Goal: Task Accomplishment & Management: Manage account settings

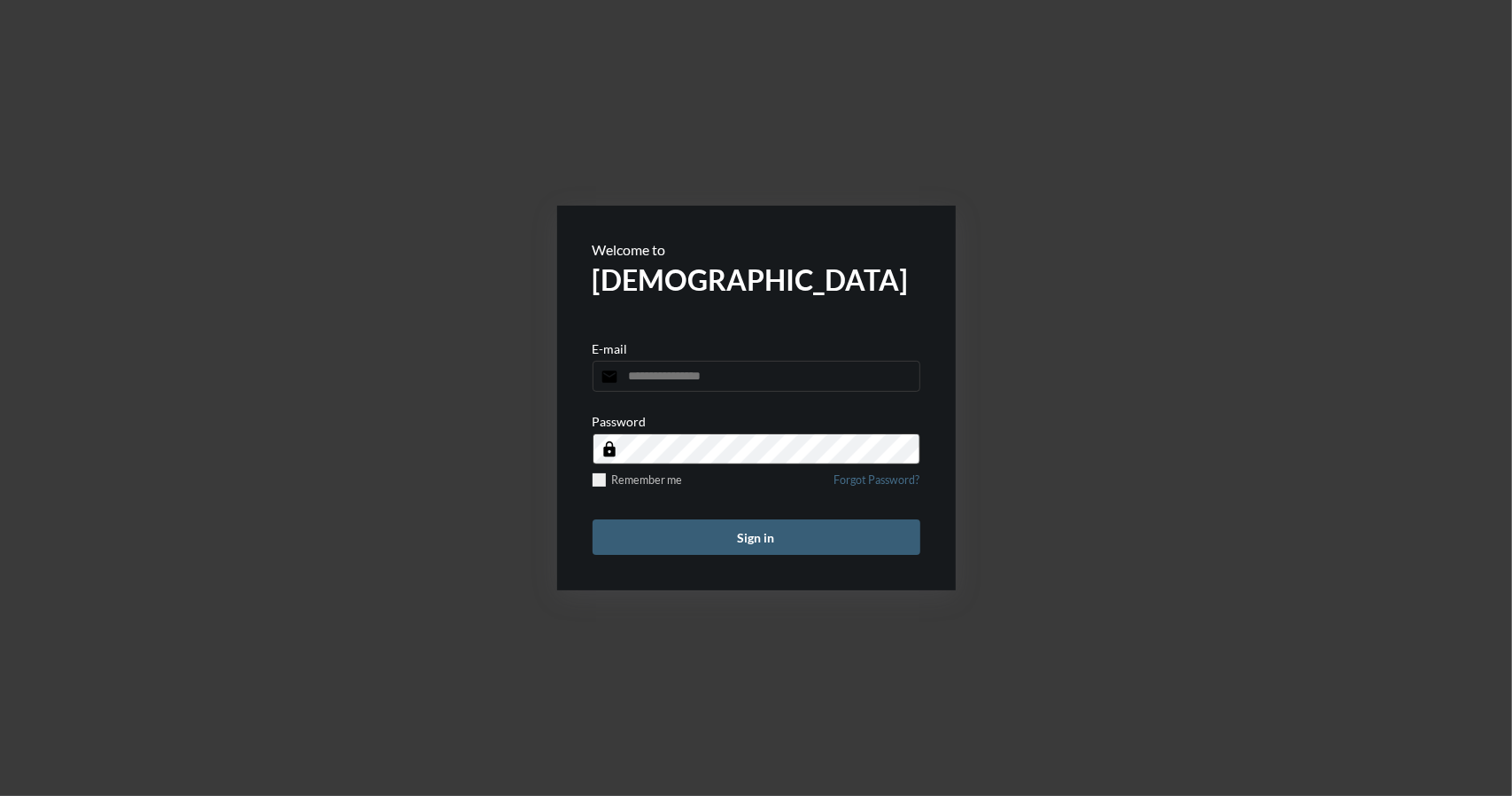
click at [688, 376] on input "email" at bounding box center [756, 376] width 327 height 31
type input "**********"
click at [746, 540] on button "Sign in" at bounding box center [756, 537] width 327 height 35
click at [710, 379] on input "email" at bounding box center [756, 376] width 327 height 31
type input "**********"
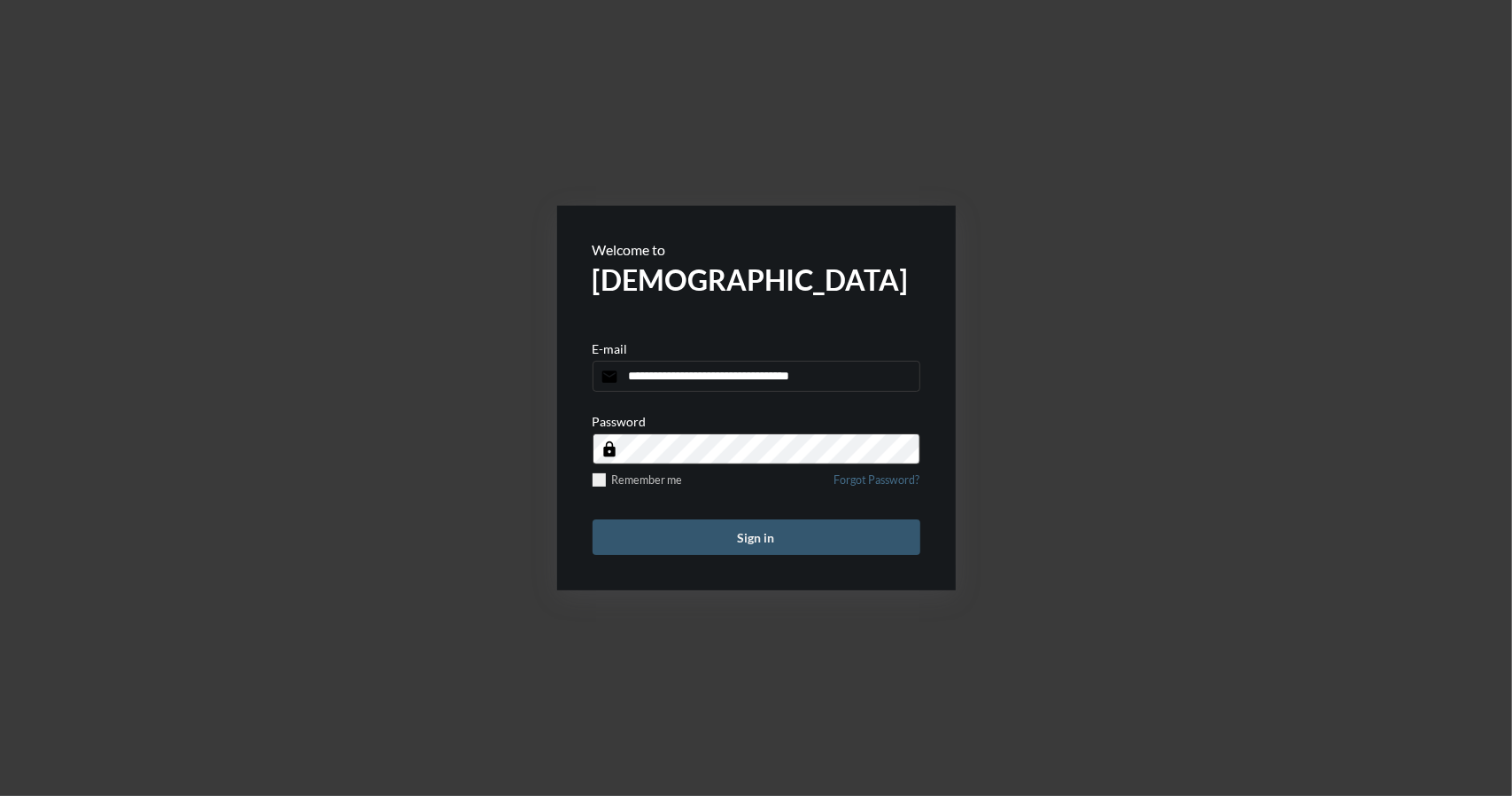
click at [753, 536] on button "Sign in" at bounding box center [756, 537] width 327 height 35
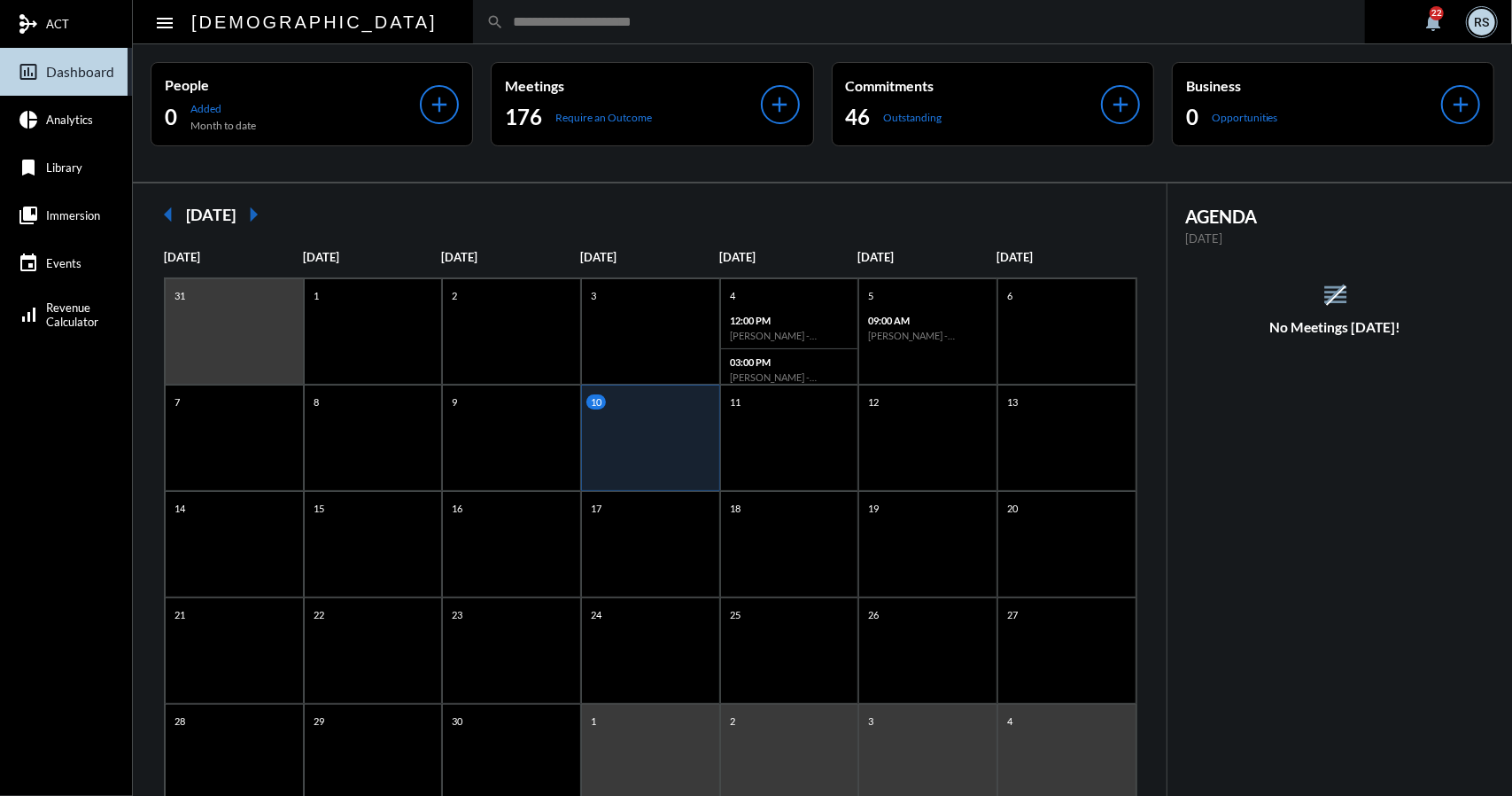
click at [662, 454] on div "10" at bounding box center [651, 437] width 139 height 106
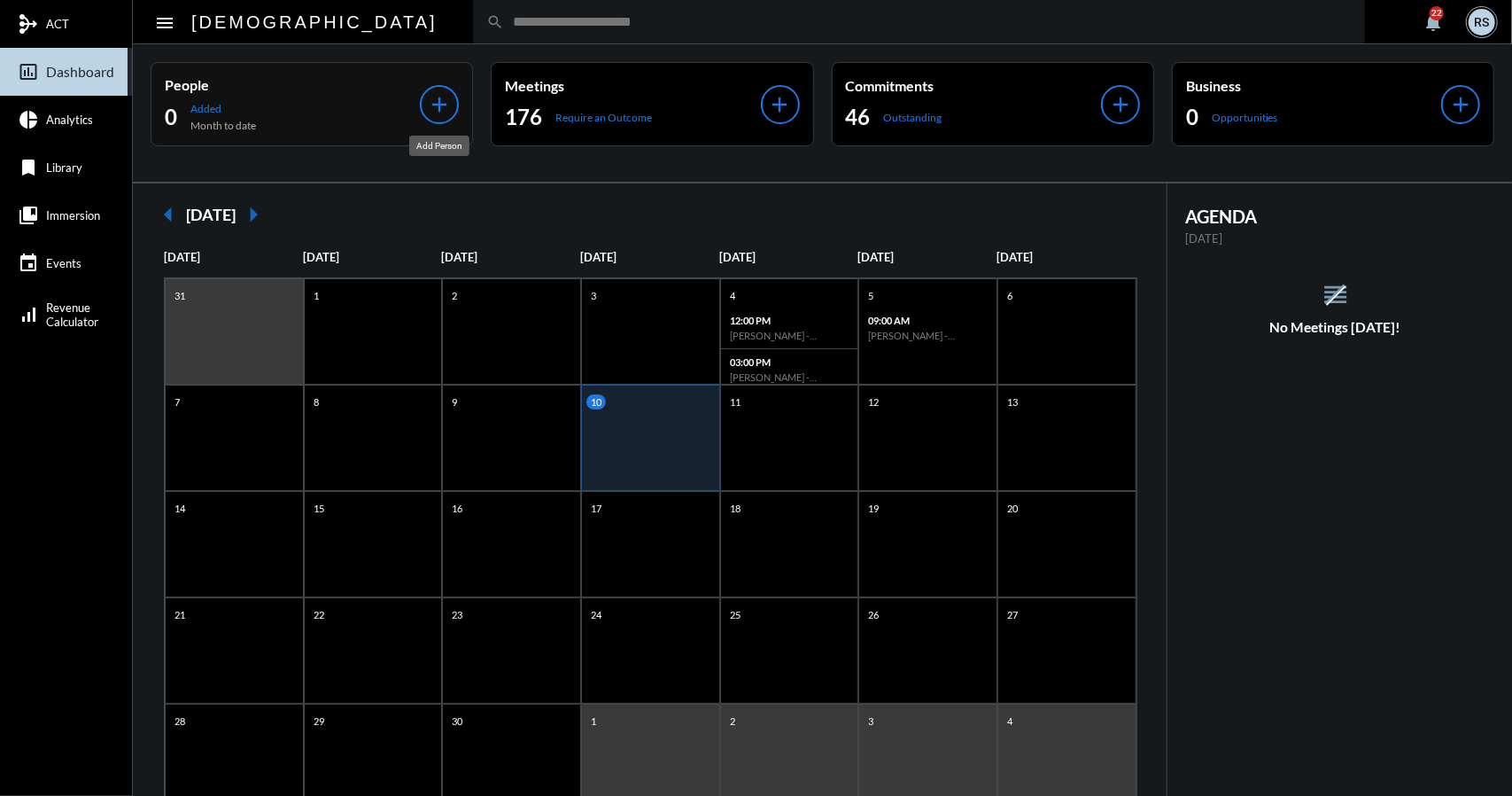
click at [436, 105] on mat-icon "add" at bounding box center [438, 104] width 24 height 24
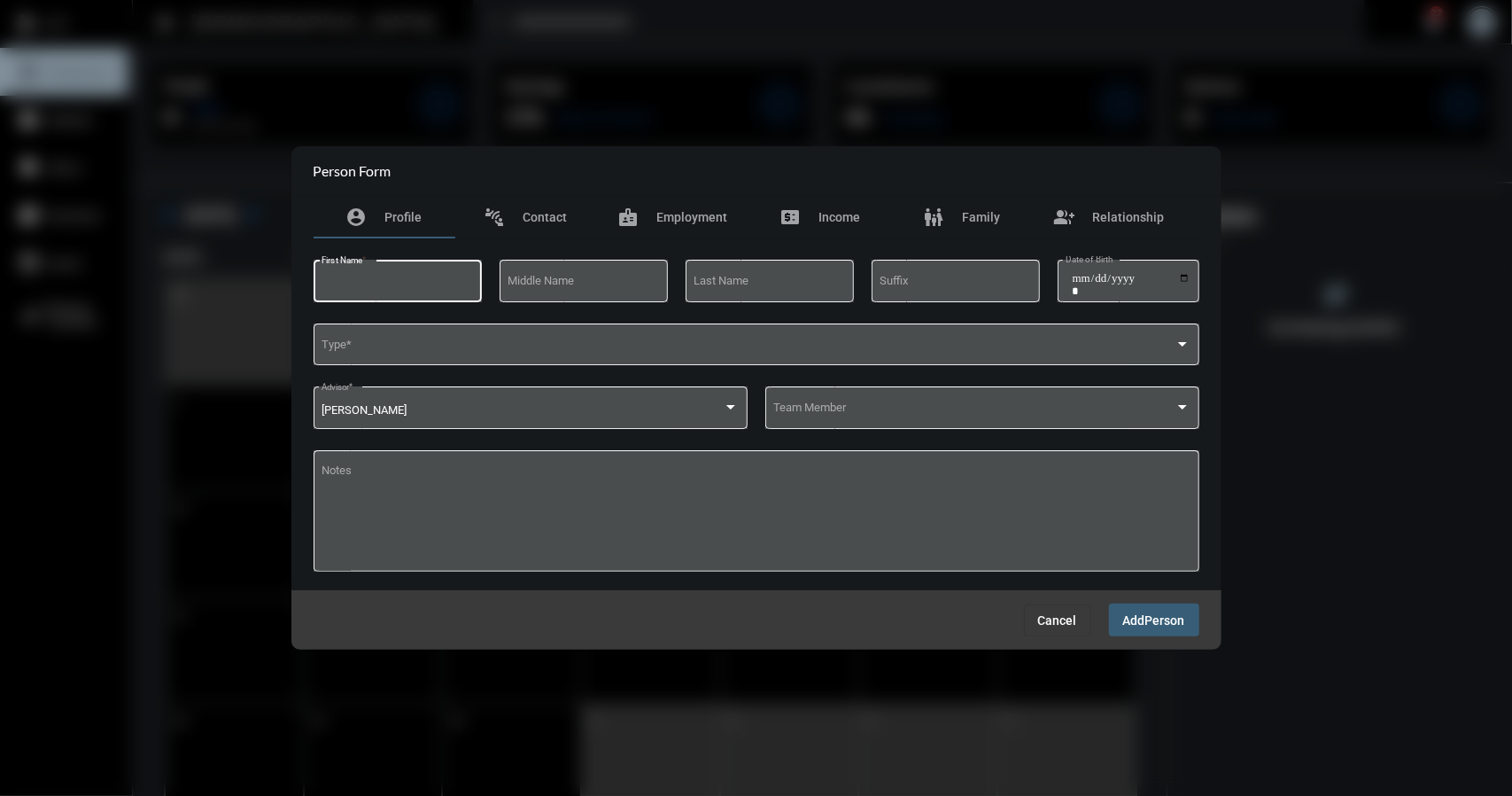
click at [426, 278] on input "First Name *" at bounding box center [397, 284] width 152 height 14
click at [1057, 617] on span "Cancel" at bounding box center [1058, 620] width 39 height 15
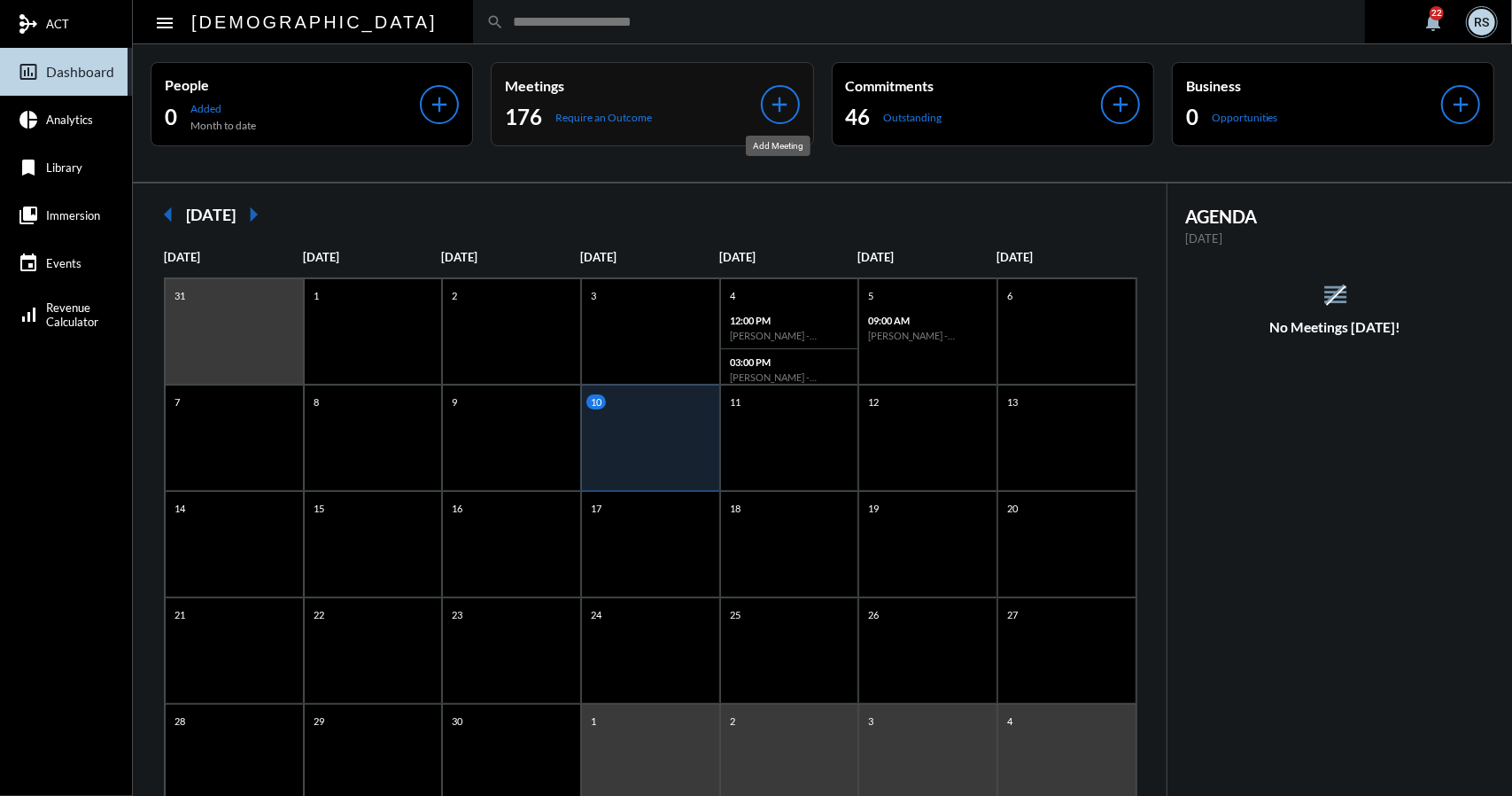
click at [777, 112] on mat-icon "add" at bounding box center [779, 104] width 24 height 24
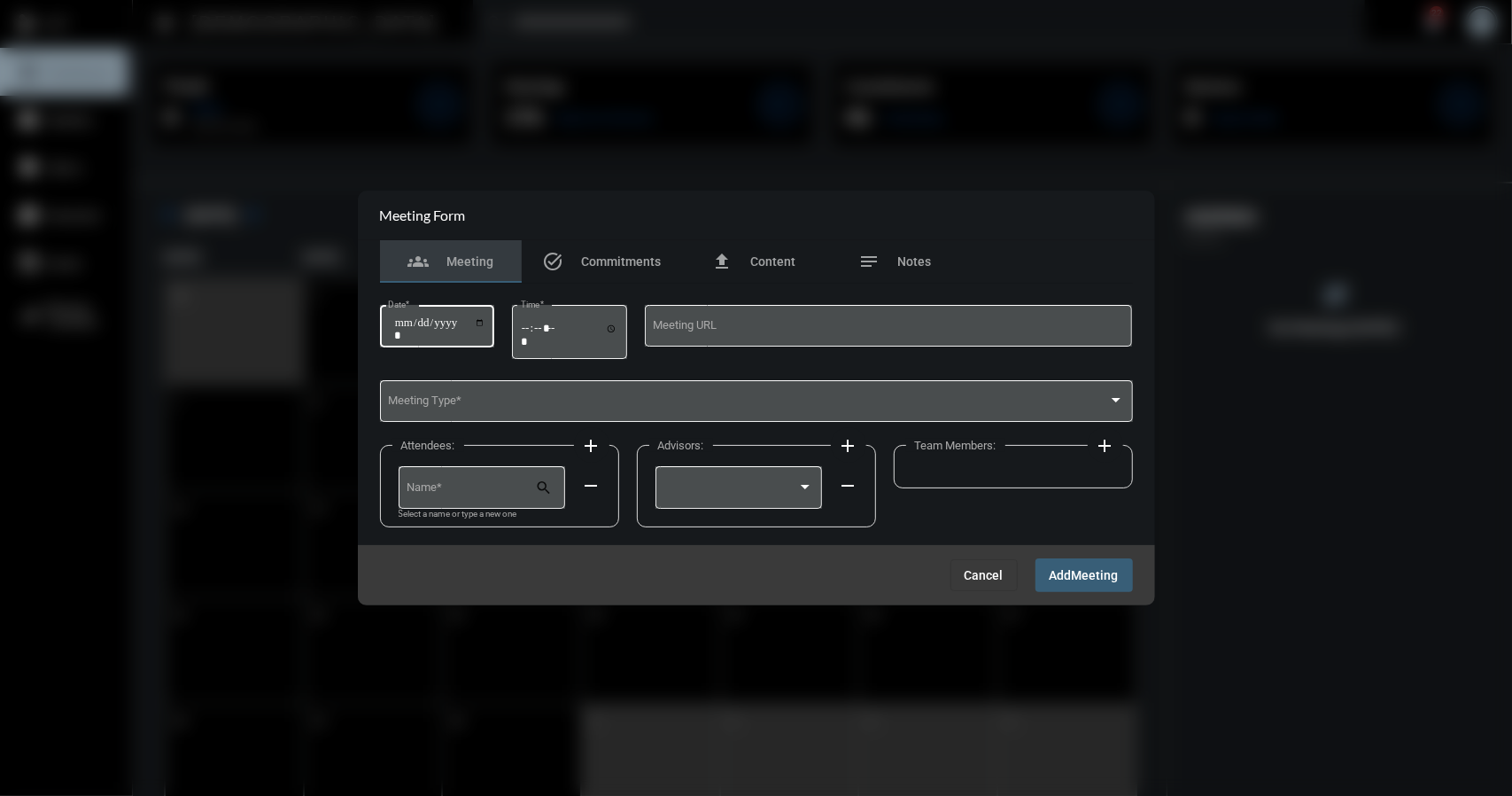
click at [485, 322] on input "Date *" at bounding box center [440, 328] width 93 height 24
type input "**********"
click at [617, 328] on input "Time *" at bounding box center [570, 334] width 97 height 25
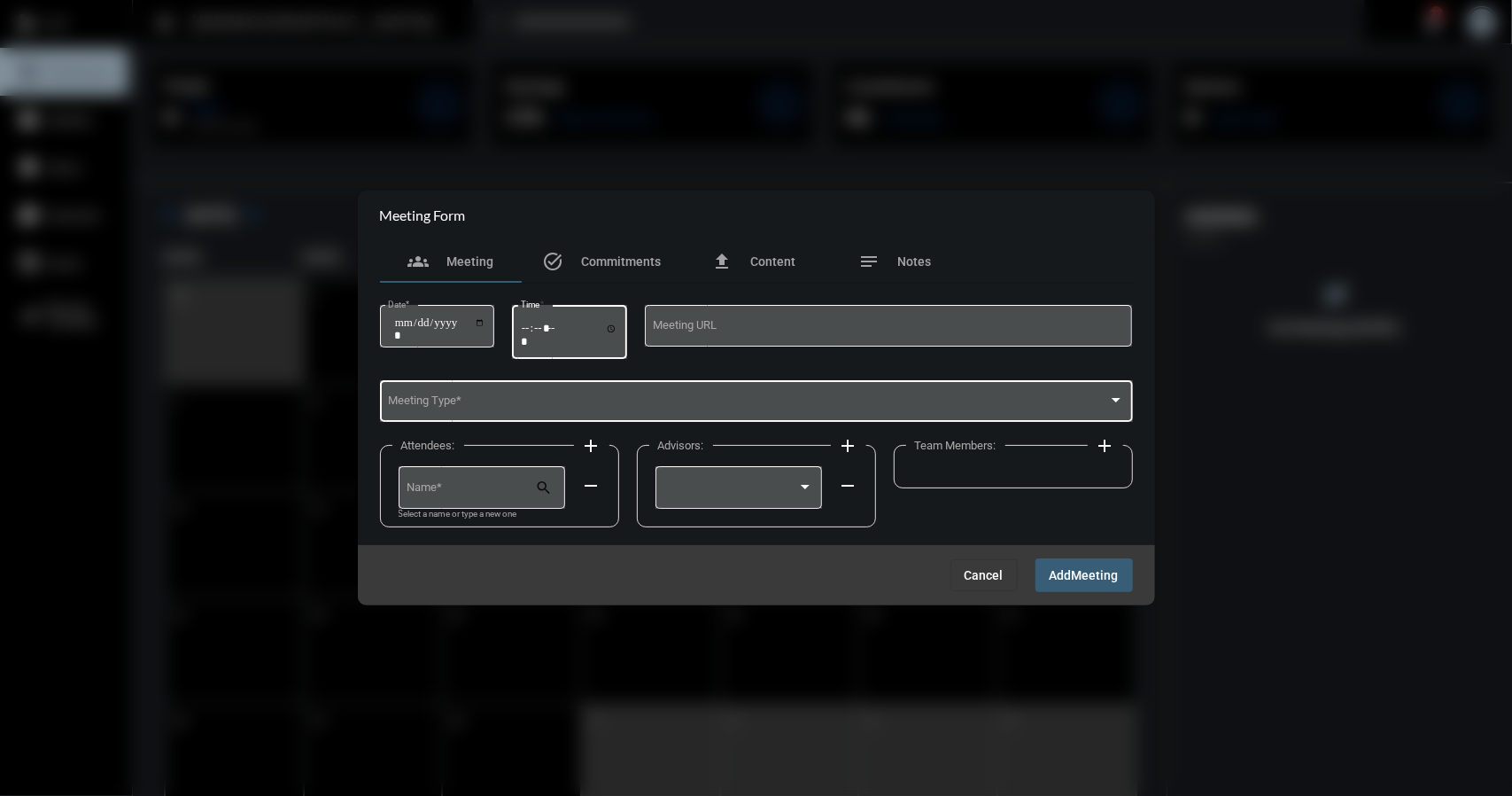
type input "*****"
click at [744, 400] on span at bounding box center [747, 404] width 720 height 14
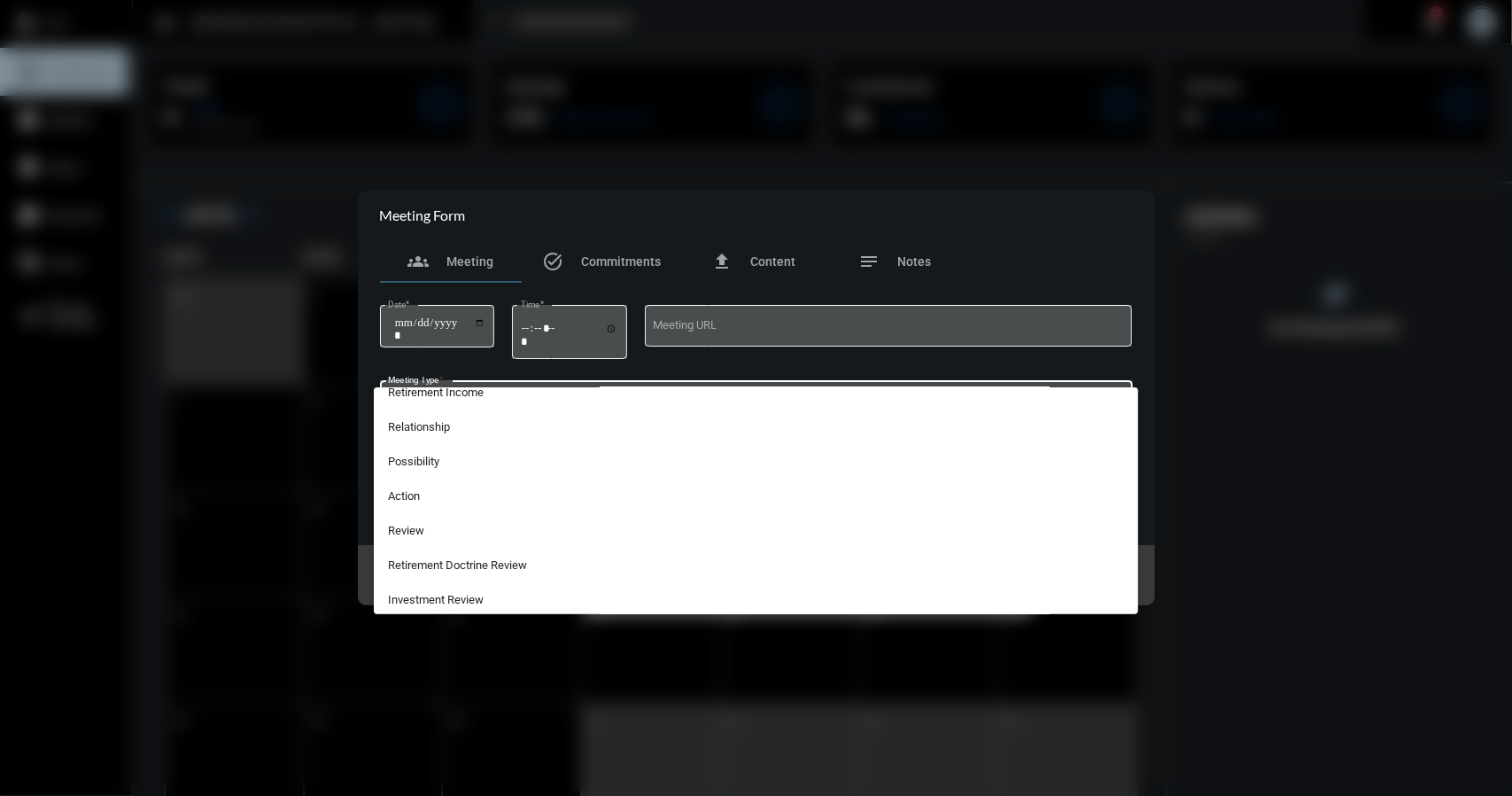
scroll to position [457, 0]
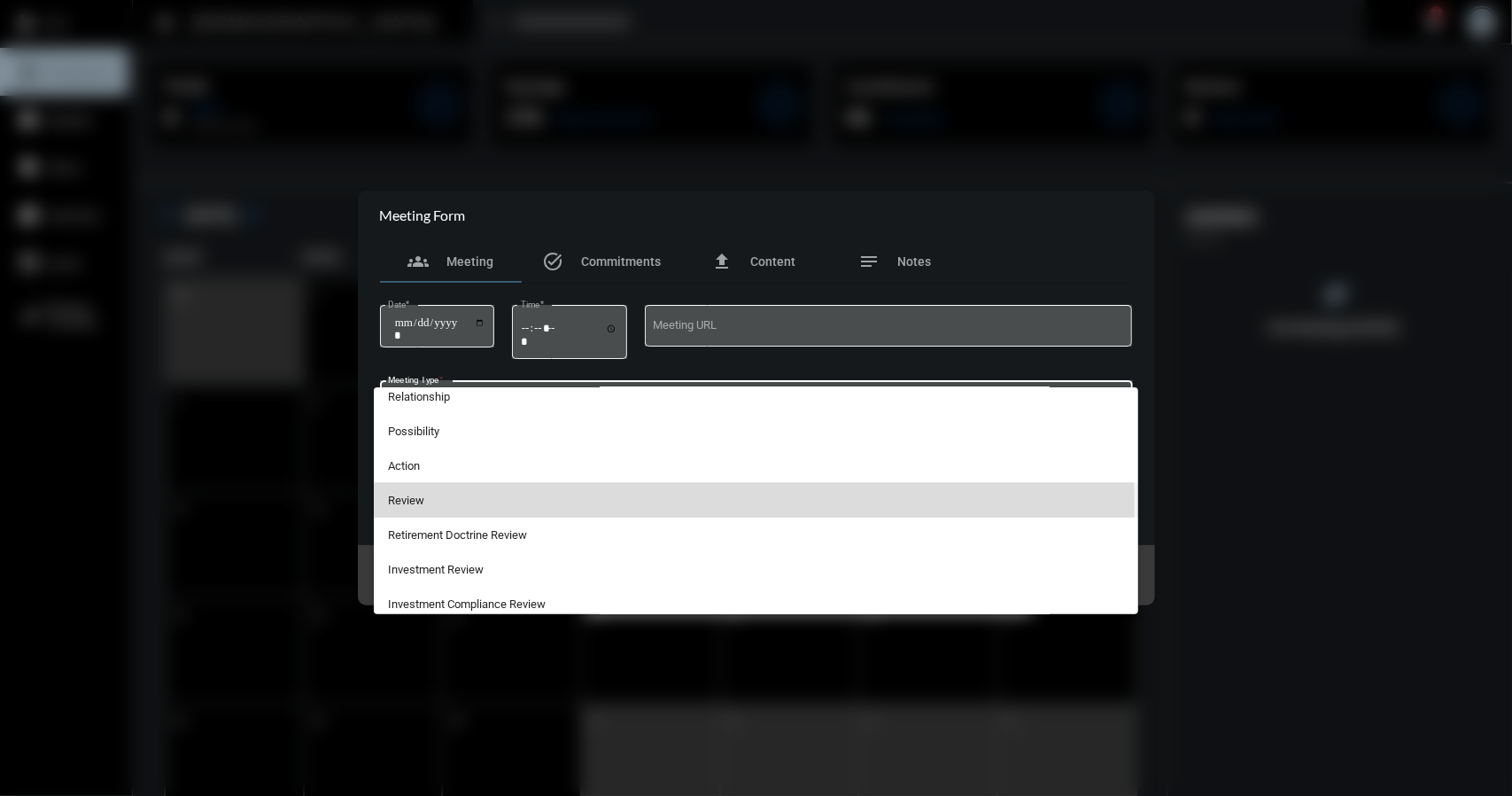
click at [401, 503] on span "Review" at bounding box center [756, 500] width 737 height 34
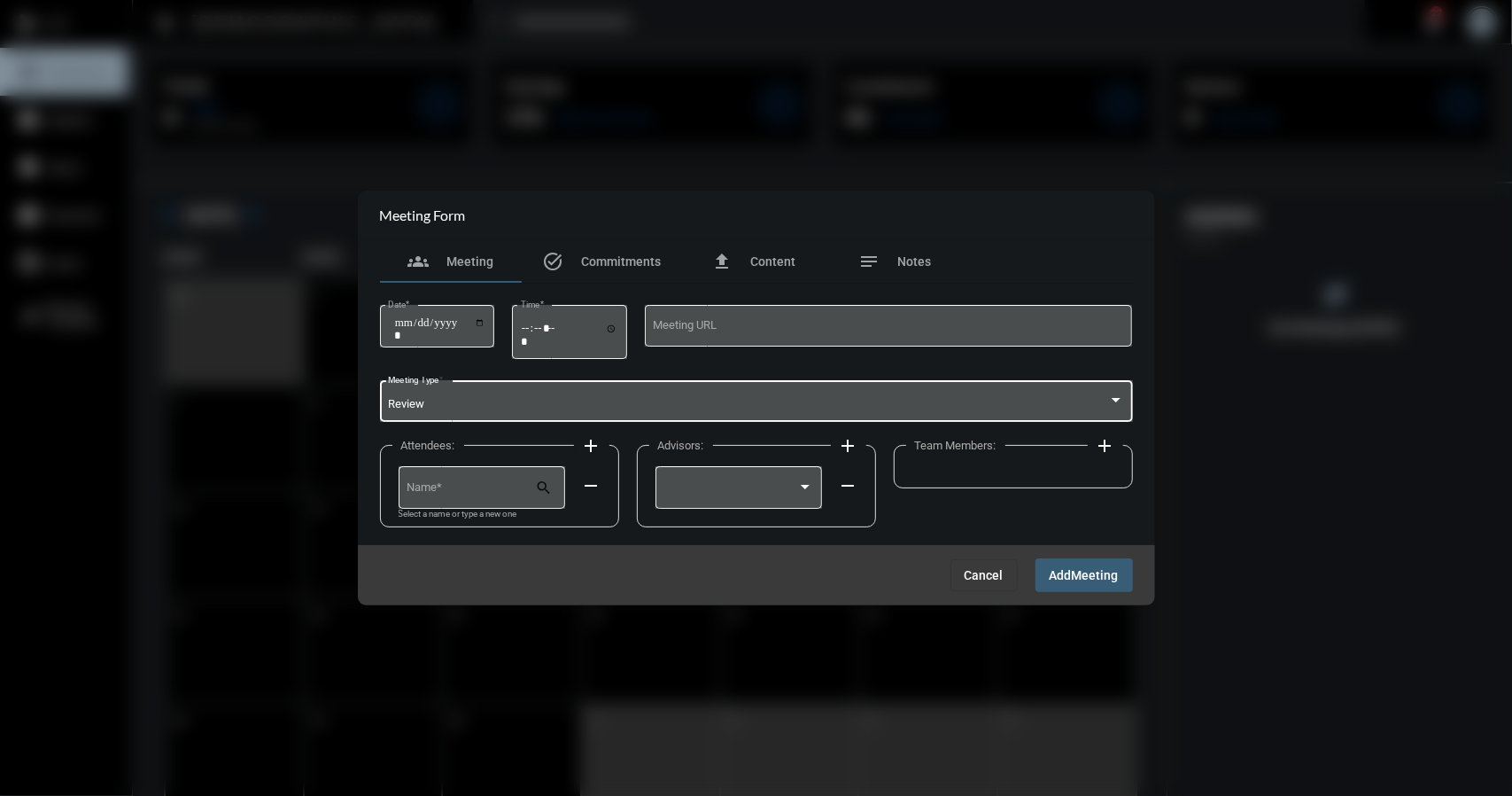
click at [1117, 402] on div at bounding box center [1115, 399] width 9 height 5
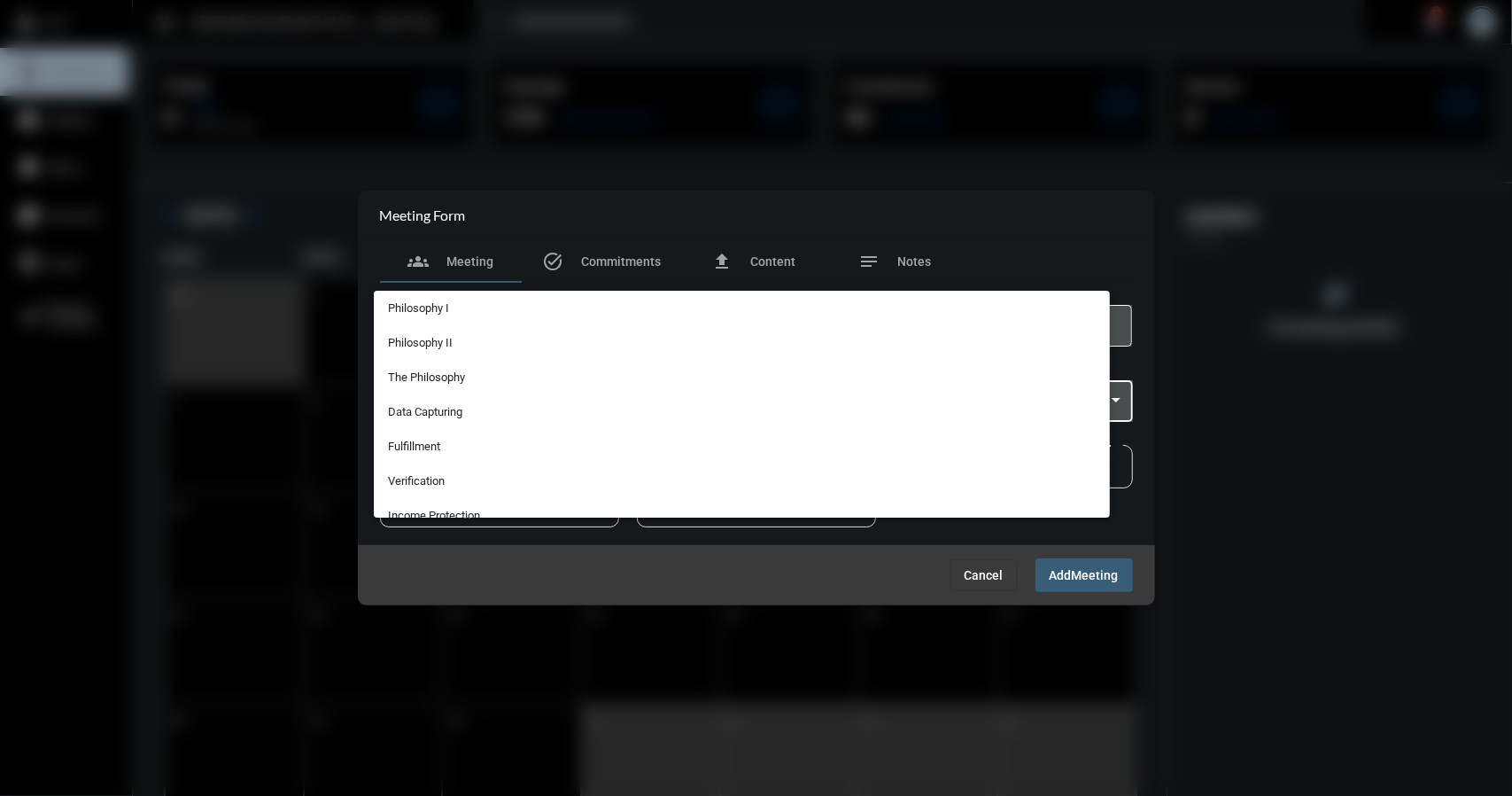
scroll to position [456, 0]
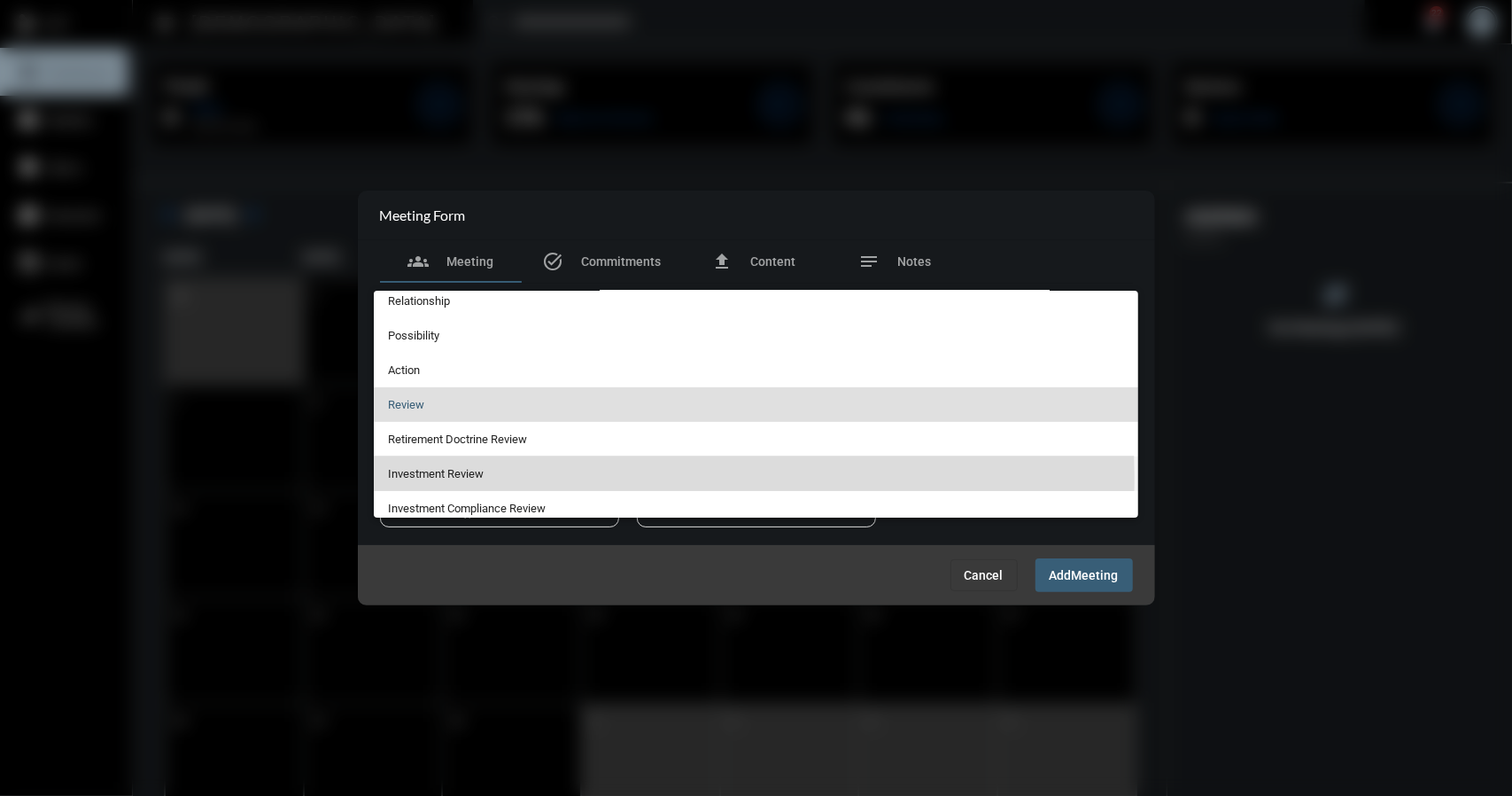
click at [470, 475] on span "Investment Review" at bounding box center [756, 473] width 737 height 34
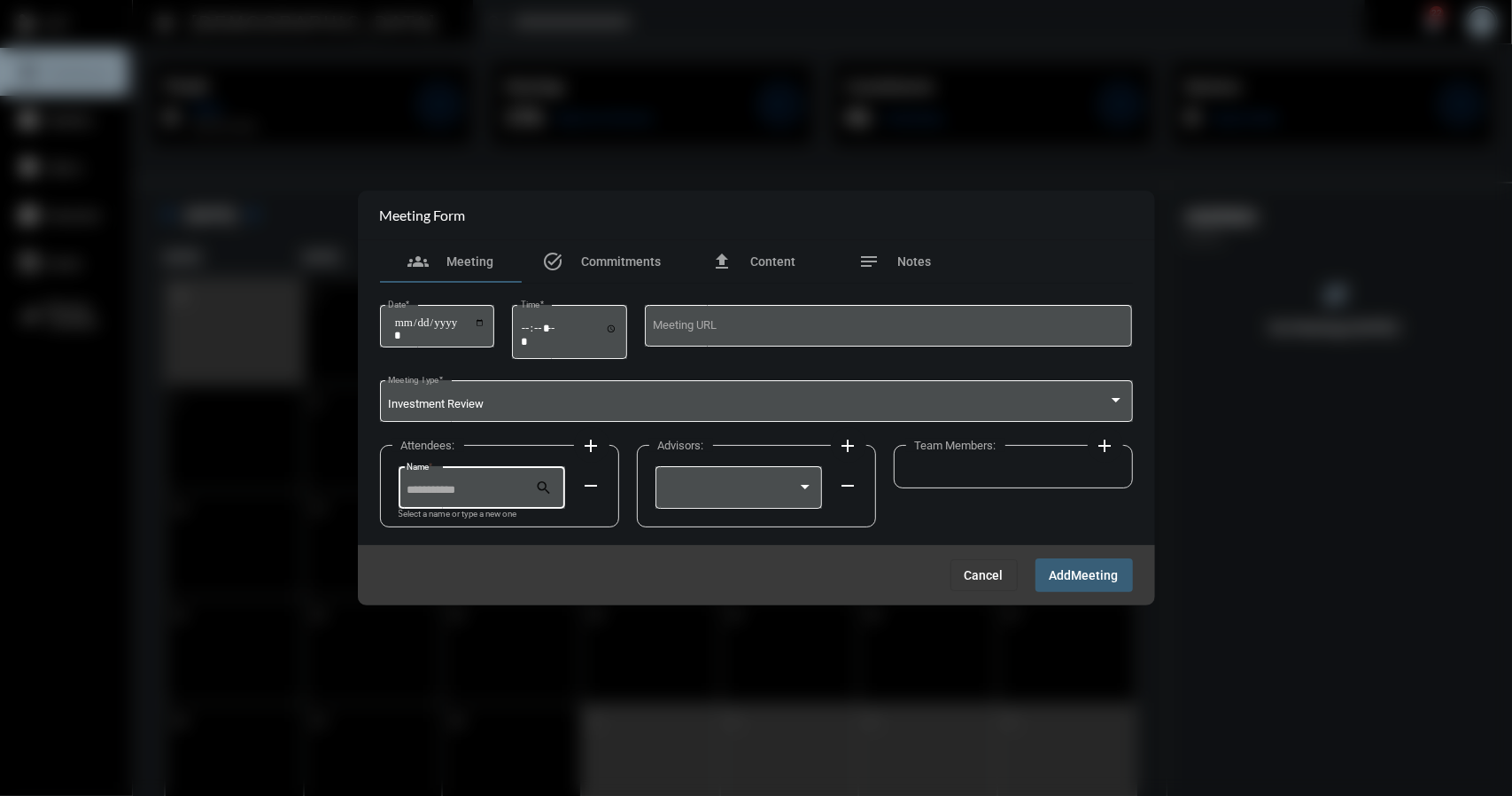
click at [485, 494] on input "Name *" at bounding box center [471, 491] width 129 height 14
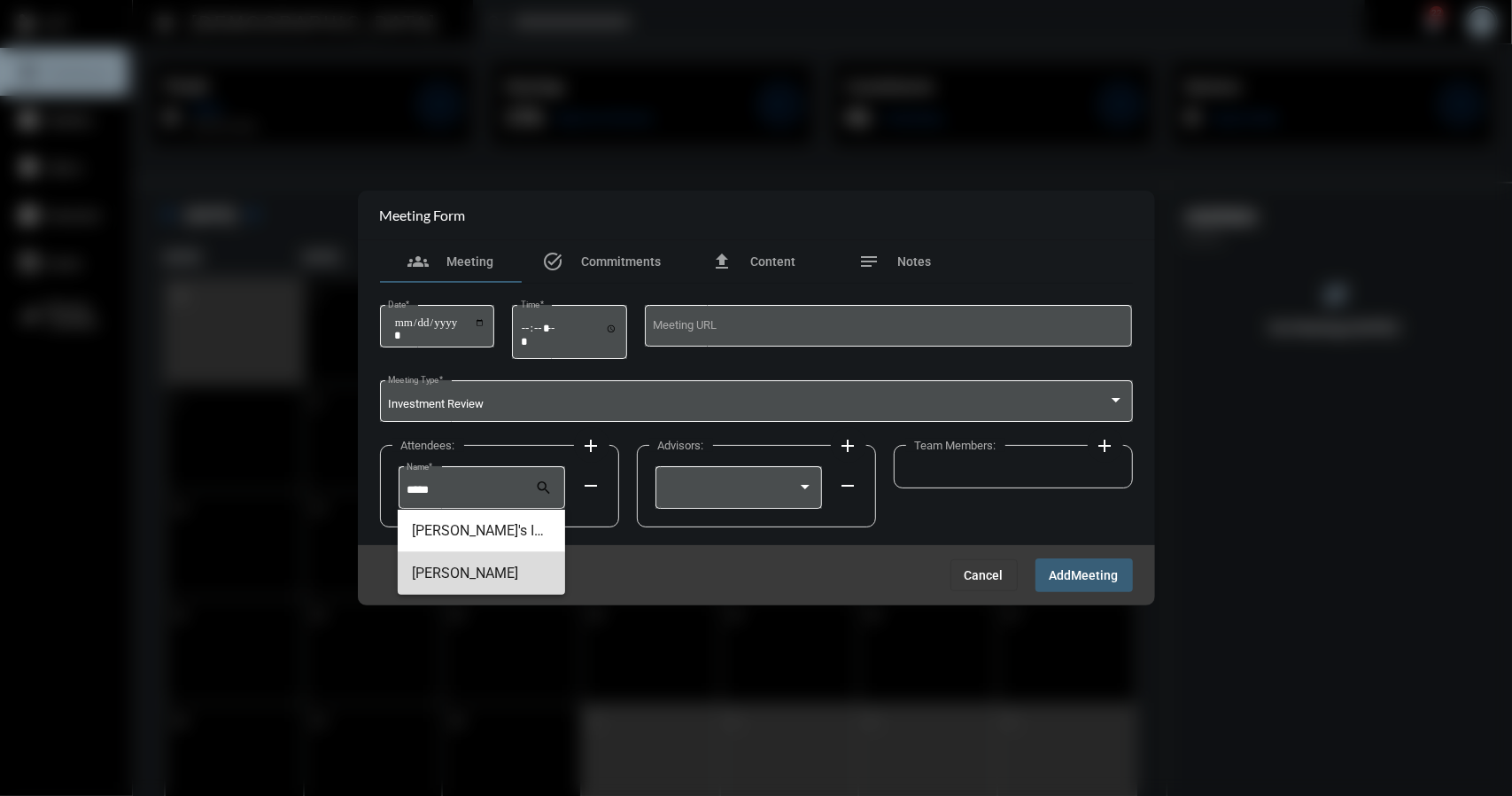
click at [445, 572] on span "Rylan Conway" at bounding box center [481, 574] width 139 height 43
type input "**********"
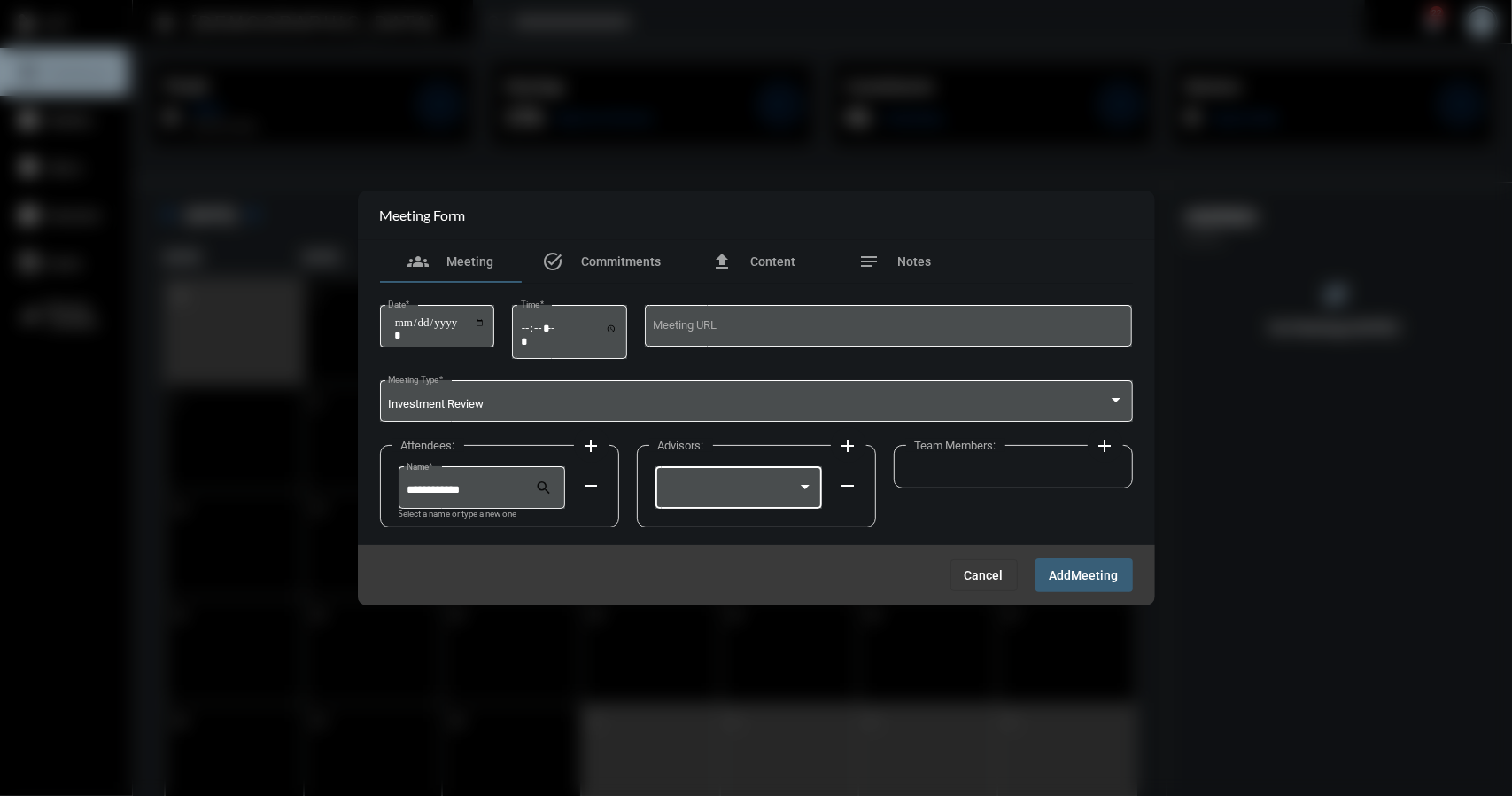
click at [808, 485] on div at bounding box center [805, 486] width 9 height 5
click at [702, 492] on span "Rick Sherwin" at bounding box center [738, 491] width 150 height 34
click at [907, 265] on span "Notes" at bounding box center [915, 261] width 34 height 15
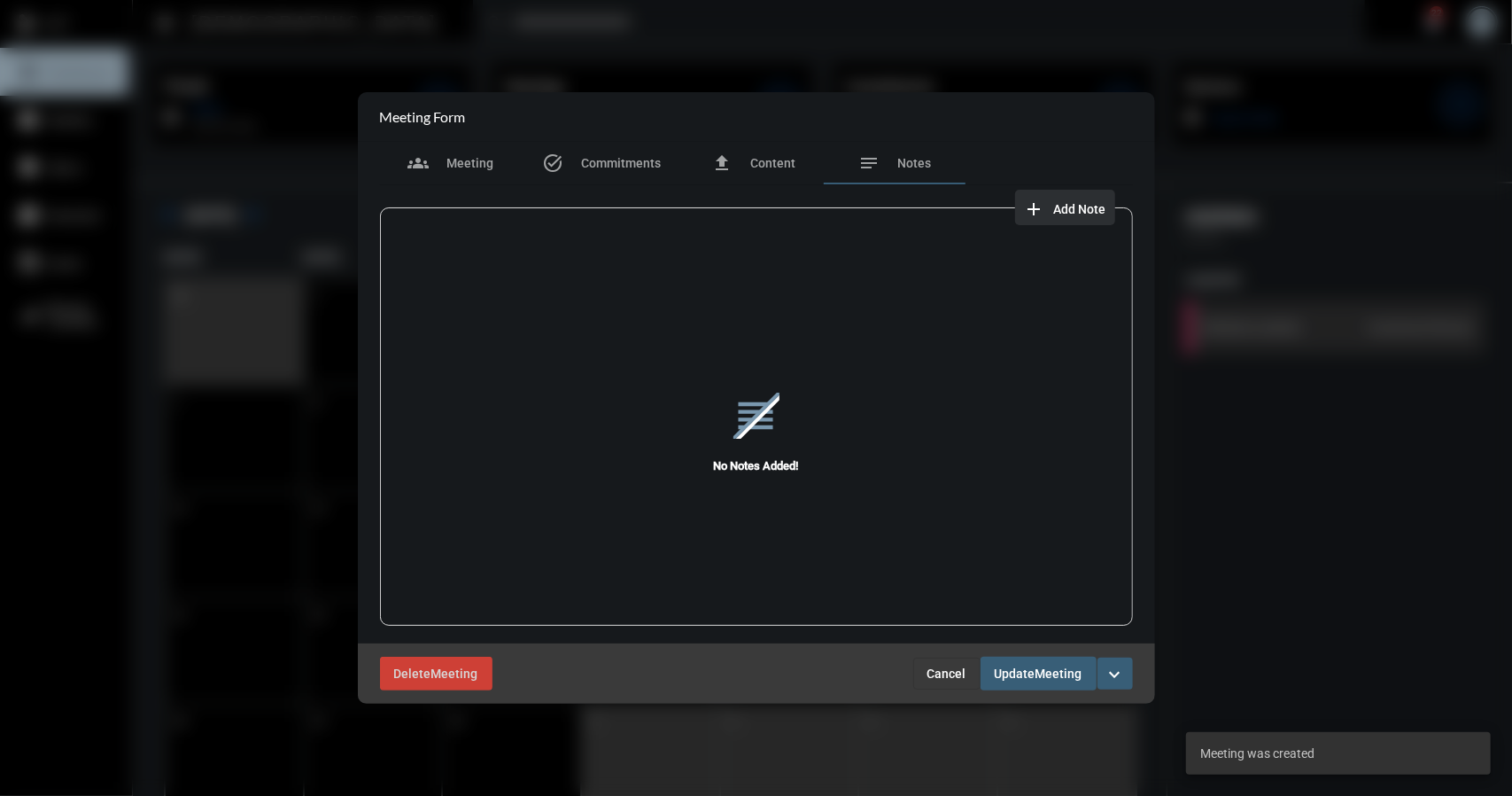
click at [1080, 209] on span "Add Note" at bounding box center [1080, 208] width 53 height 15
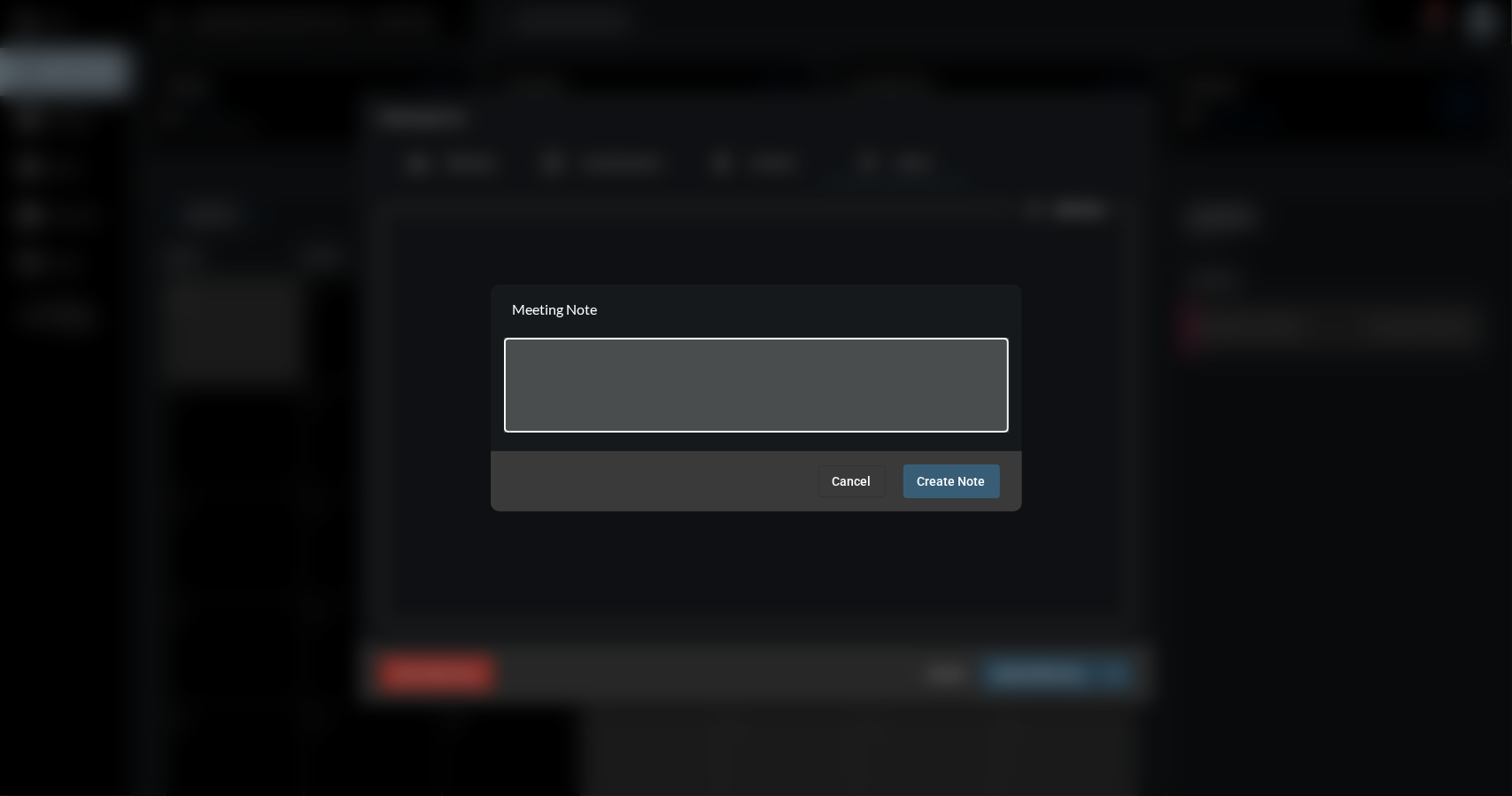
click at [553, 357] on textarea at bounding box center [756, 388] width 488 height 70
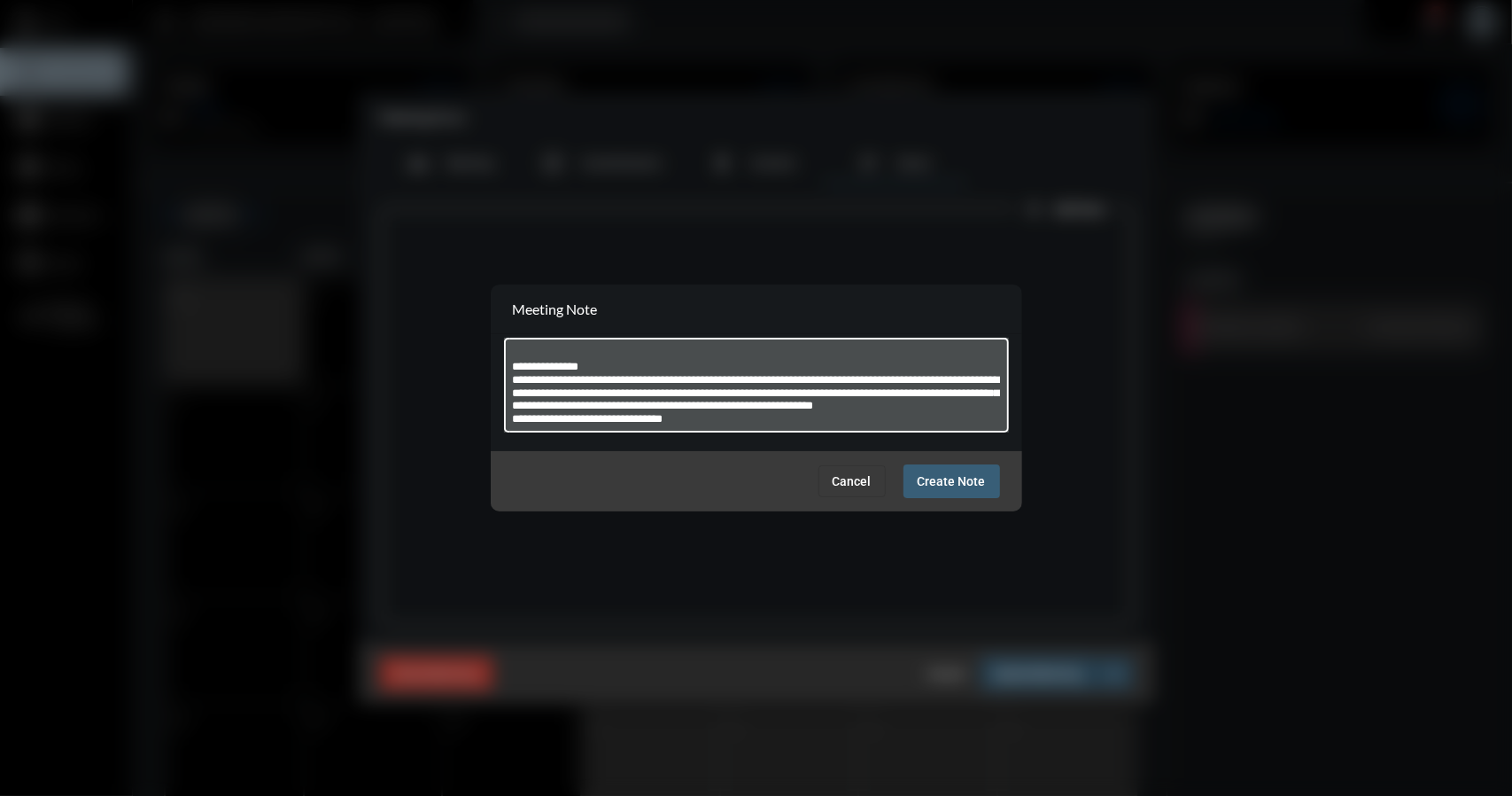
scroll to position [0, 0]
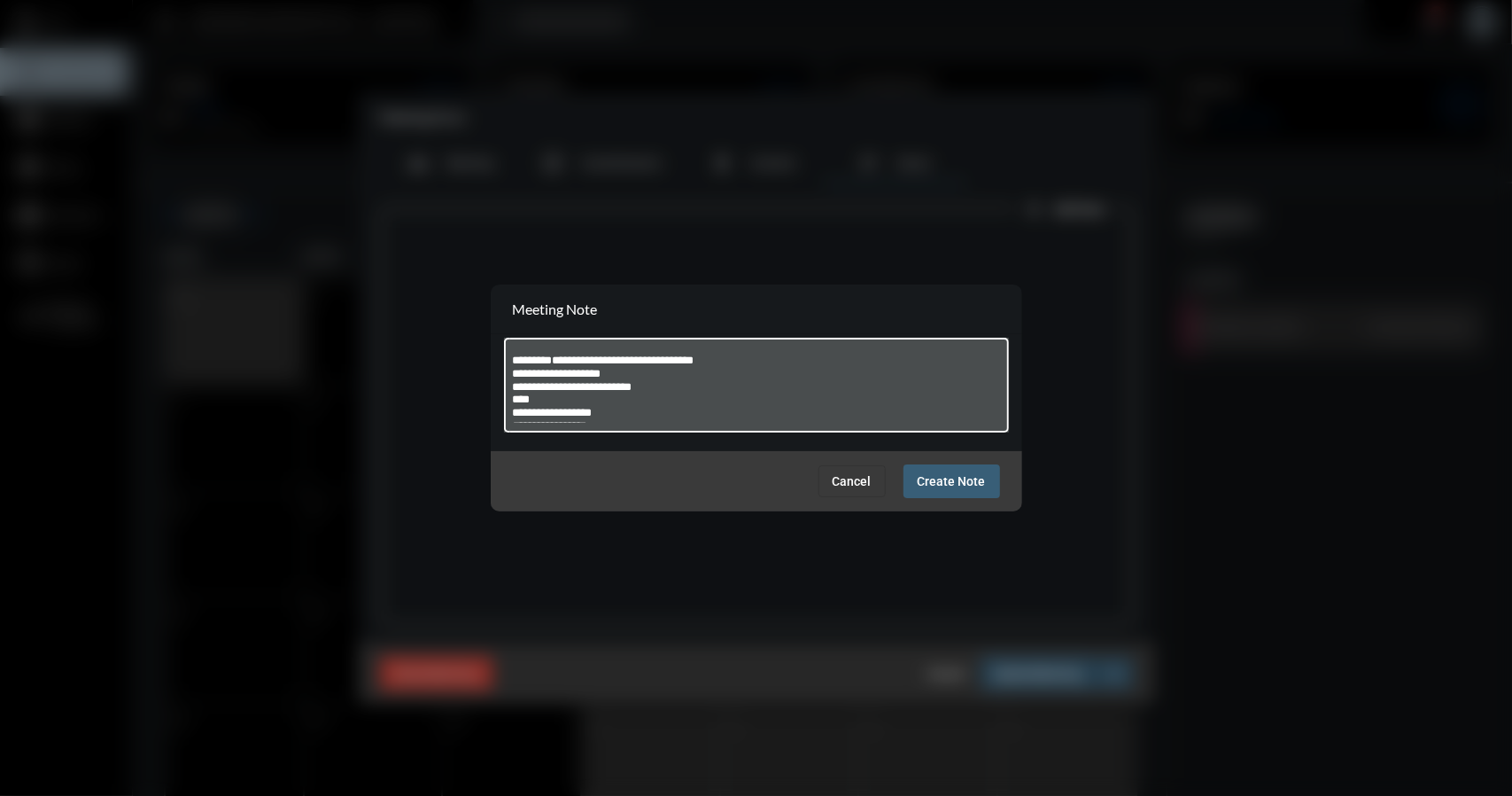
type textarea "**********"
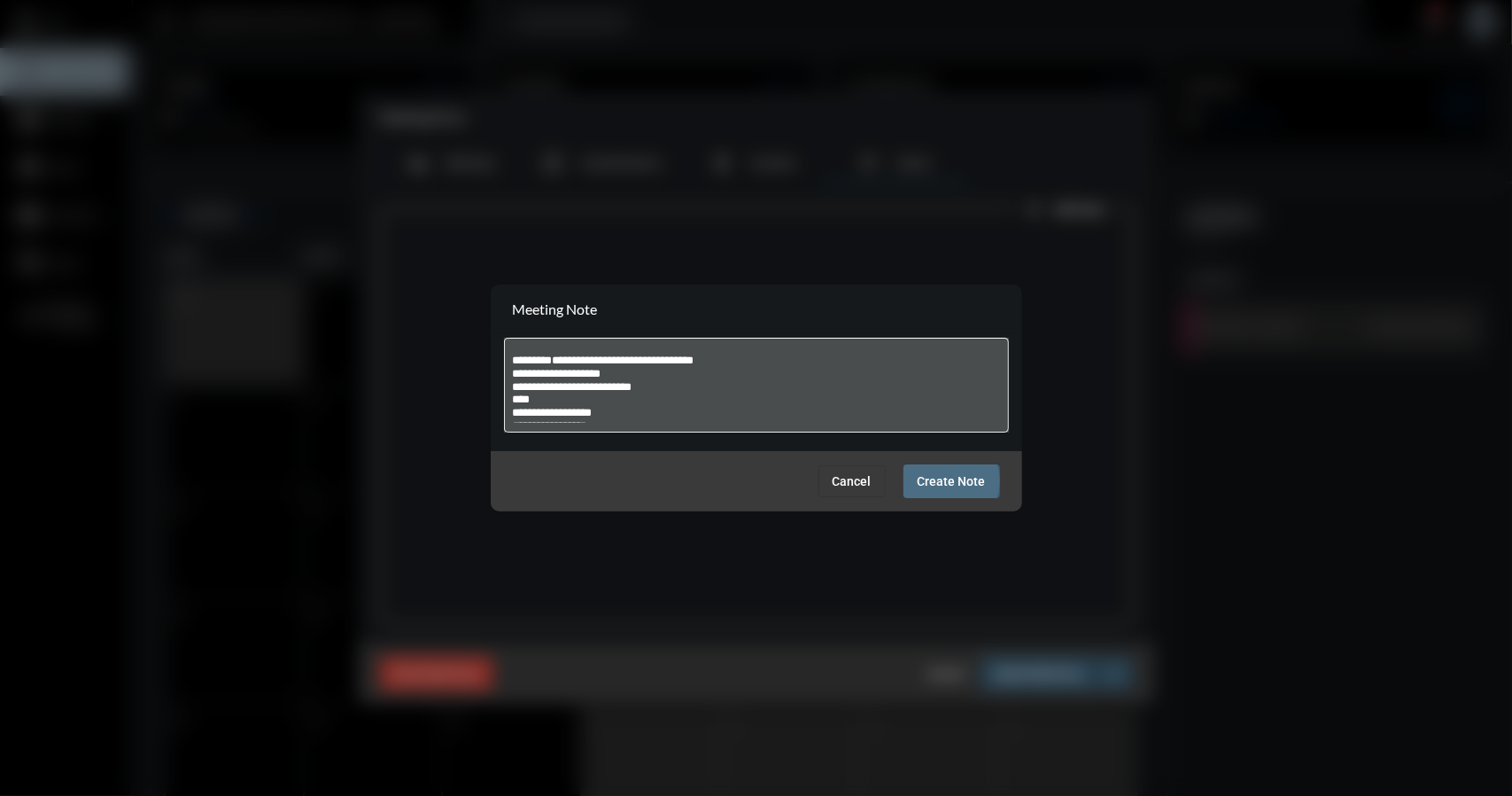
click at [947, 481] on span "Create Note" at bounding box center [952, 481] width 68 height 15
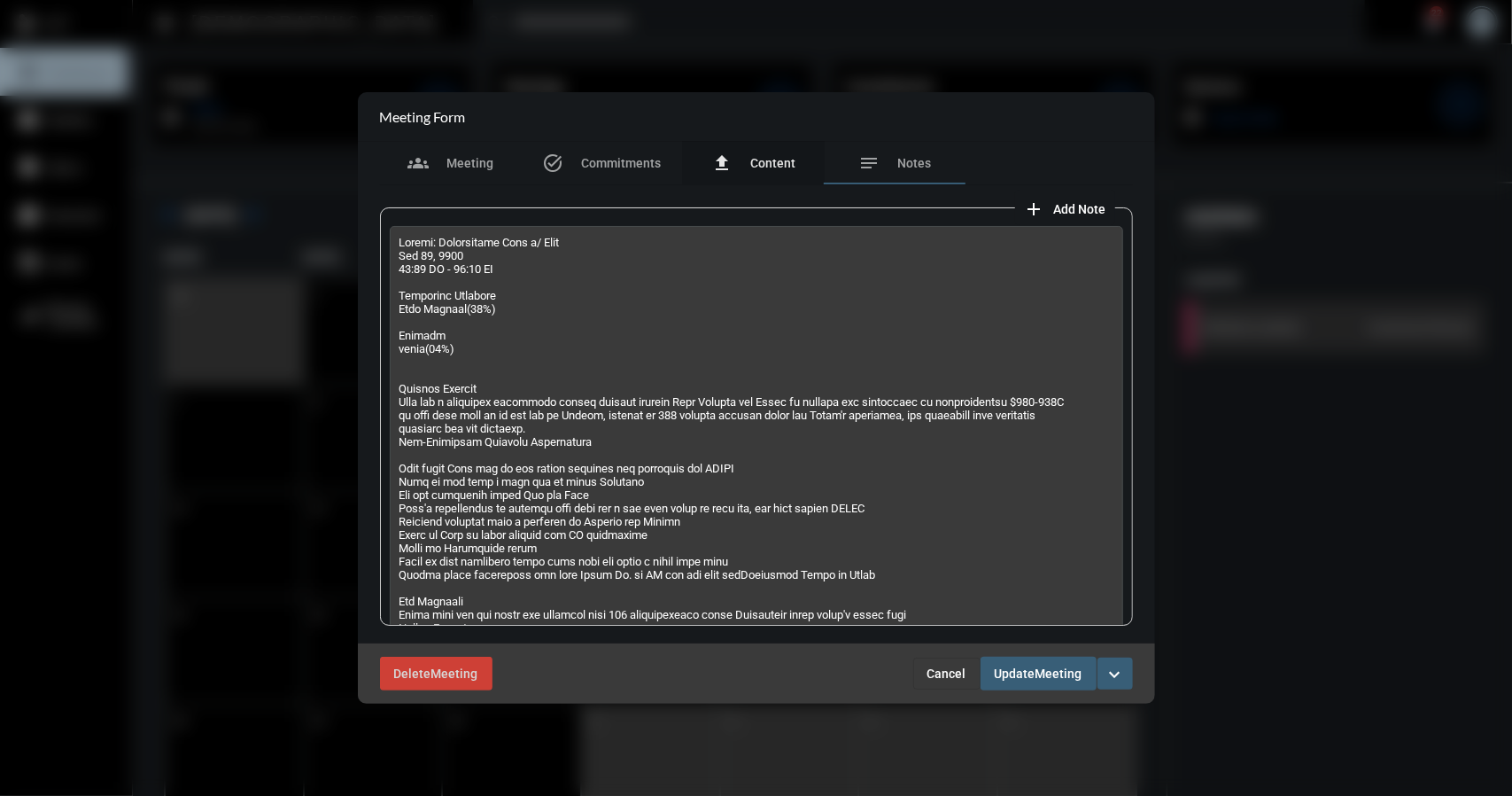
click at [773, 162] on span "Content" at bounding box center [773, 163] width 45 height 15
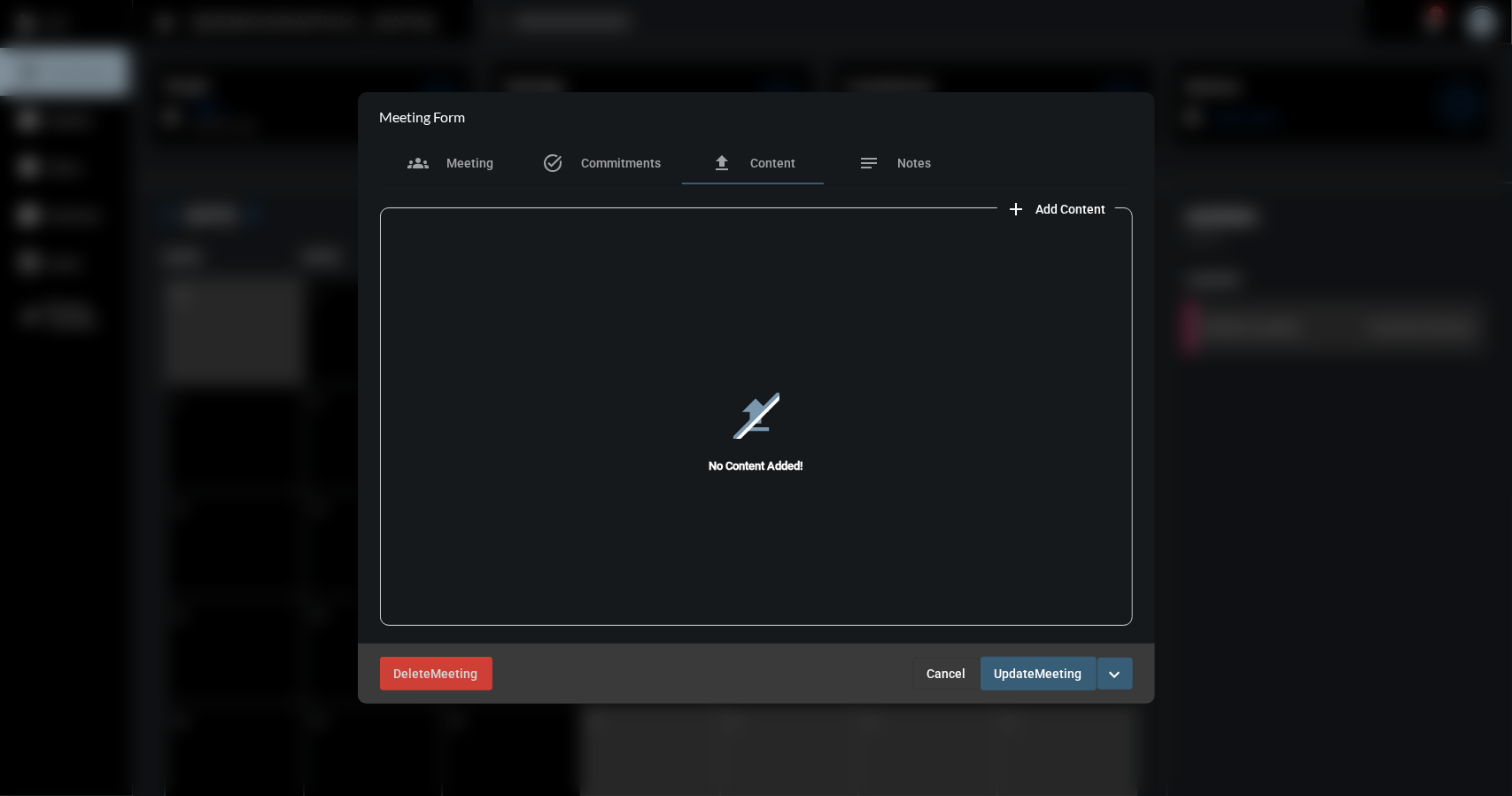
click at [1060, 208] on span "Add Content" at bounding box center [1072, 208] width 70 height 15
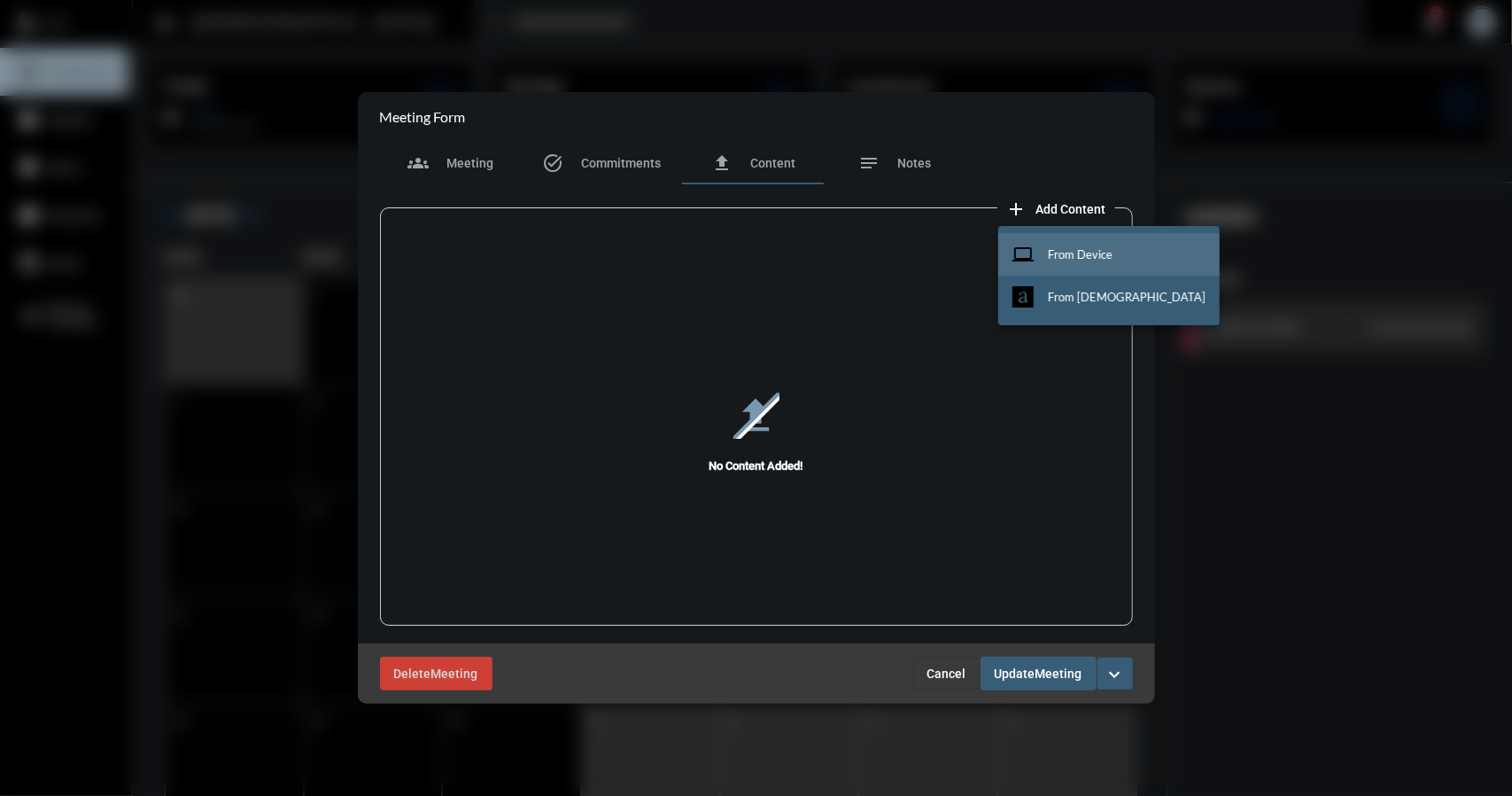
click at [1070, 250] on span "From Device" at bounding box center [1080, 254] width 64 height 15
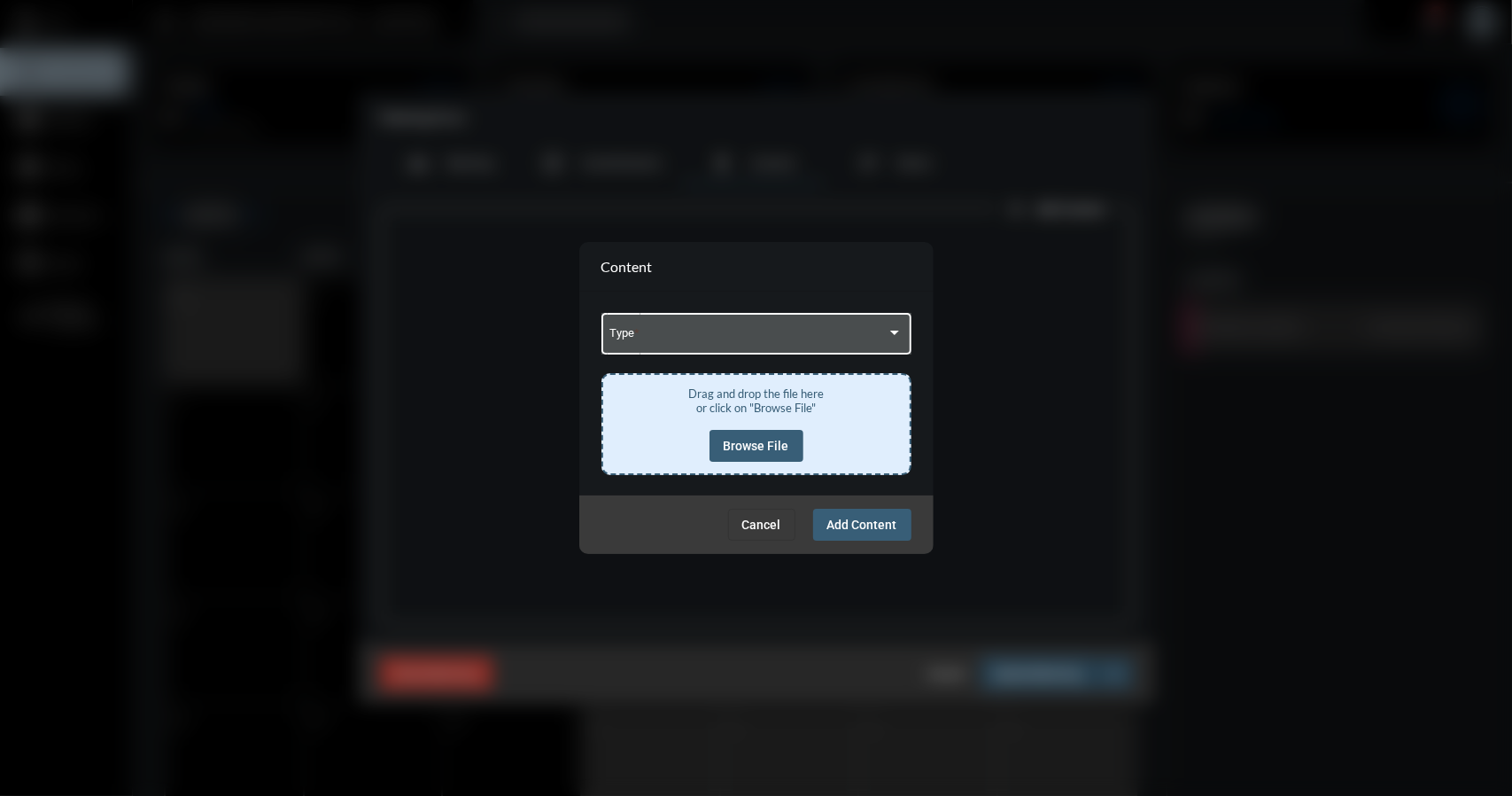
click at [891, 335] on div at bounding box center [894, 332] width 9 height 5
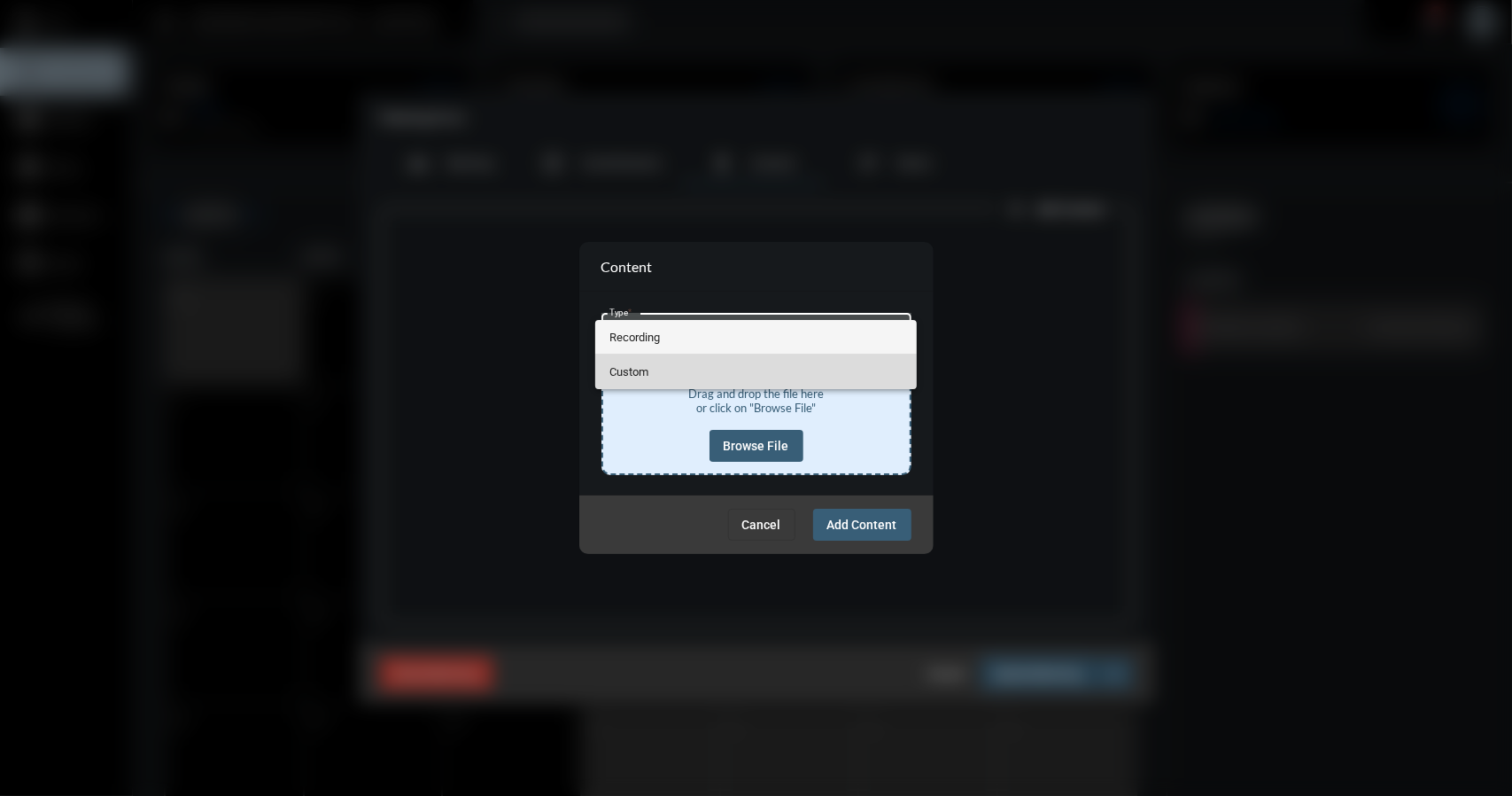
click at [632, 371] on span "Custom" at bounding box center [756, 371] width 293 height 34
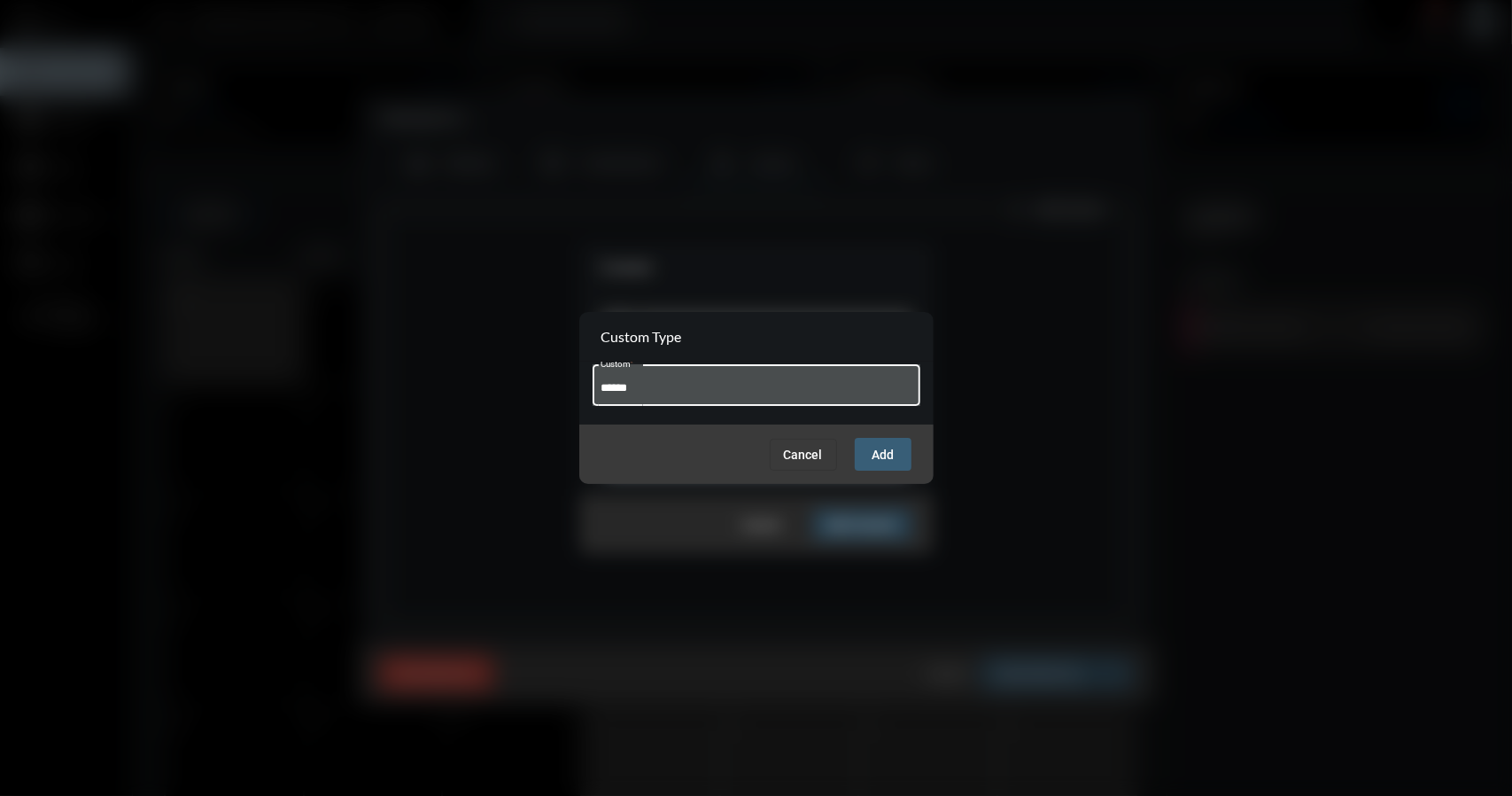
type input "**********"
click at [881, 451] on span "Add" at bounding box center [883, 454] width 22 height 15
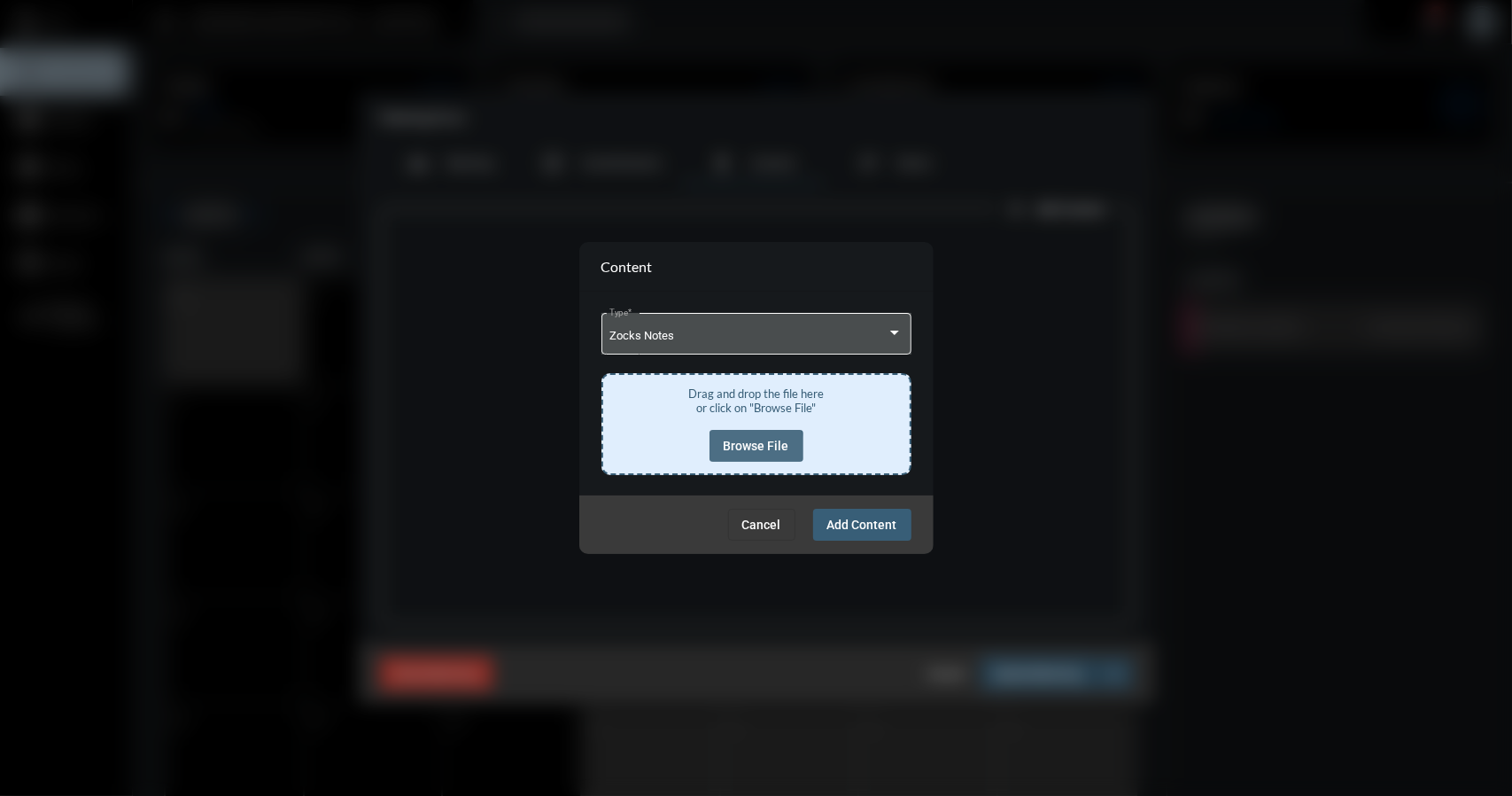
click at [755, 446] on span "Browse File" at bounding box center [756, 445] width 65 height 15
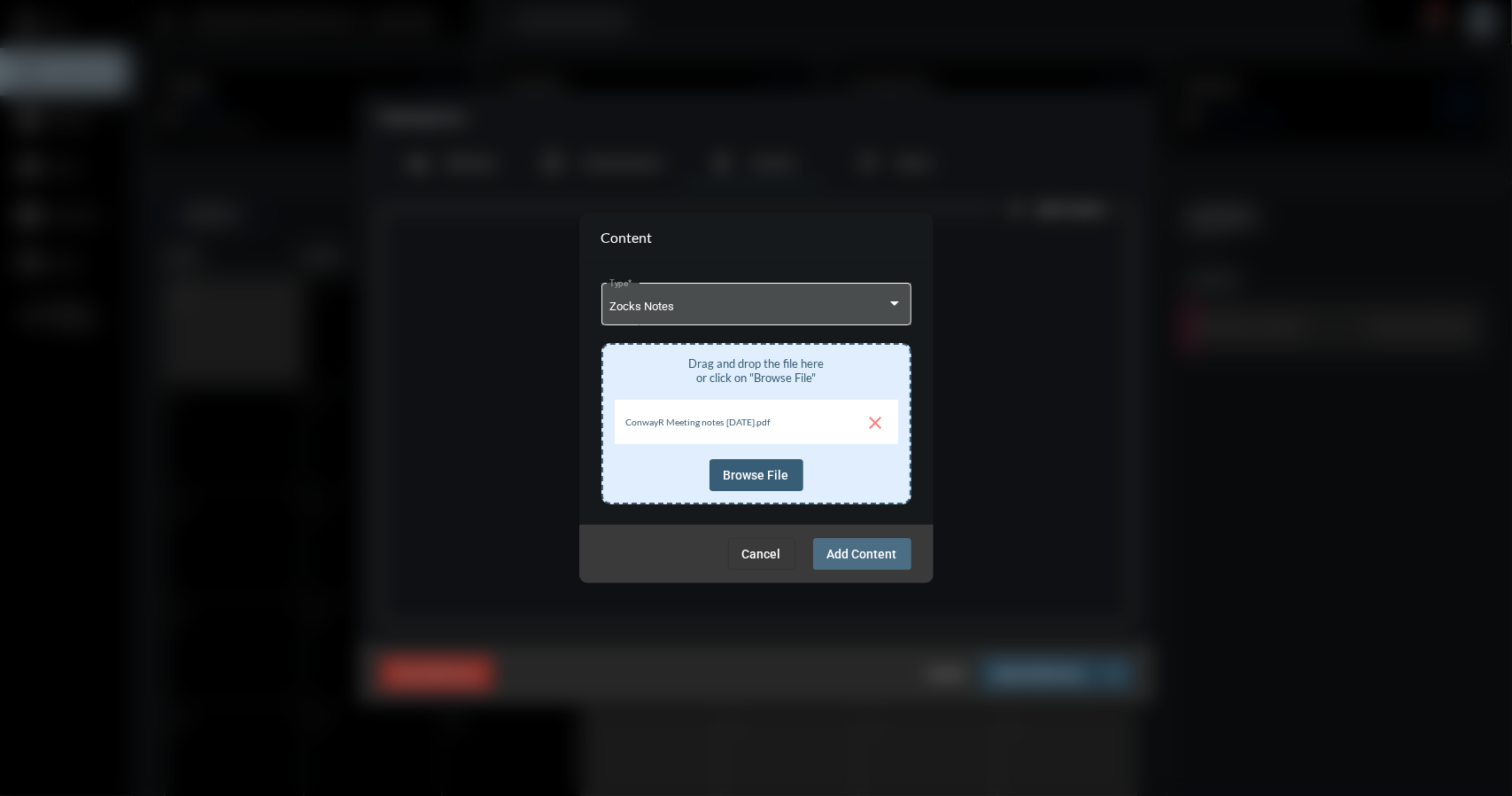
click at [863, 557] on span "Add Content" at bounding box center [862, 553] width 70 height 15
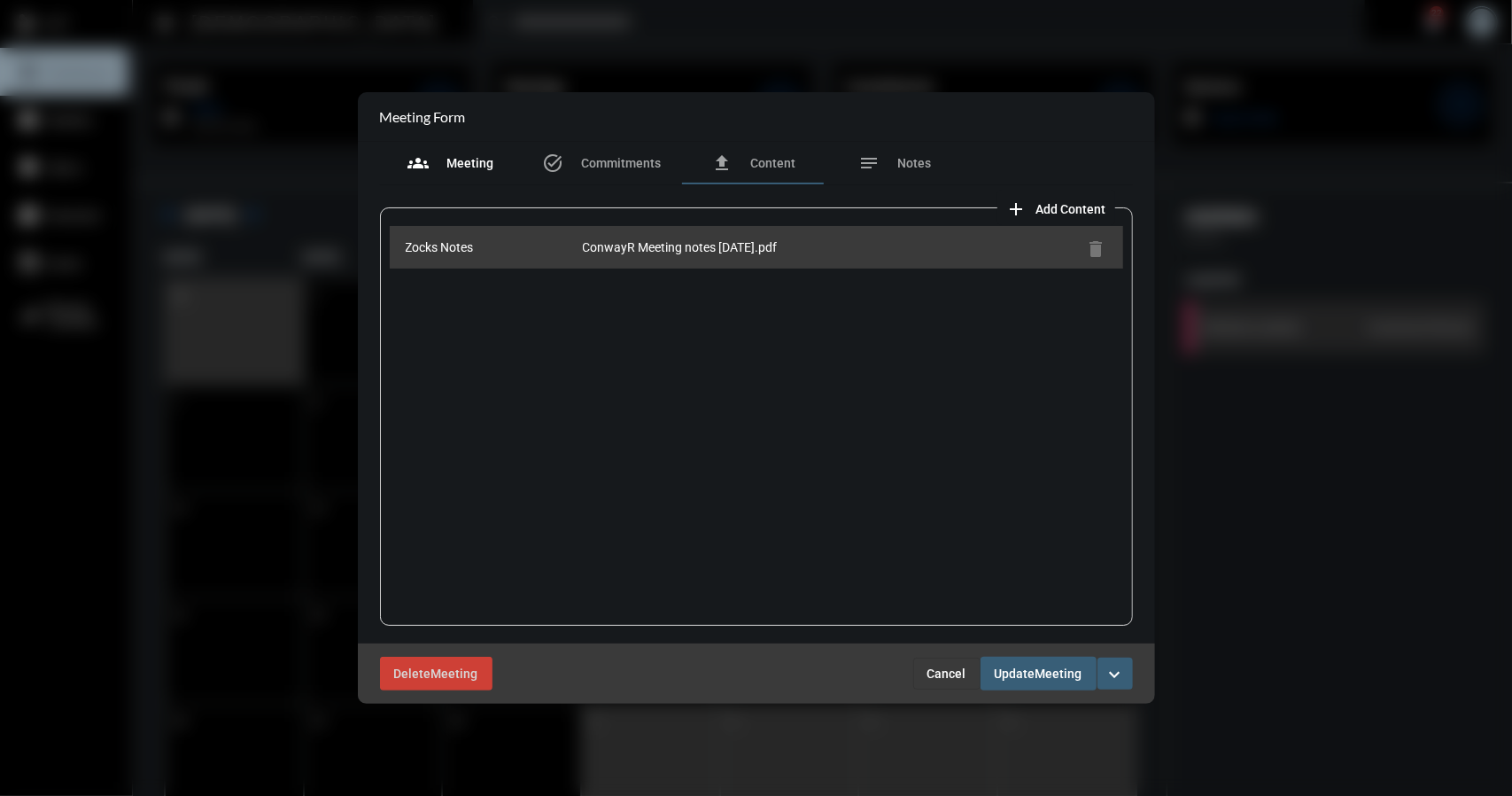
click at [455, 155] on div "groups Meeting" at bounding box center [450, 163] width 86 height 21
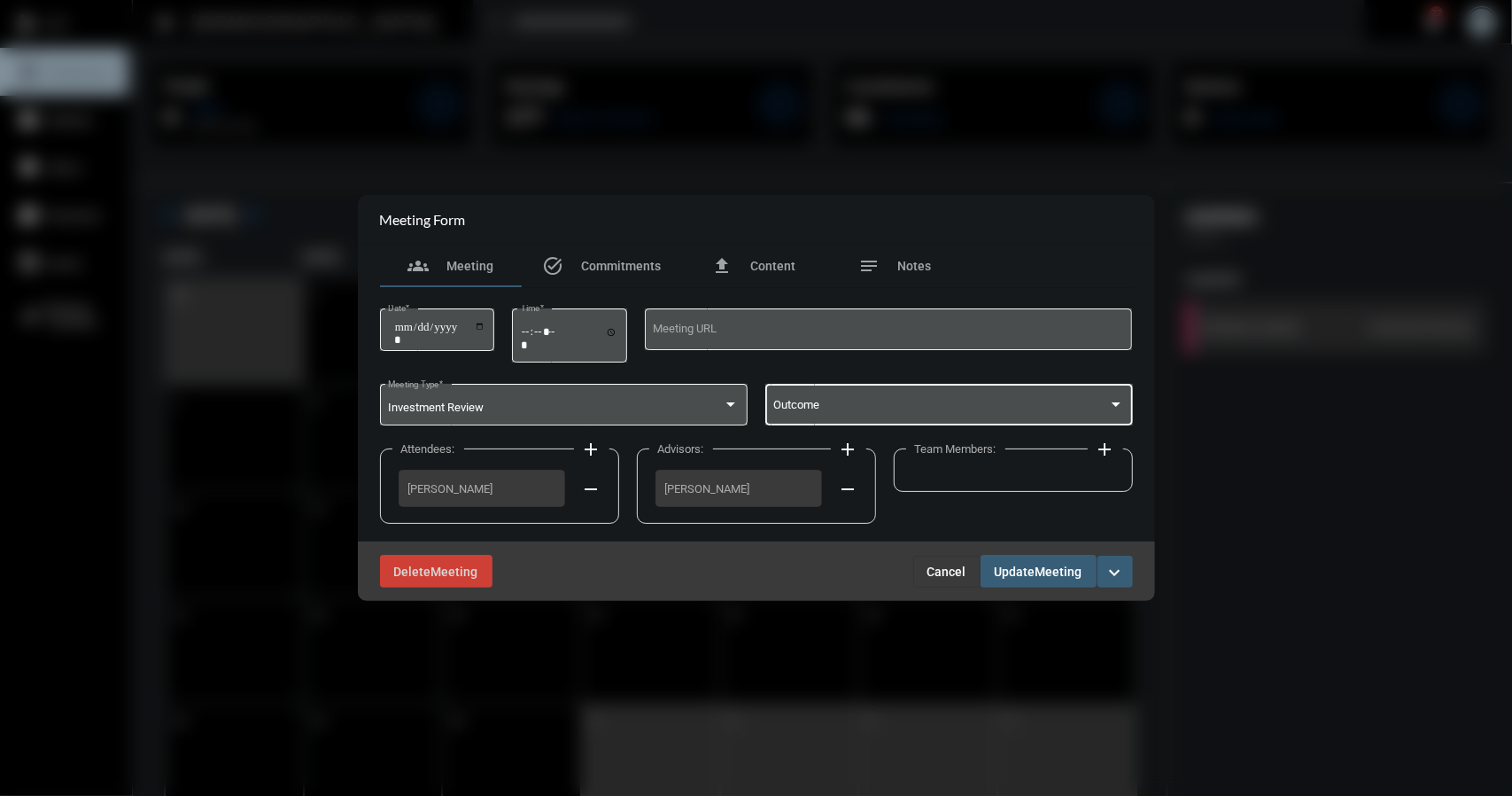
click at [1116, 403] on div at bounding box center [1115, 404] width 9 height 5
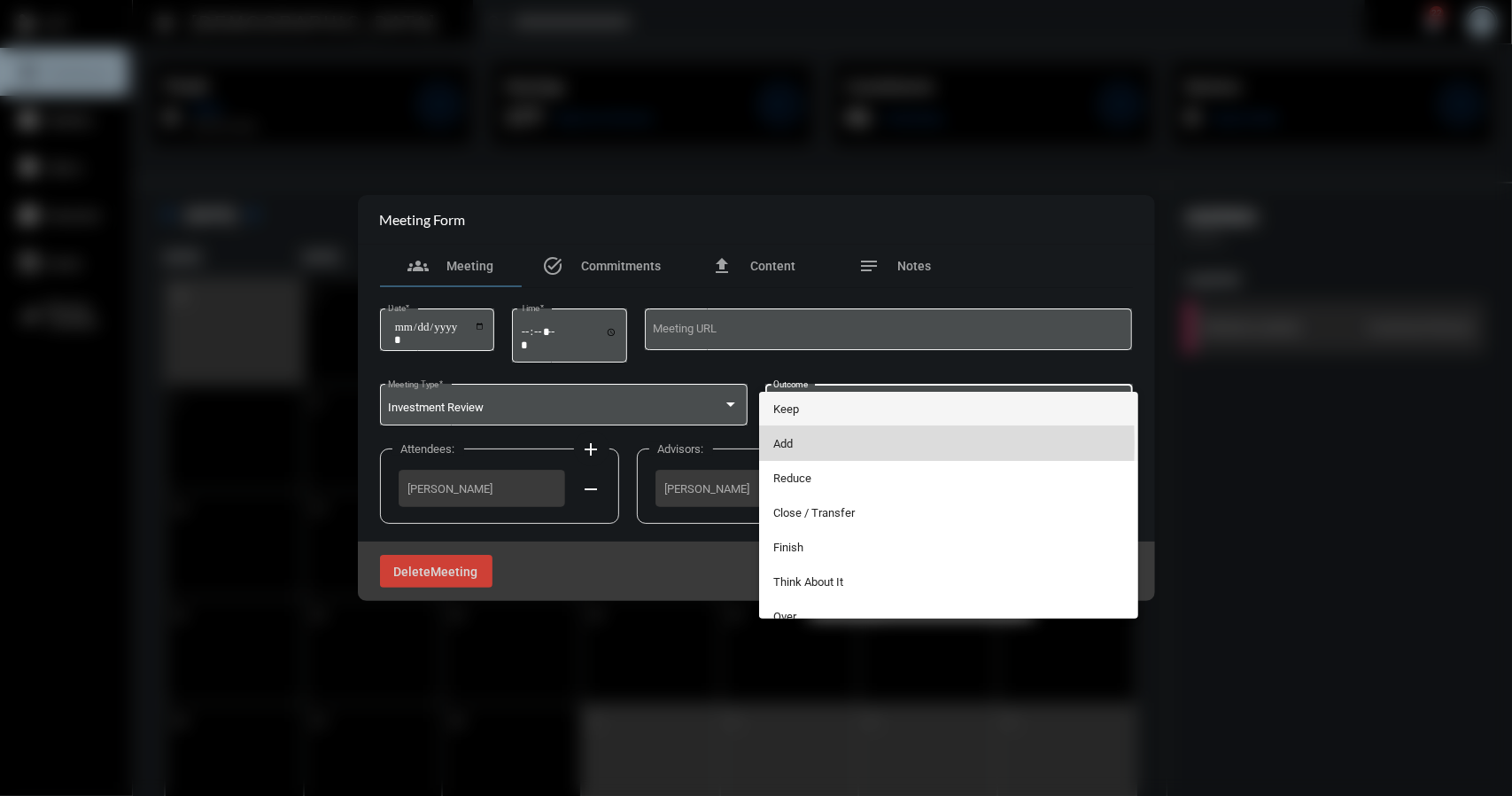
click at [787, 443] on span "Add" at bounding box center [949, 442] width 351 height 34
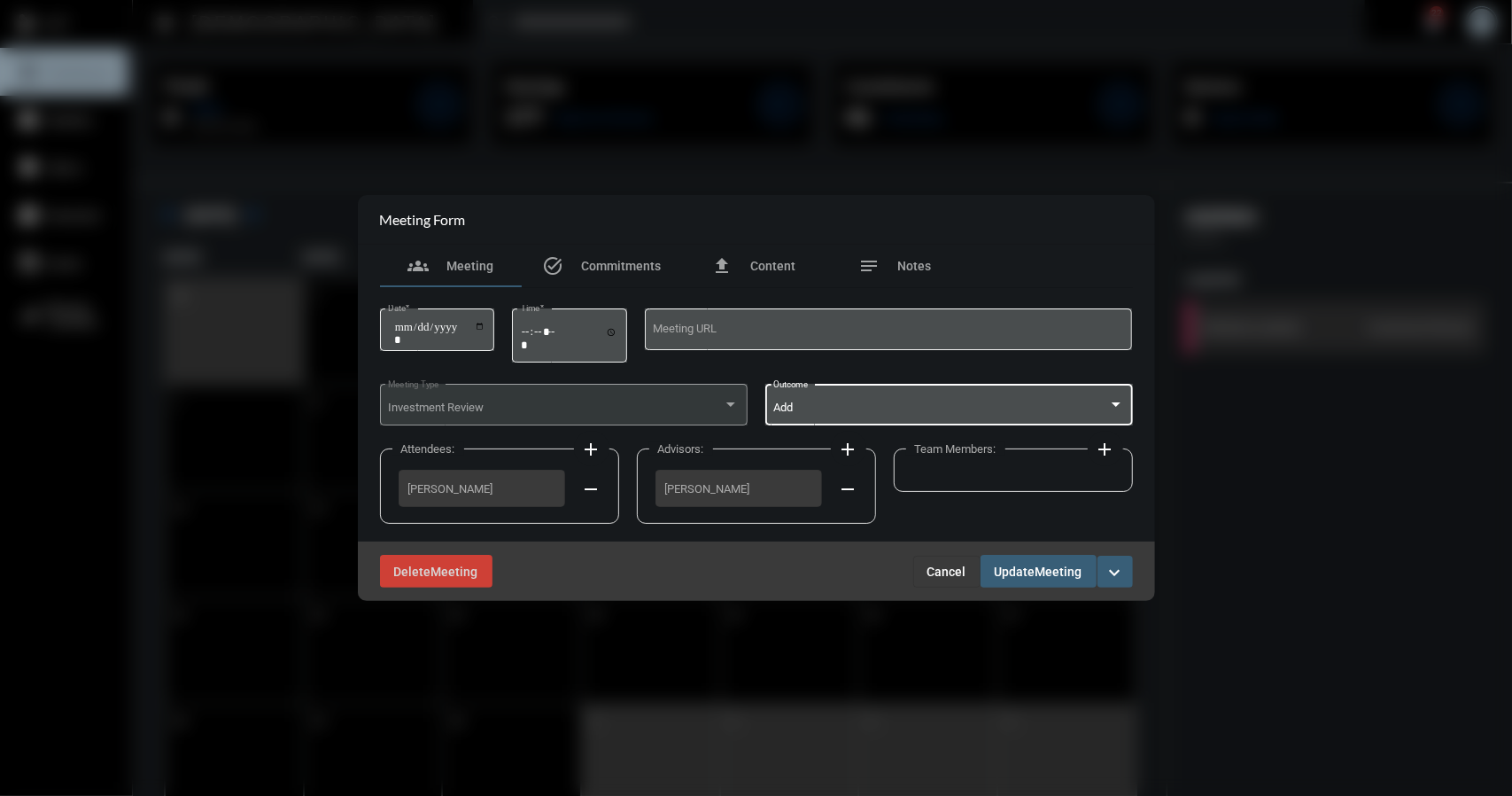
click at [1050, 572] on span "Meeting" at bounding box center [1059, 571] width 47 height 15
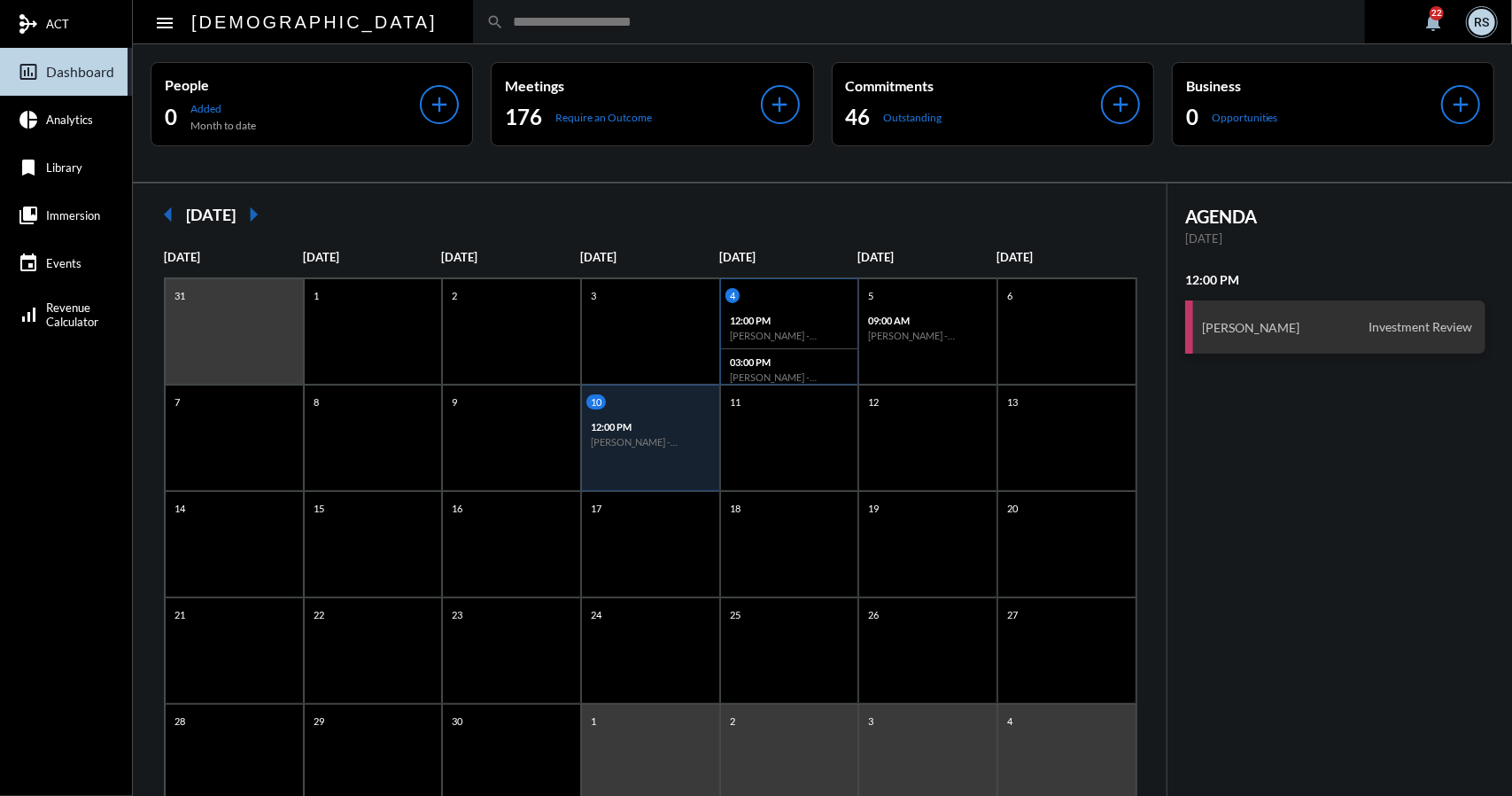
click at [781, 368] on div "03:00 PM Sid Subramanian - Vasanti Brandl - Investment Review" at bounding box center [789, 369] width 137 height 41
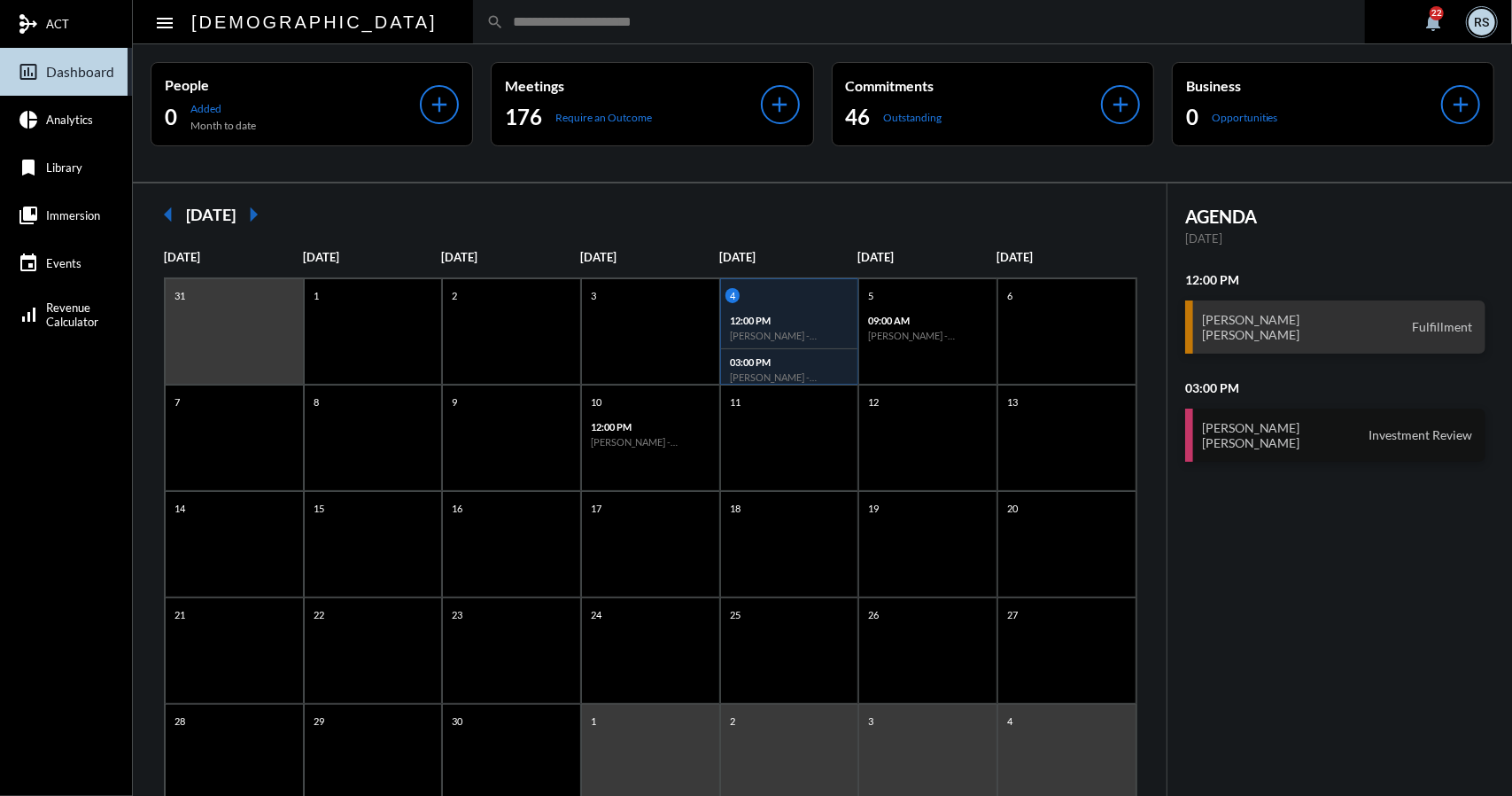
click at [1285, 446] on h3 "Sid Subramanian Vasanti Brandl" at bounding box center [1251, 435] width 98 height 30
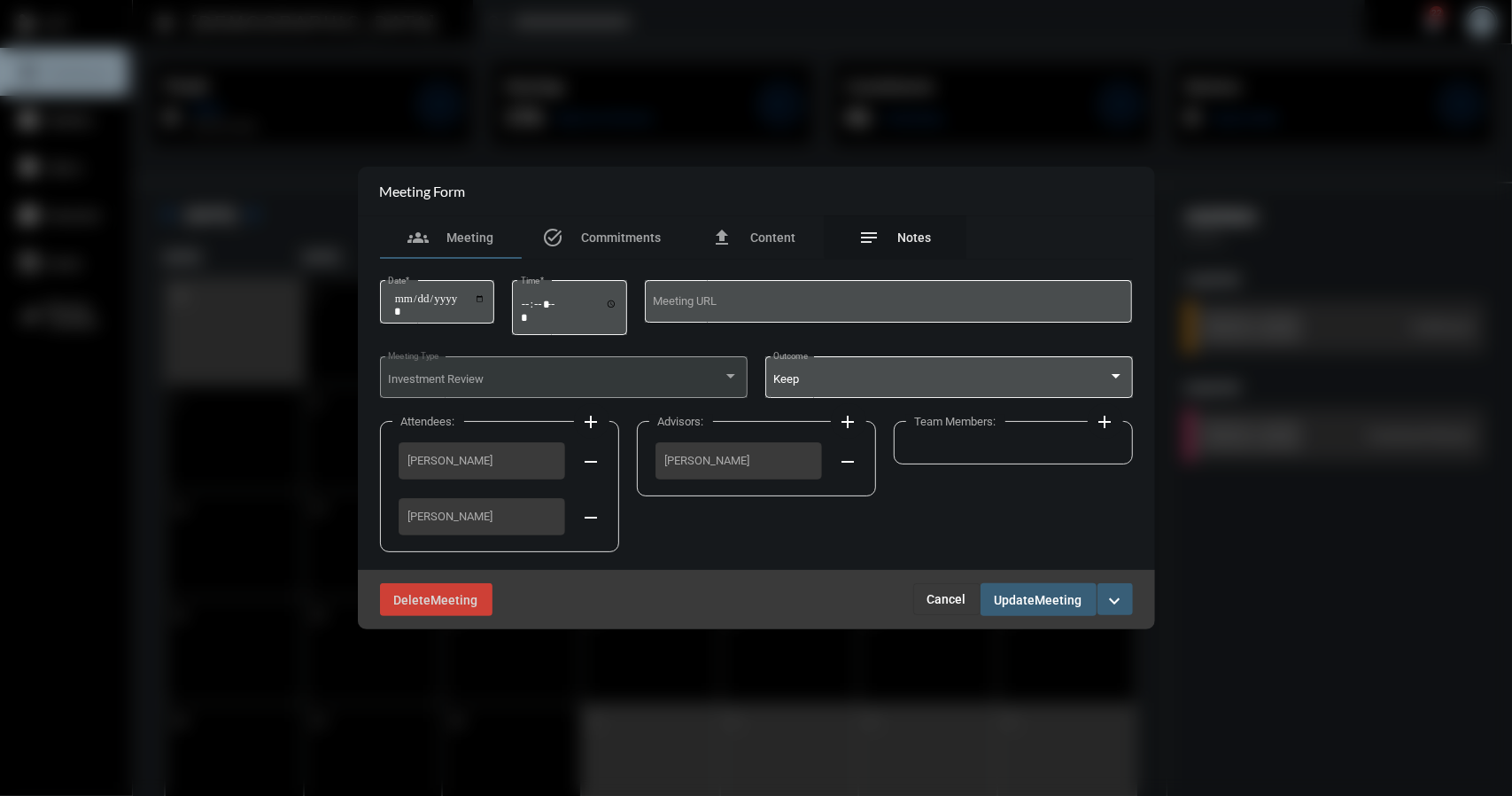
click at [909, 236] on span "Notes" at bounding box center [915, 237] width 34 height 15
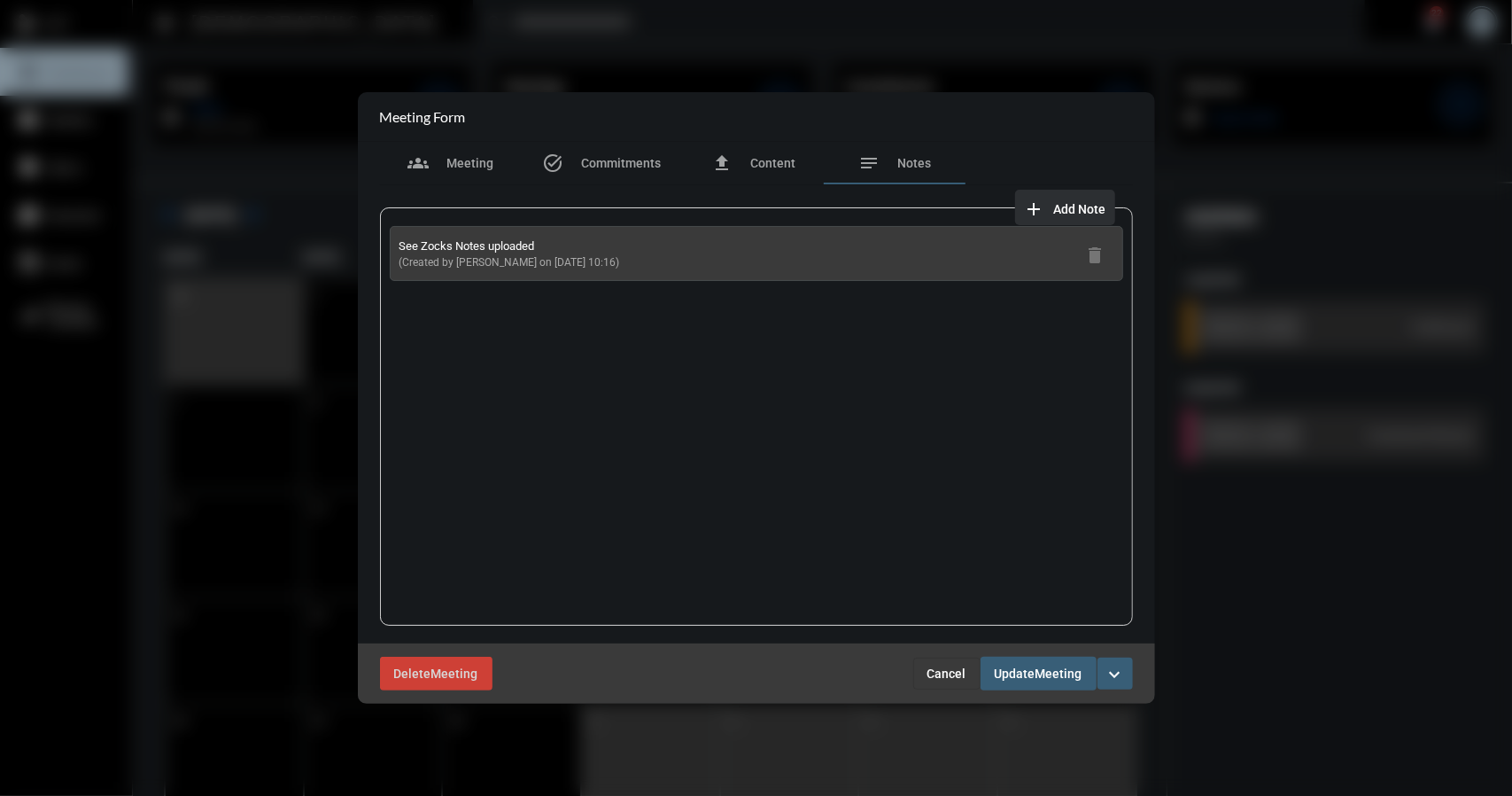
click at [1083, 208] on span "Add Note" at bounding box center [1080, 208] width 53 height 15
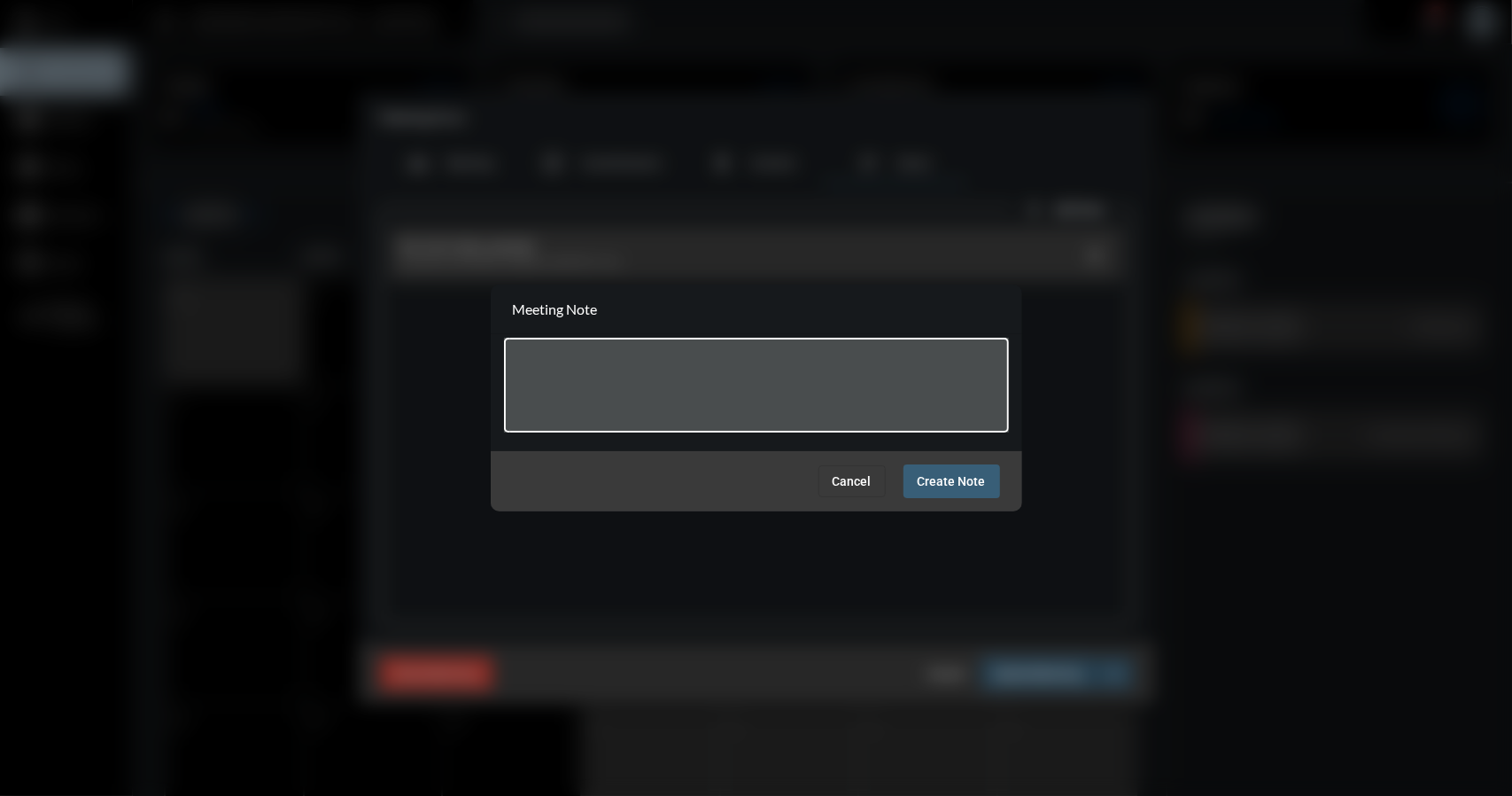
click at [640, 360] on textarea at bounding box center [756, 388] width 488 height 70
paste textarea "**********"
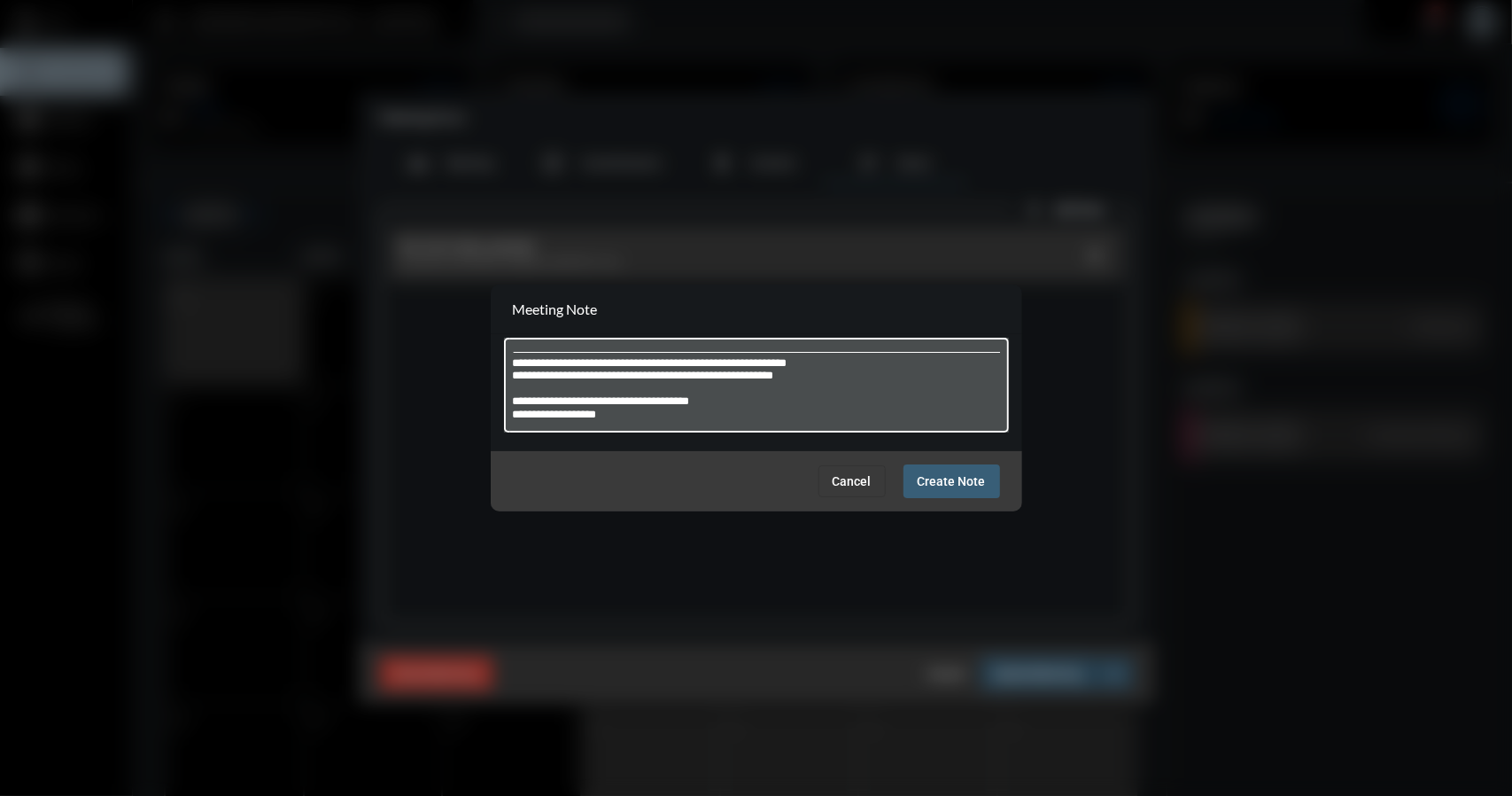
type textarea "**********"
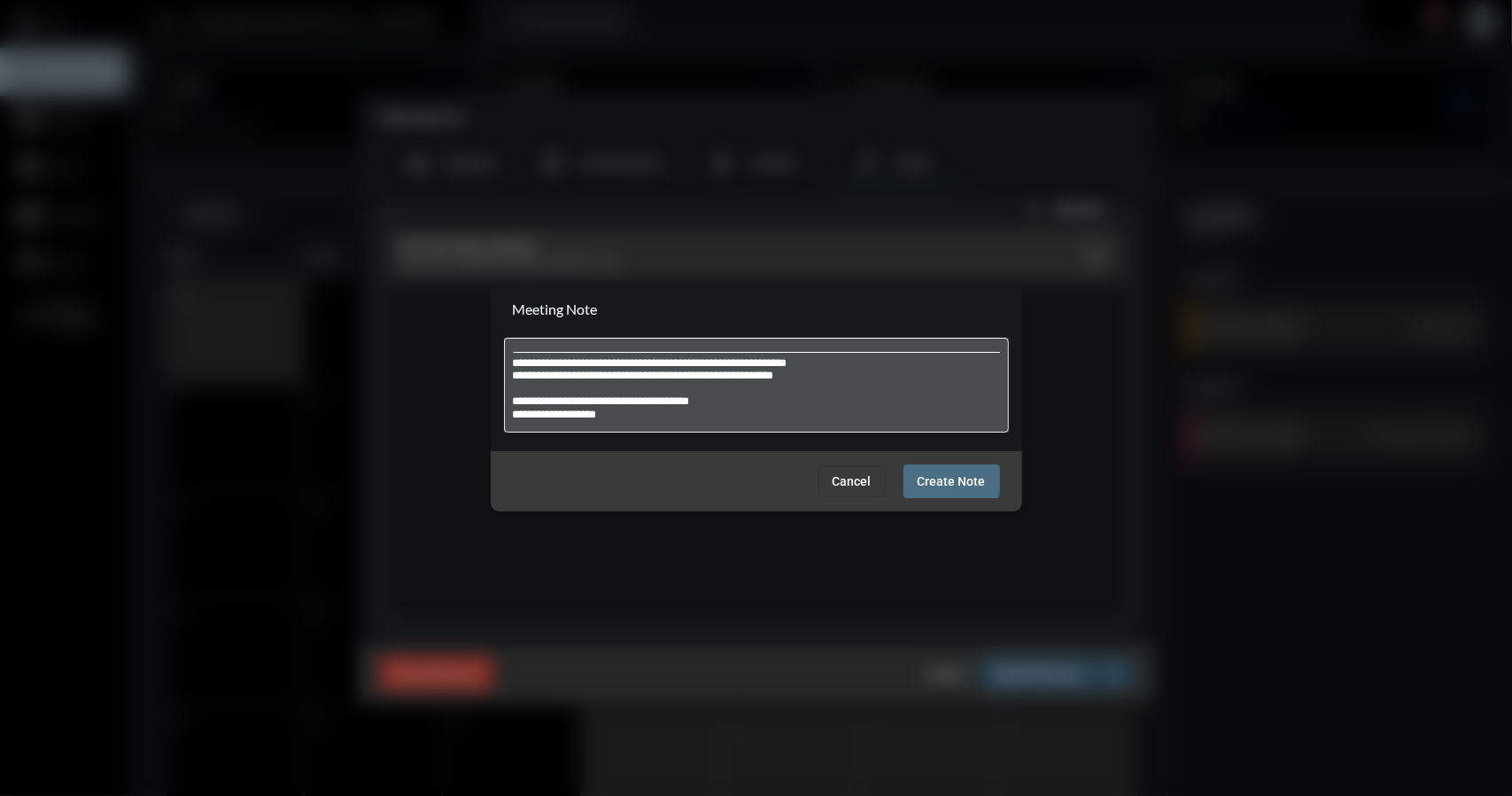
click at [944, 479] on span "Create Note" at bounding box center [952, 481] width 68 height 15
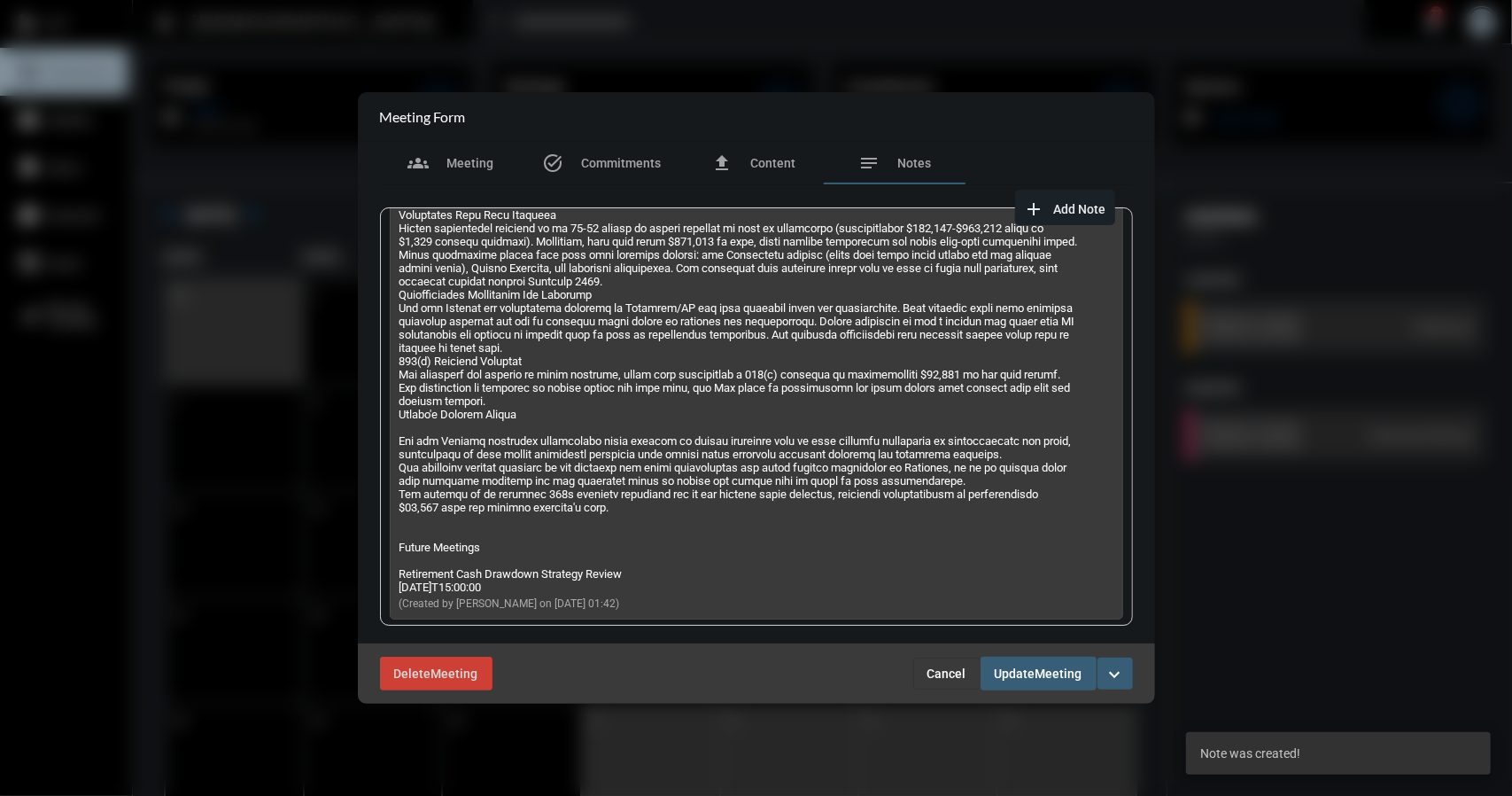
scroll to position [1306, 0]
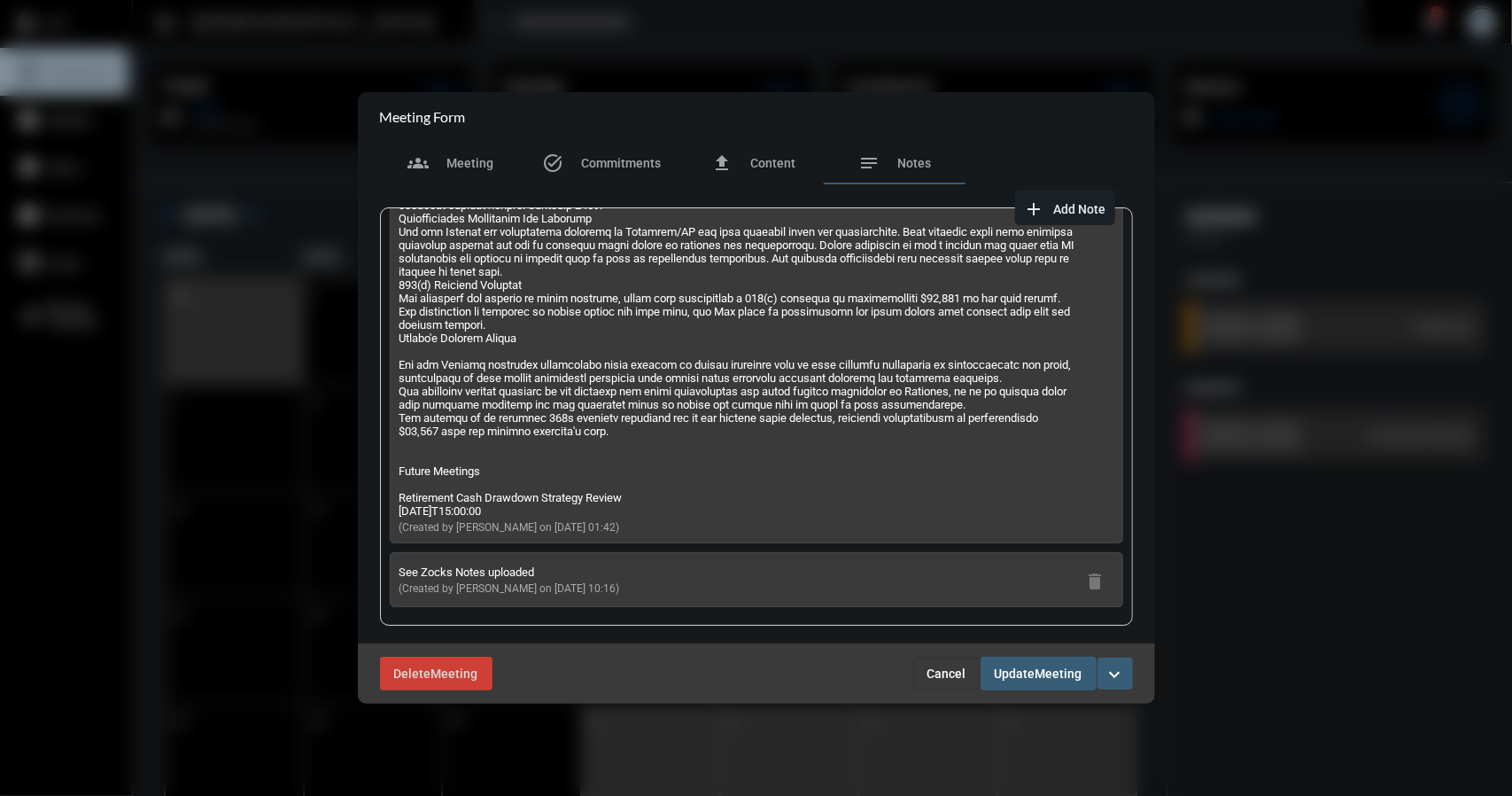
click at [1041, 672] on span "Meeting" at bounding box center [1059, 674] width 47 height 15
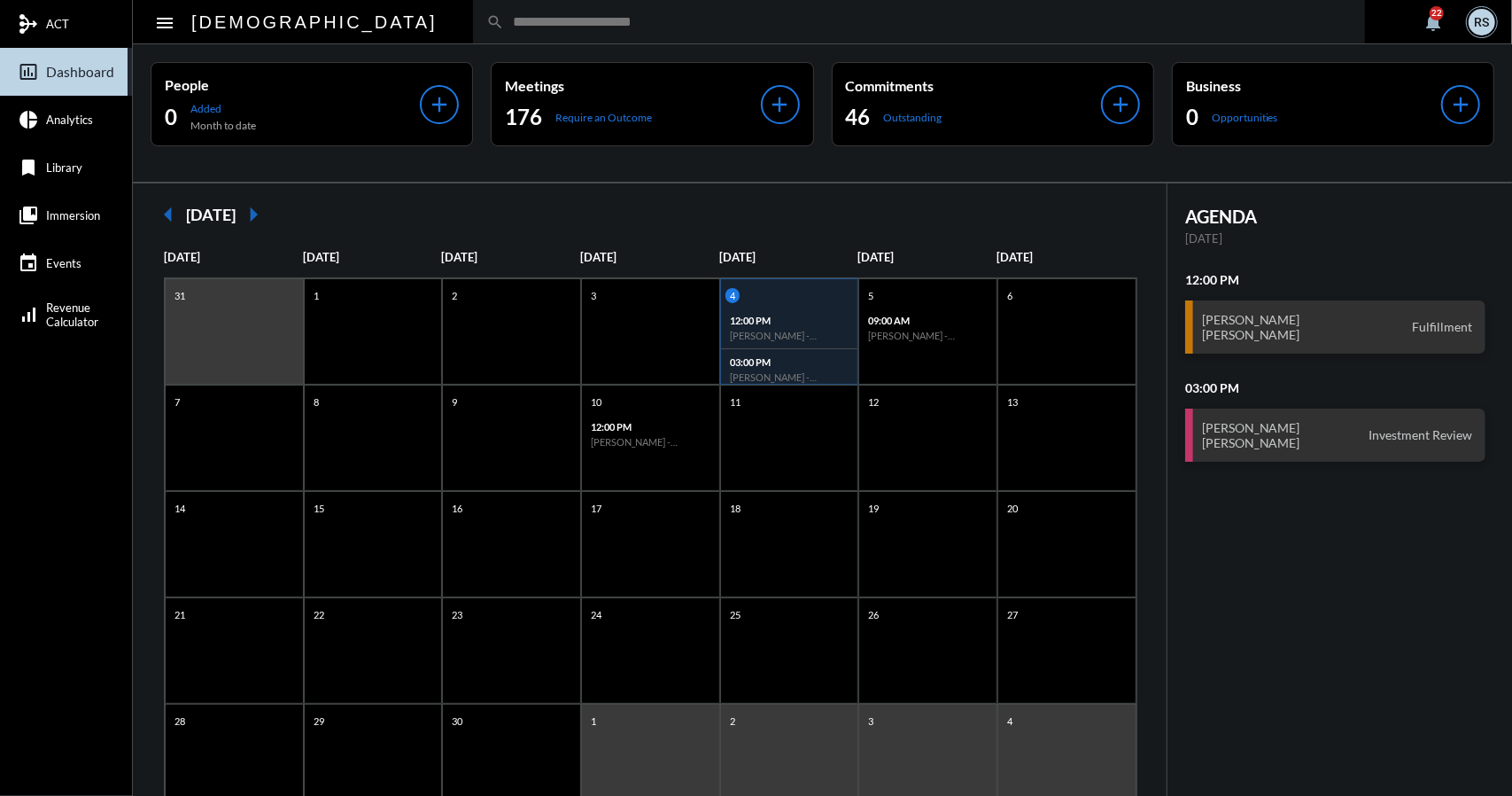
click at [801, 325] on div "12:00 PM Andrea Netcher - Erik Netcher - Fulfillment" at bounding box center [789, 328] width 137 height 42
click at [775, 329] on h6 "Andrea Netcher - Erik Netcher - Fulfillment" at bounding box center [789, 335] width 120 height 12
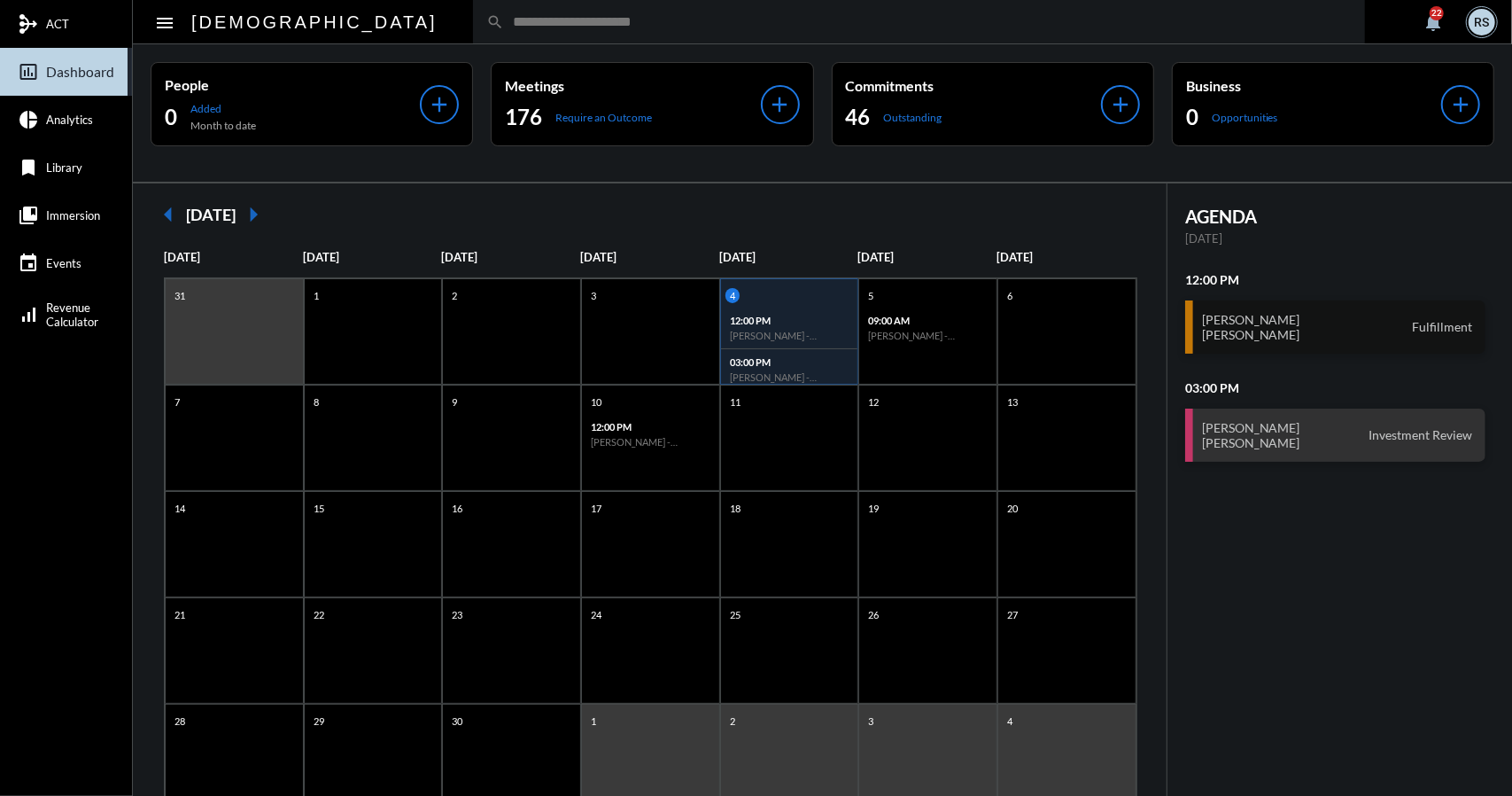
click at [1333, 322] on div "Andrea Netcher Erik Netcher Fulfillment" at bounding box center [1336, 326] width 300 height 54
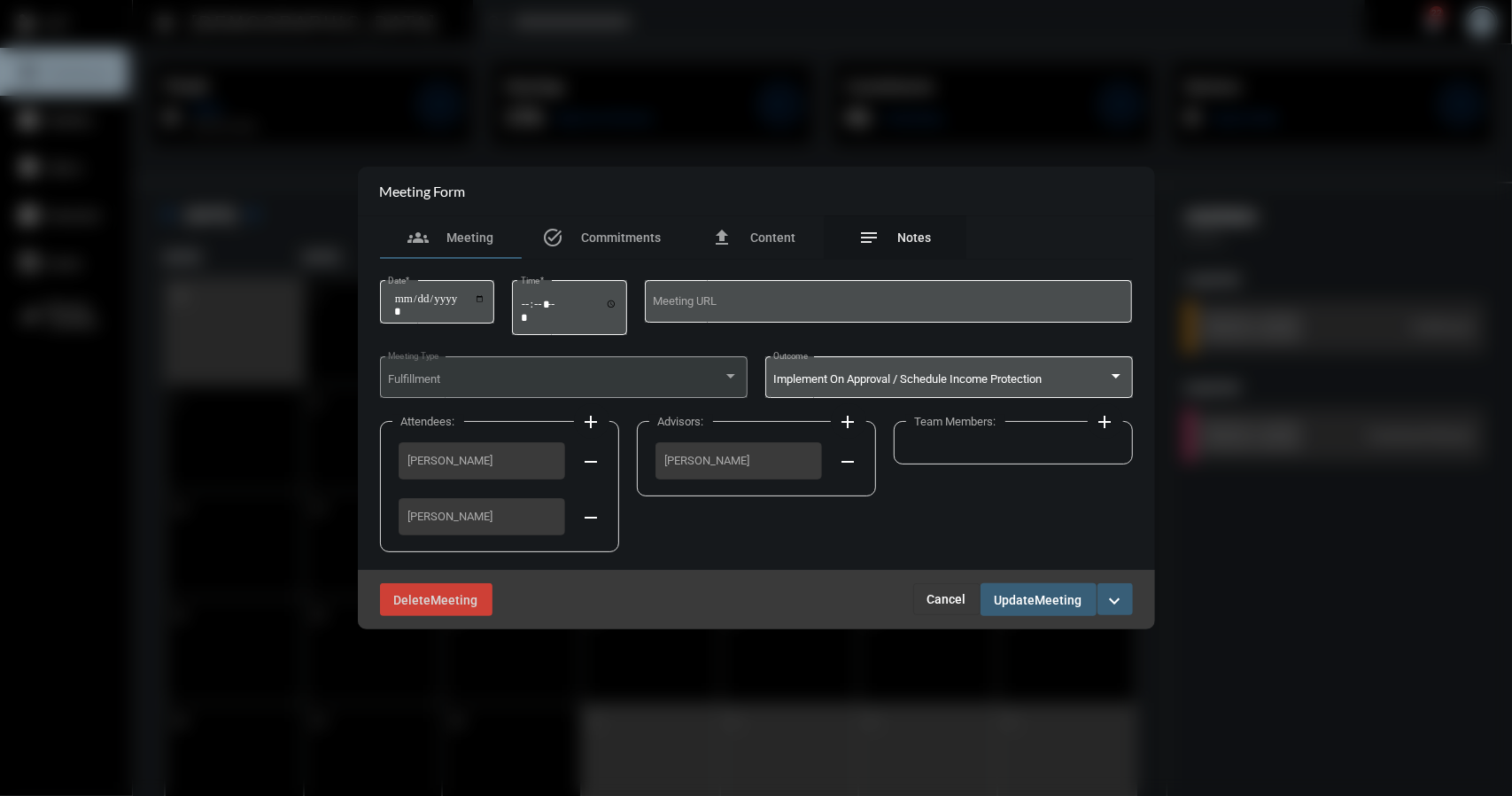
click at [915, 241] on span "Notes" at bounding box center [915, 237] width 34 height 15
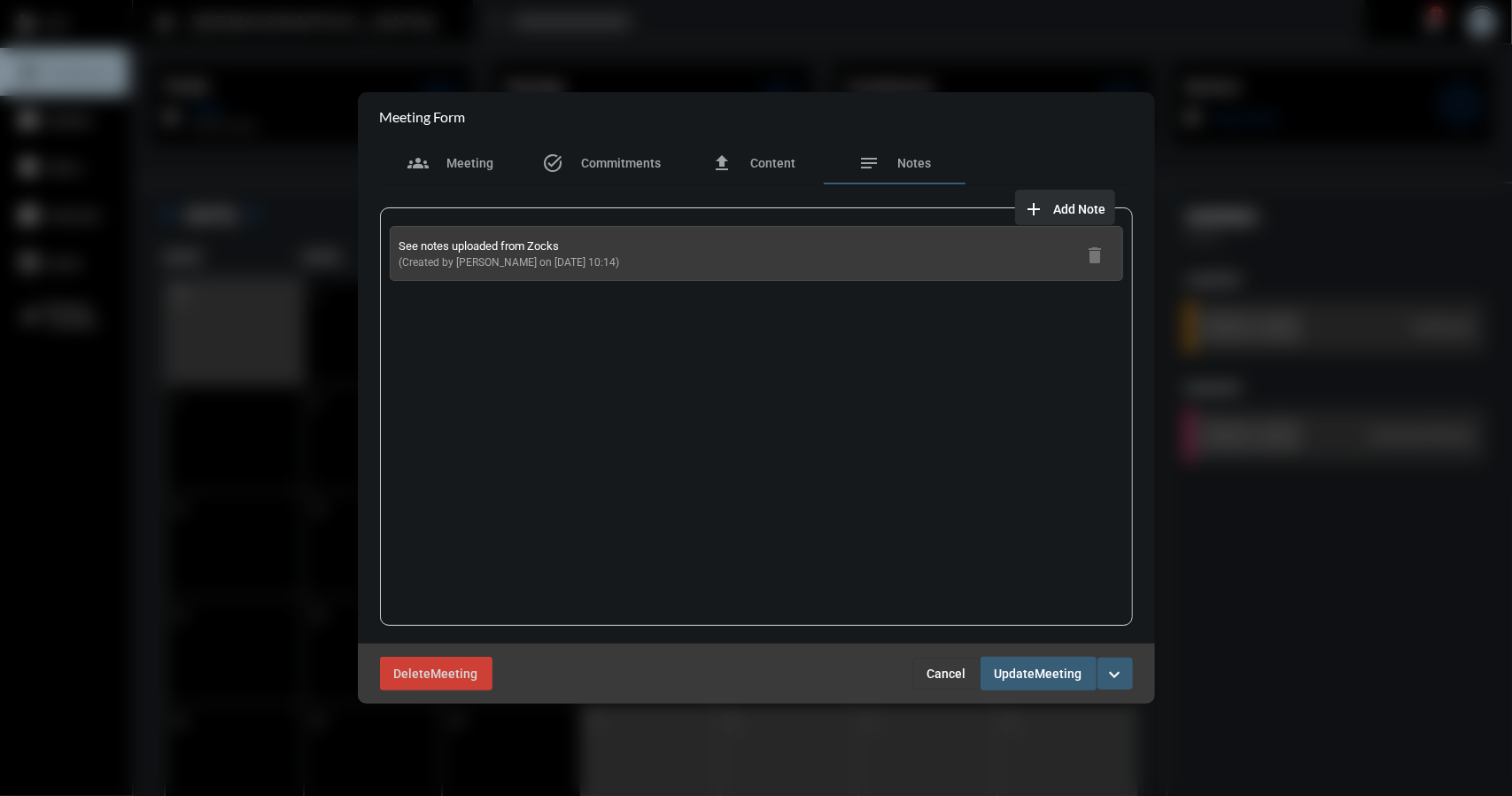
click at [1067, 208] on span "Add Note" at bounding box center [1080, 208] width 53 height 15
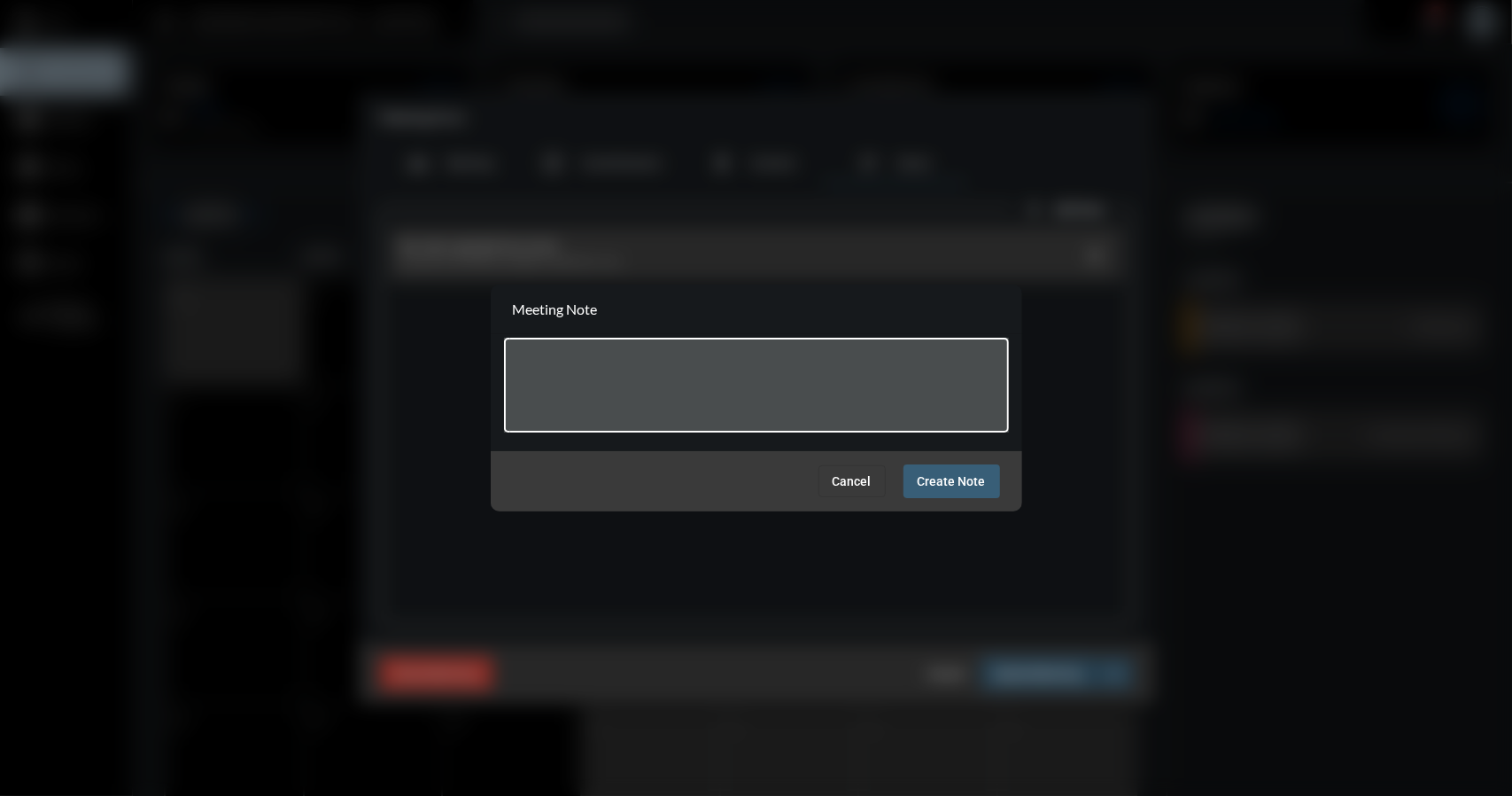
click at [572, 366] on textarea at bounding box center [756, 388] width 488 height 70
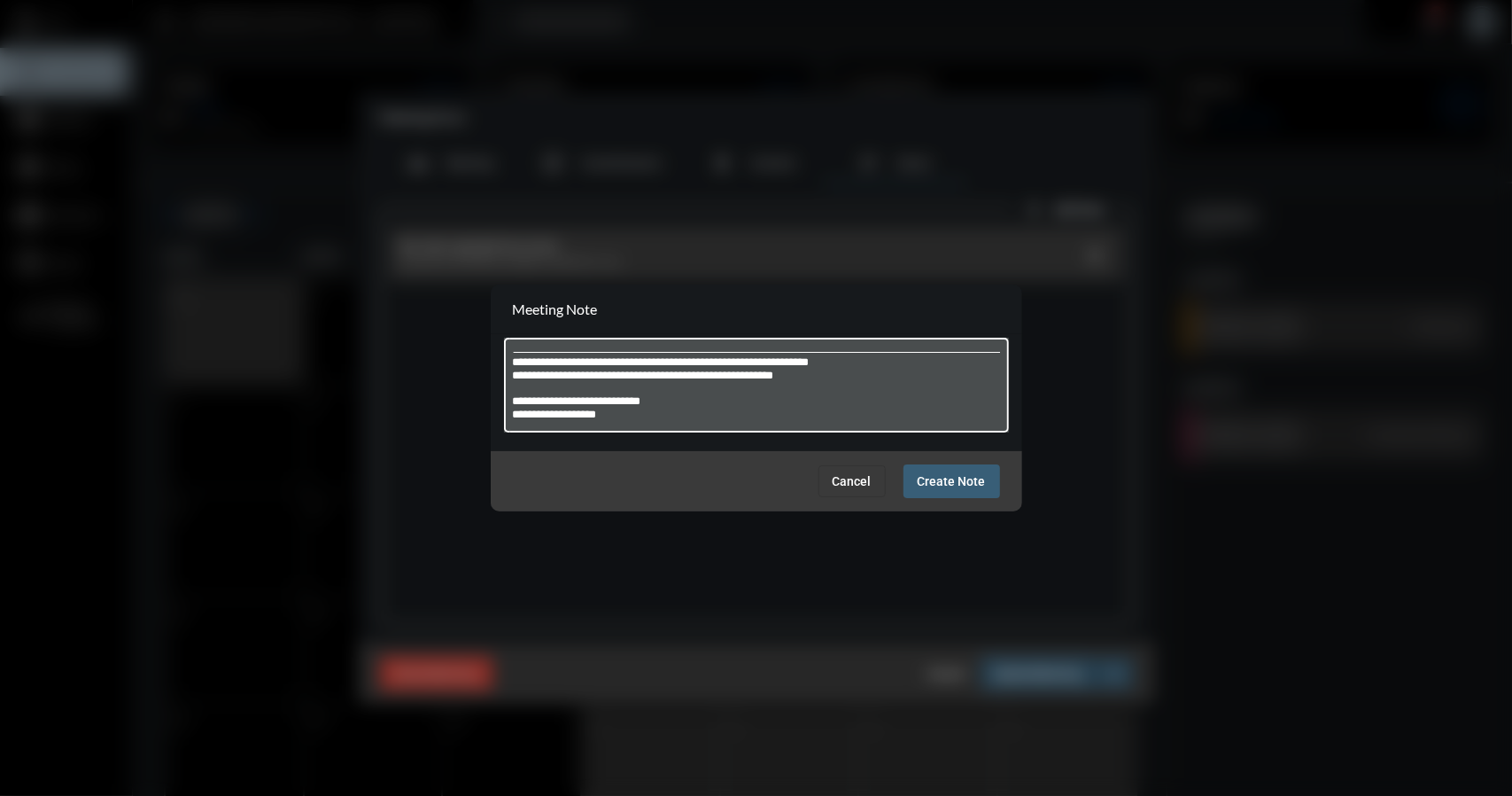
type textarea "**********"
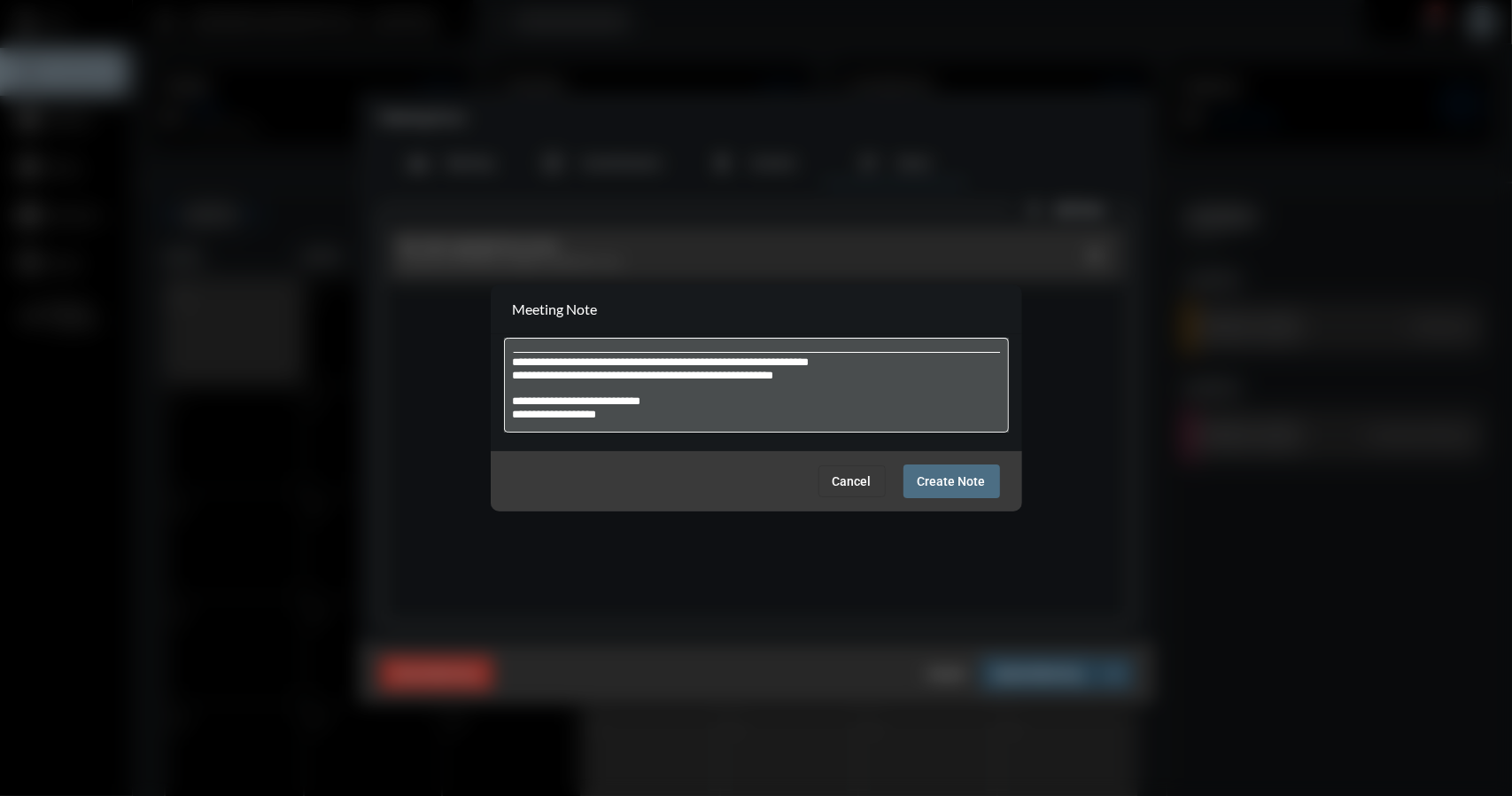
click at [959, 474] on span "Create Note" at bounding box center [952, 481] width 68 height 15
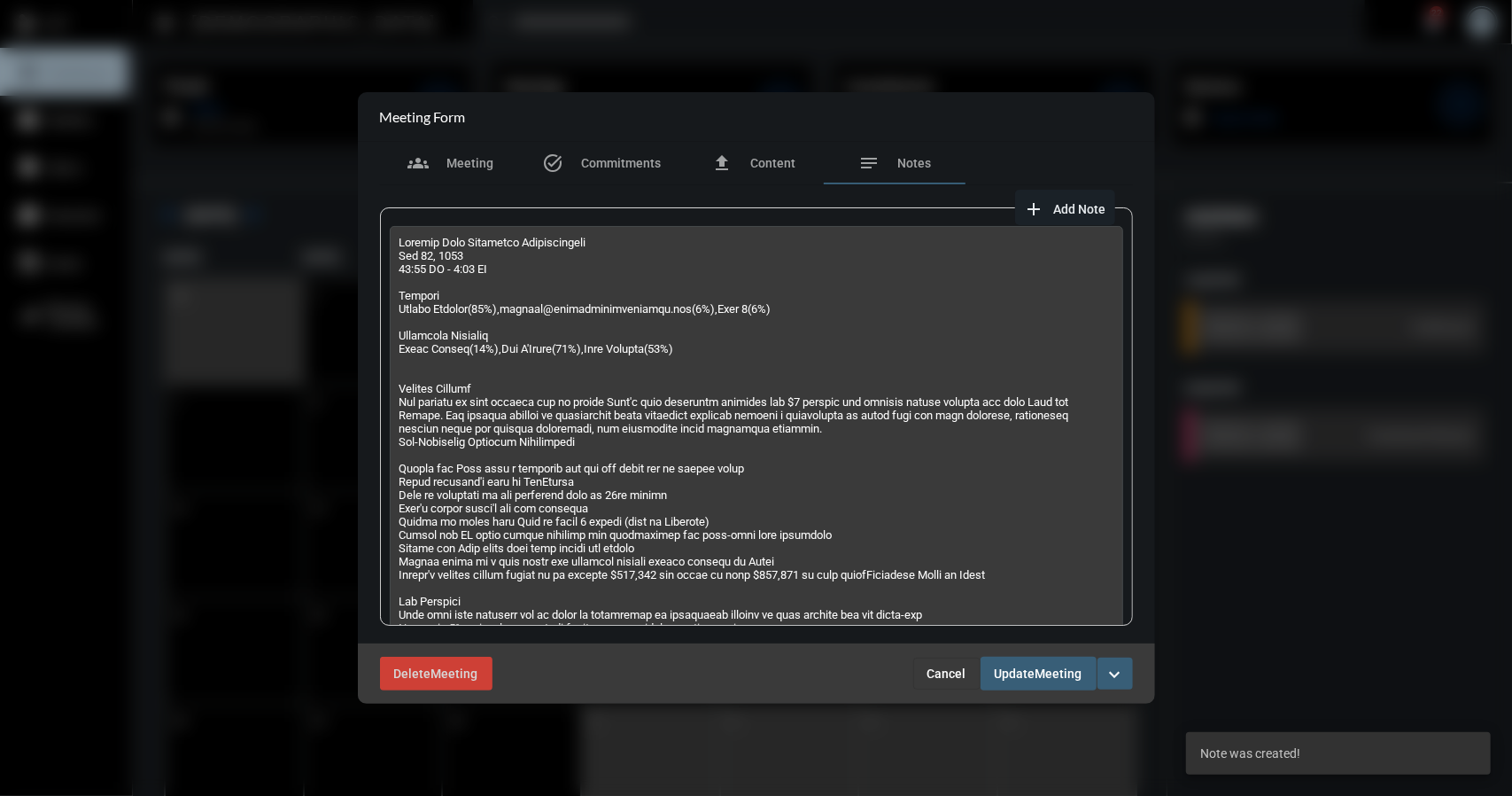
click at [1036, 680] on span "Update" at bounding box center [1015, 674] width 41 height 15
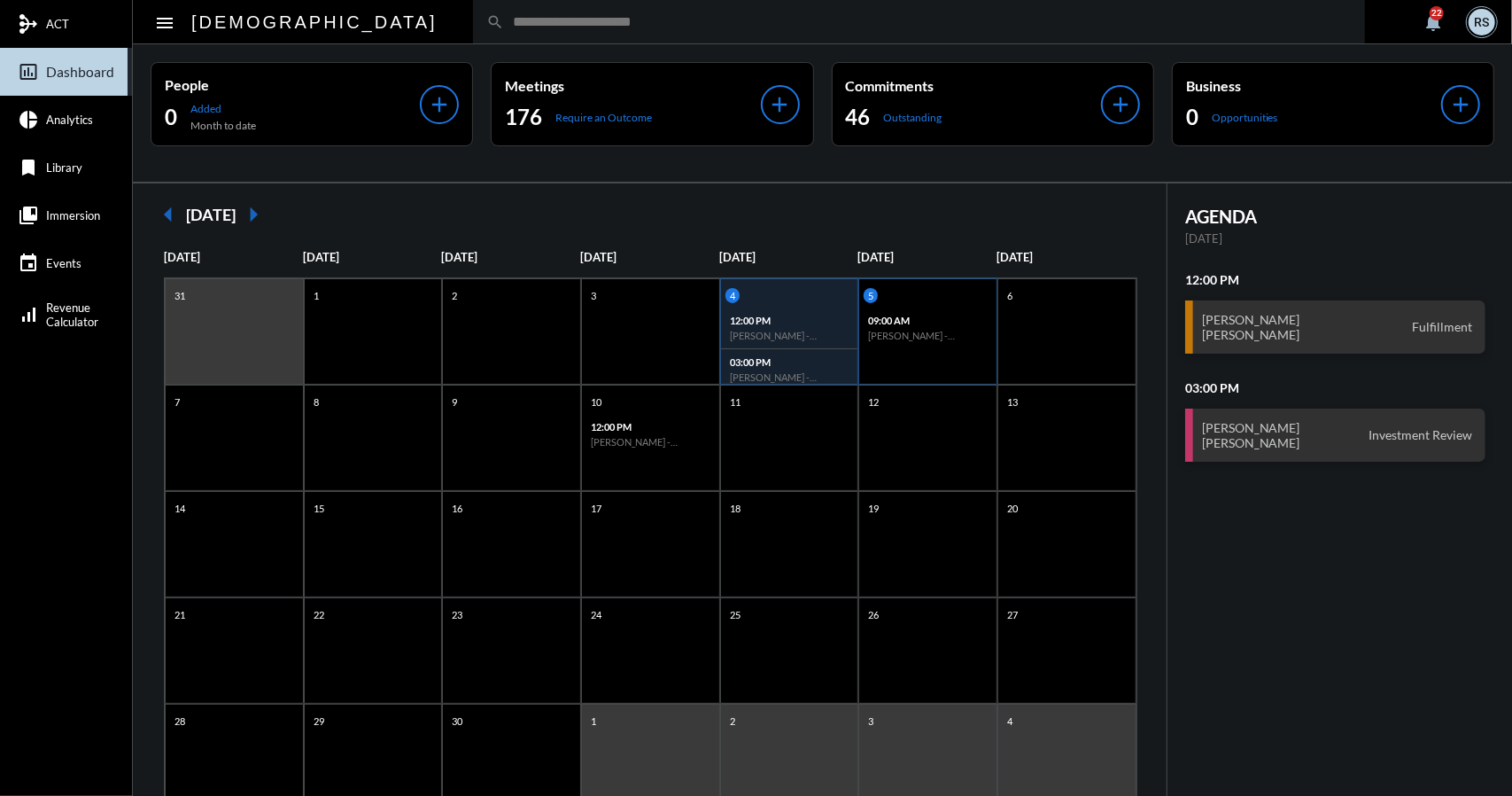
click at [945, 345] on div "09:00 AM Tom Maxwell - Investment" at bounding box center [927, 328] width 137 height 41
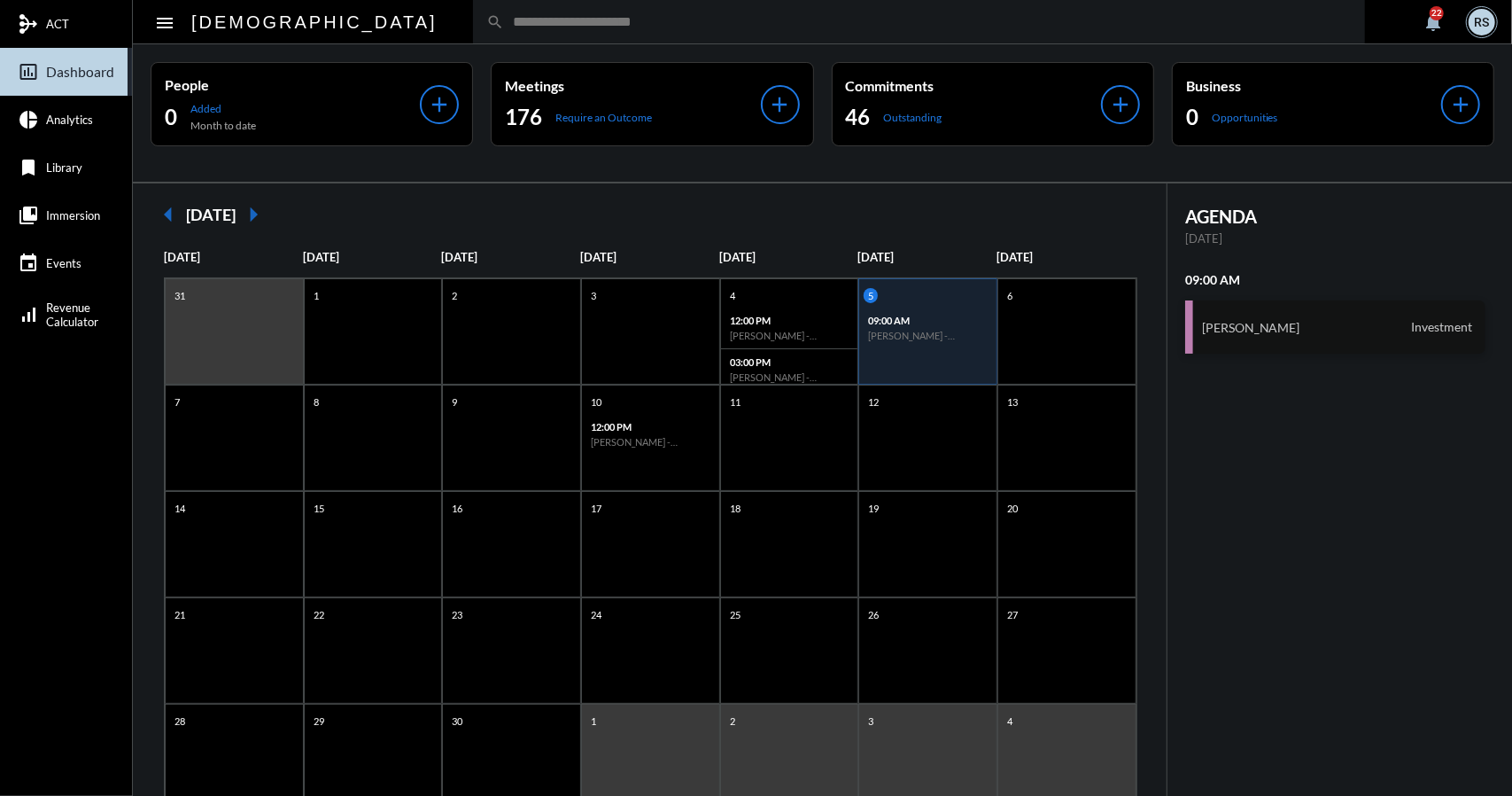
click at [1324, 328] on div "Tom Maxwell Investment" at bounding box center [1336, 326] width 300 height 54
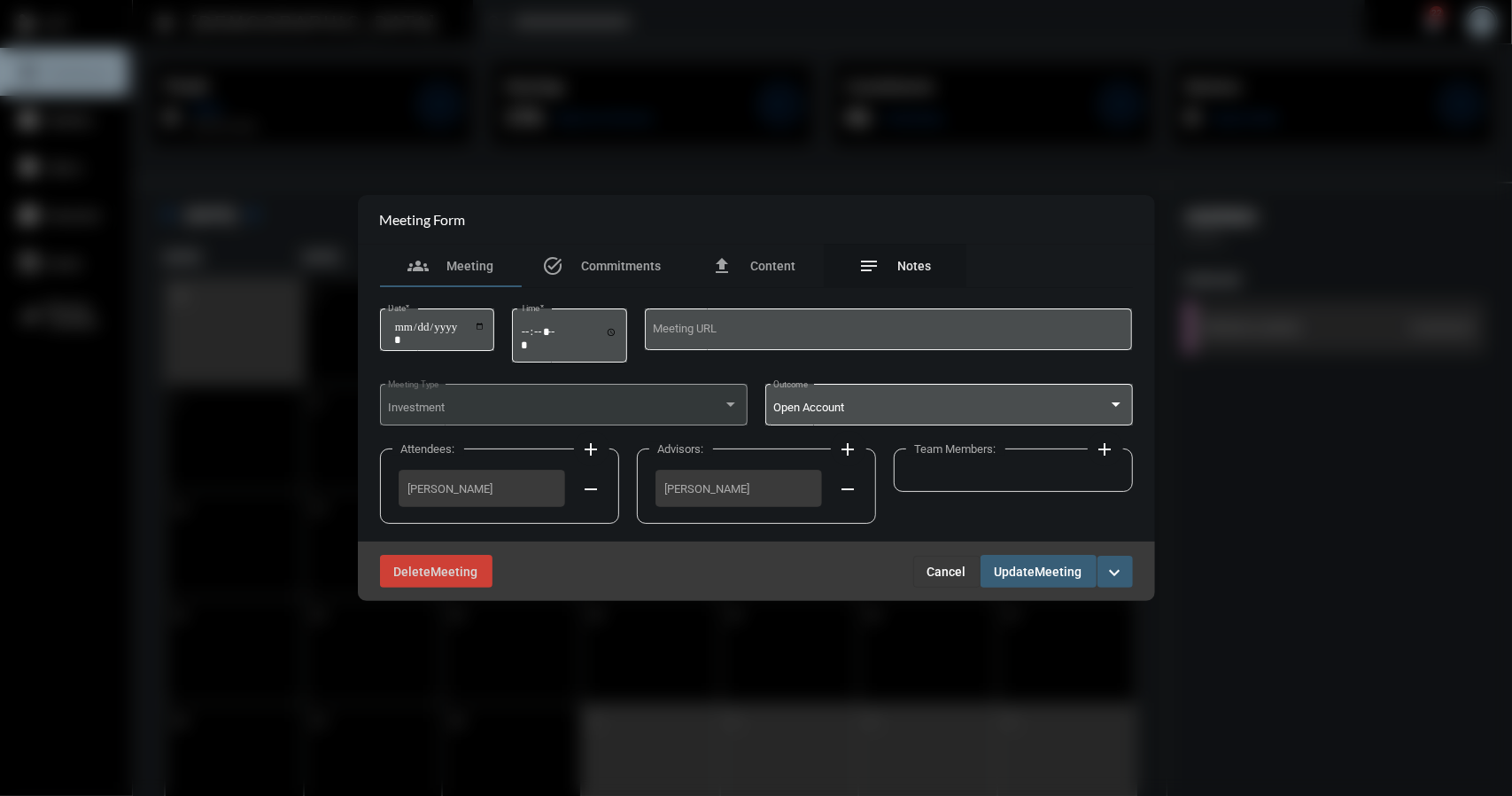
click at [907, 266] on span "Notes" at bounding box center [915, 266] width 34 height 15
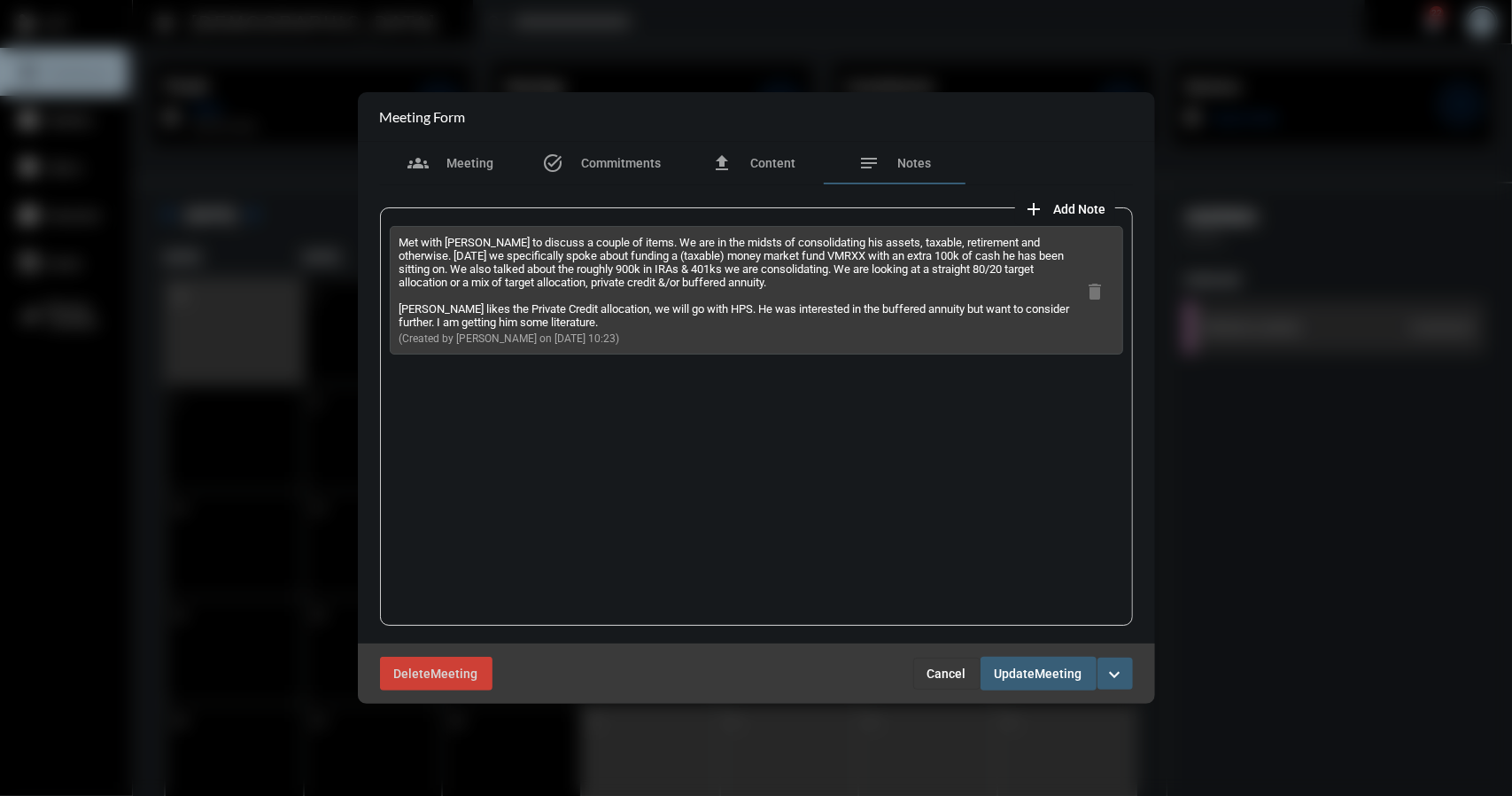
click at [1028, 672] on span "Update" at bounding box center [1015, 674] width 41 height 15
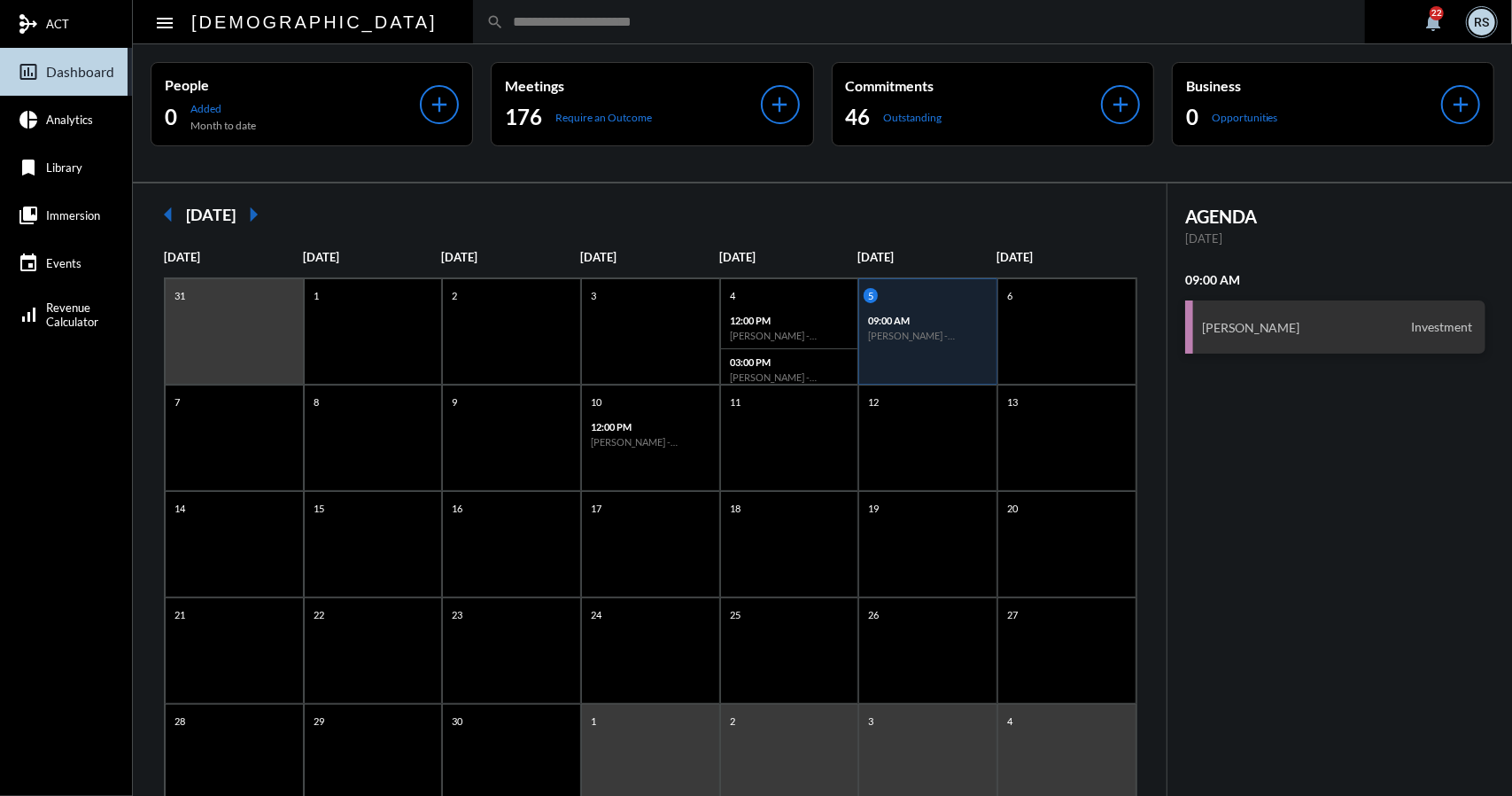
click at [169, 214] on mat-icon "arrow_left" at bounding box center [169, 214] width 35 height 35
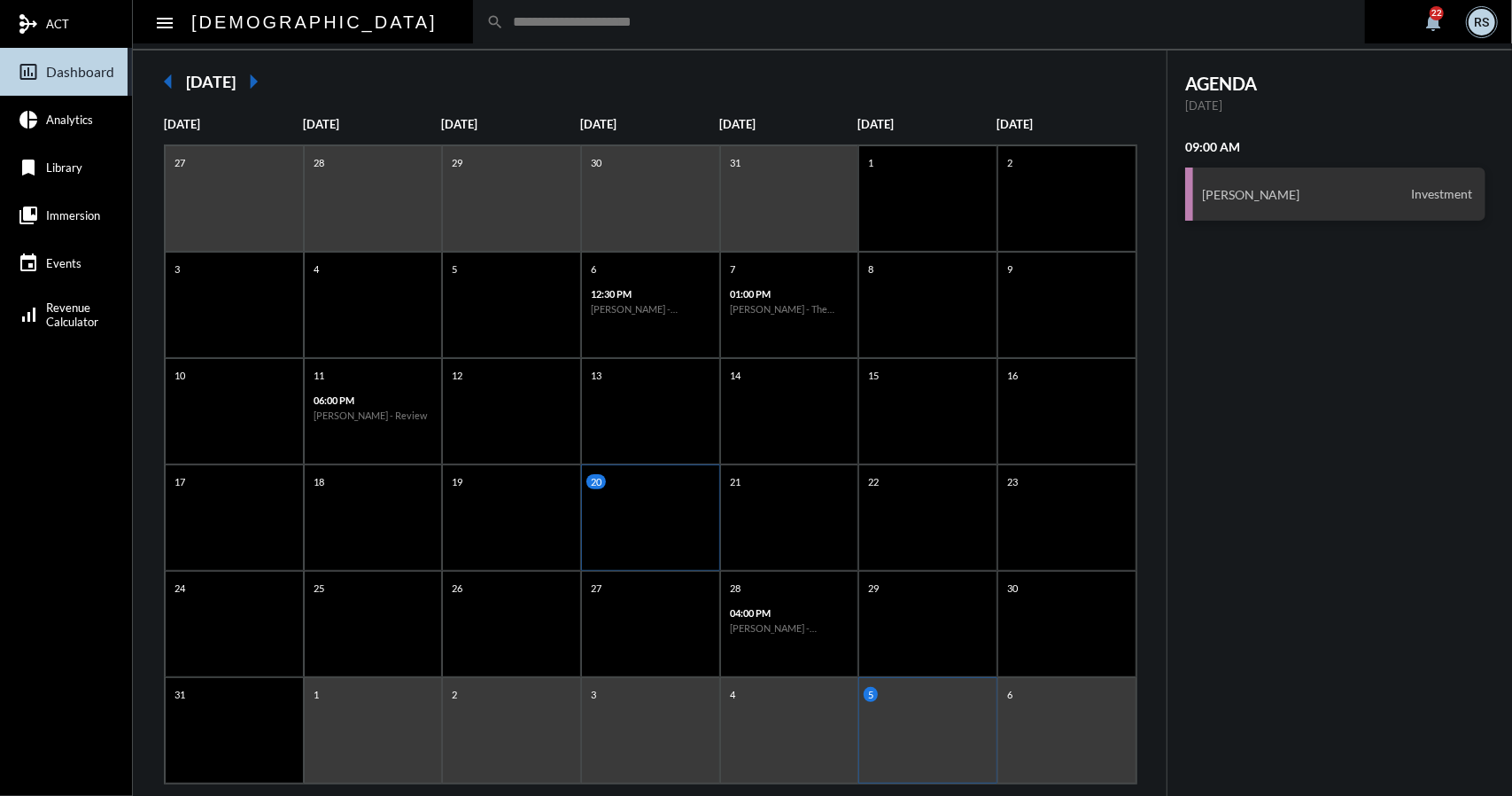
scroll to position [163, 0]
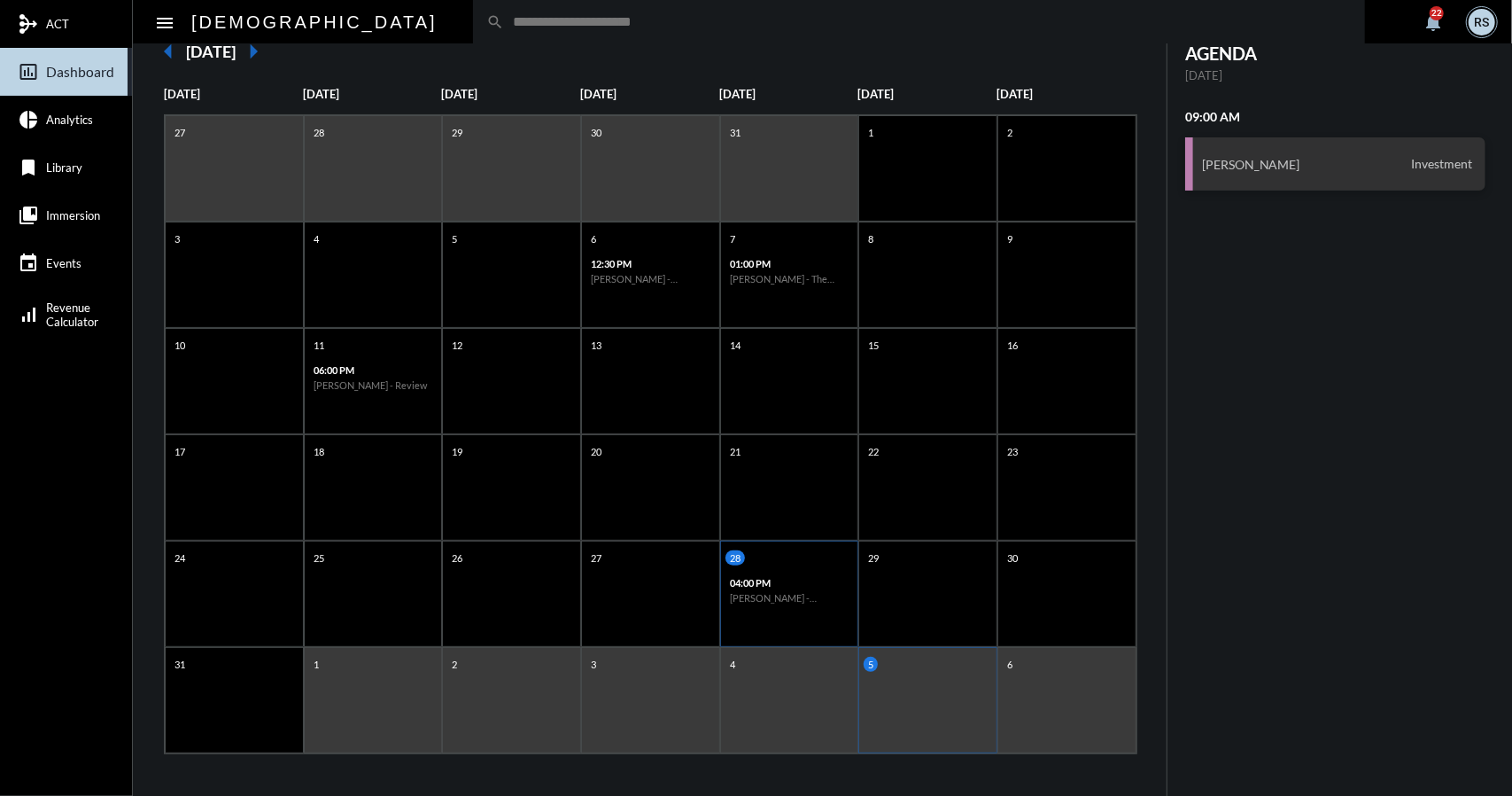
click at [781, 582] on p "04:00 PM" at bounding box center [789, 583] width 120 height 12
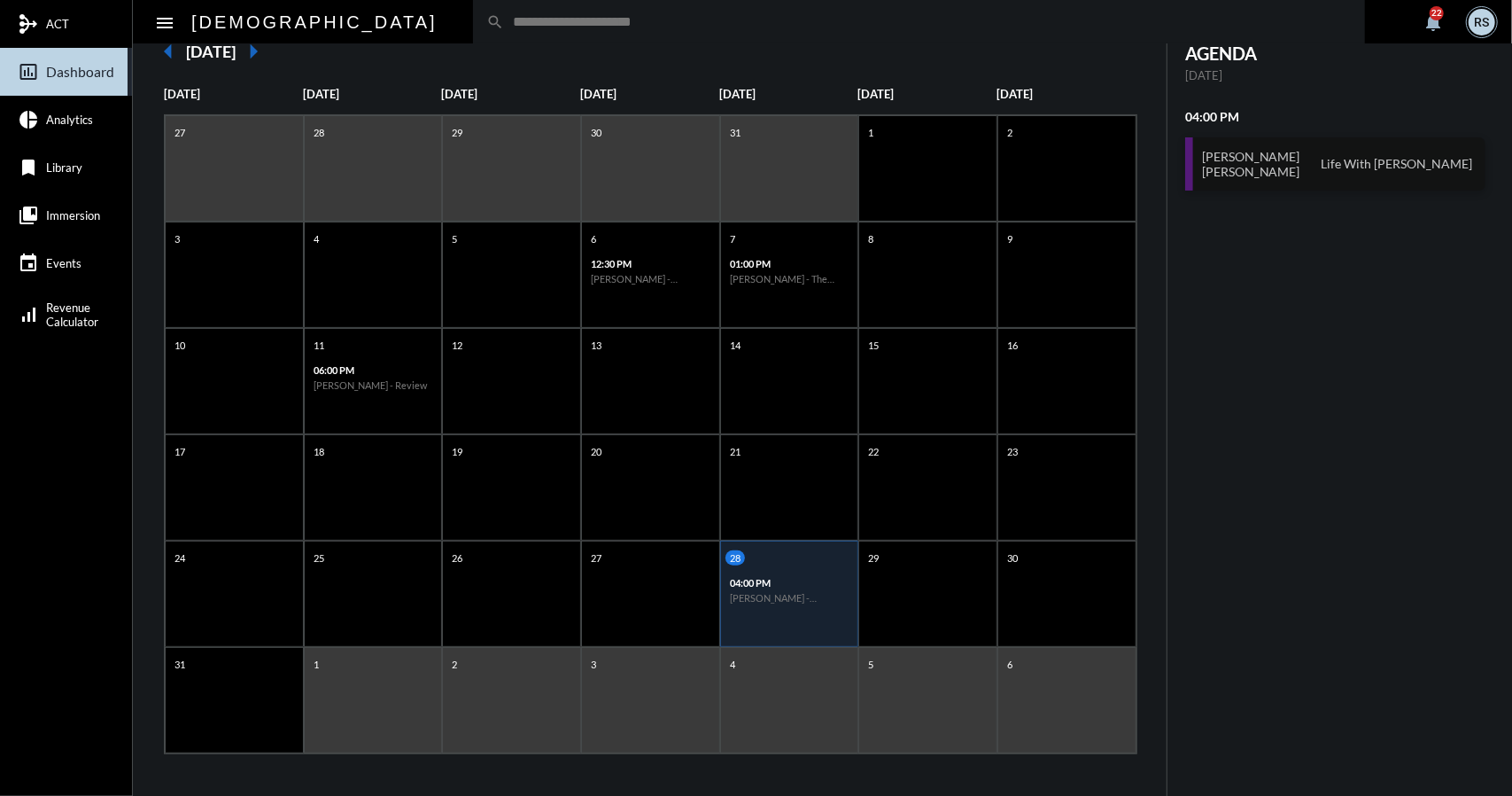
click at [1335, 171] on div "Paul McCormick Jessica McCormick Life With Alacrity" at bounding box center [1336, 164] width 300 height 54
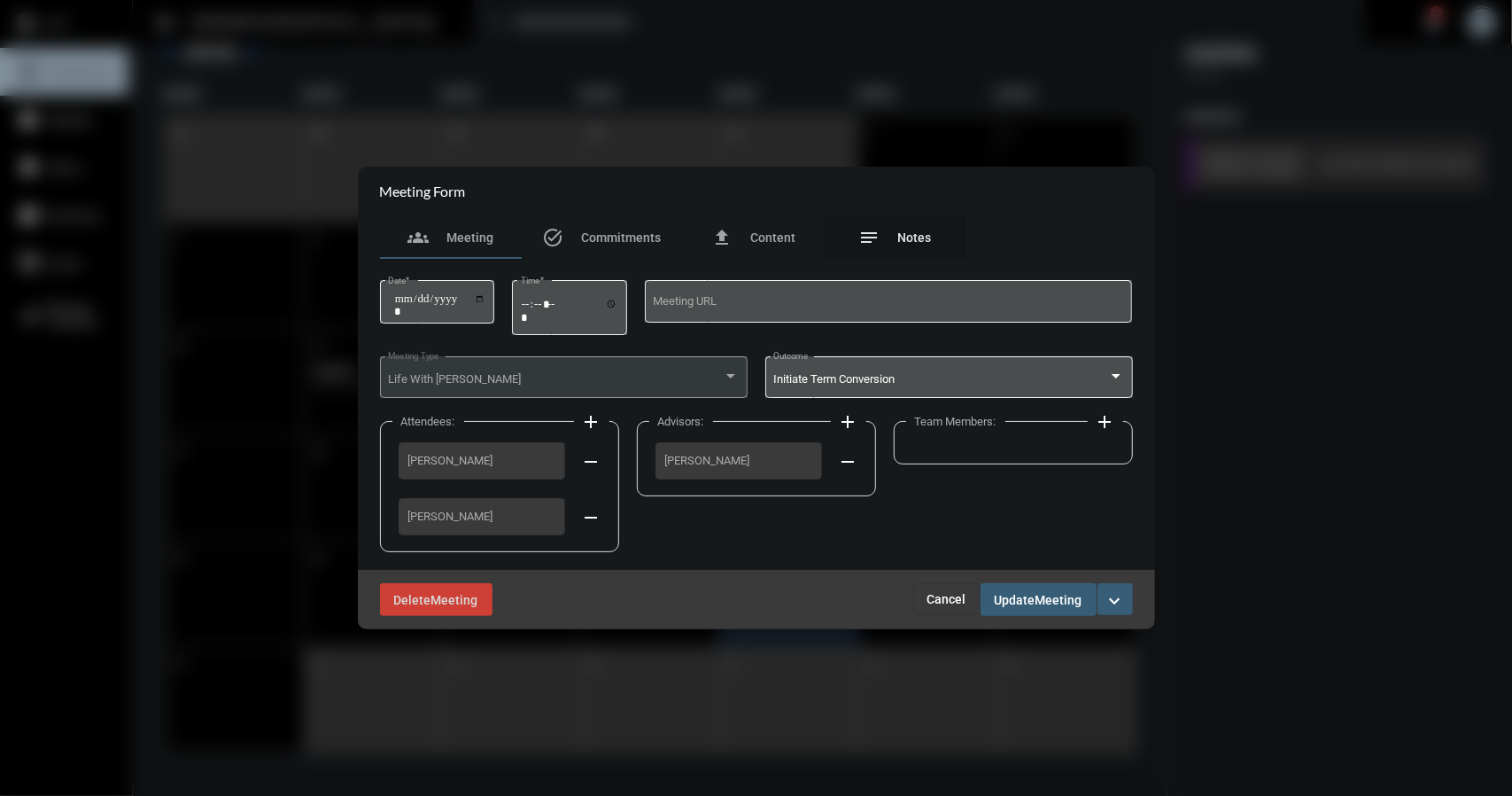
click at [911, 235] on span "Notes" at bounding box center [915, 237] width 34 height 15
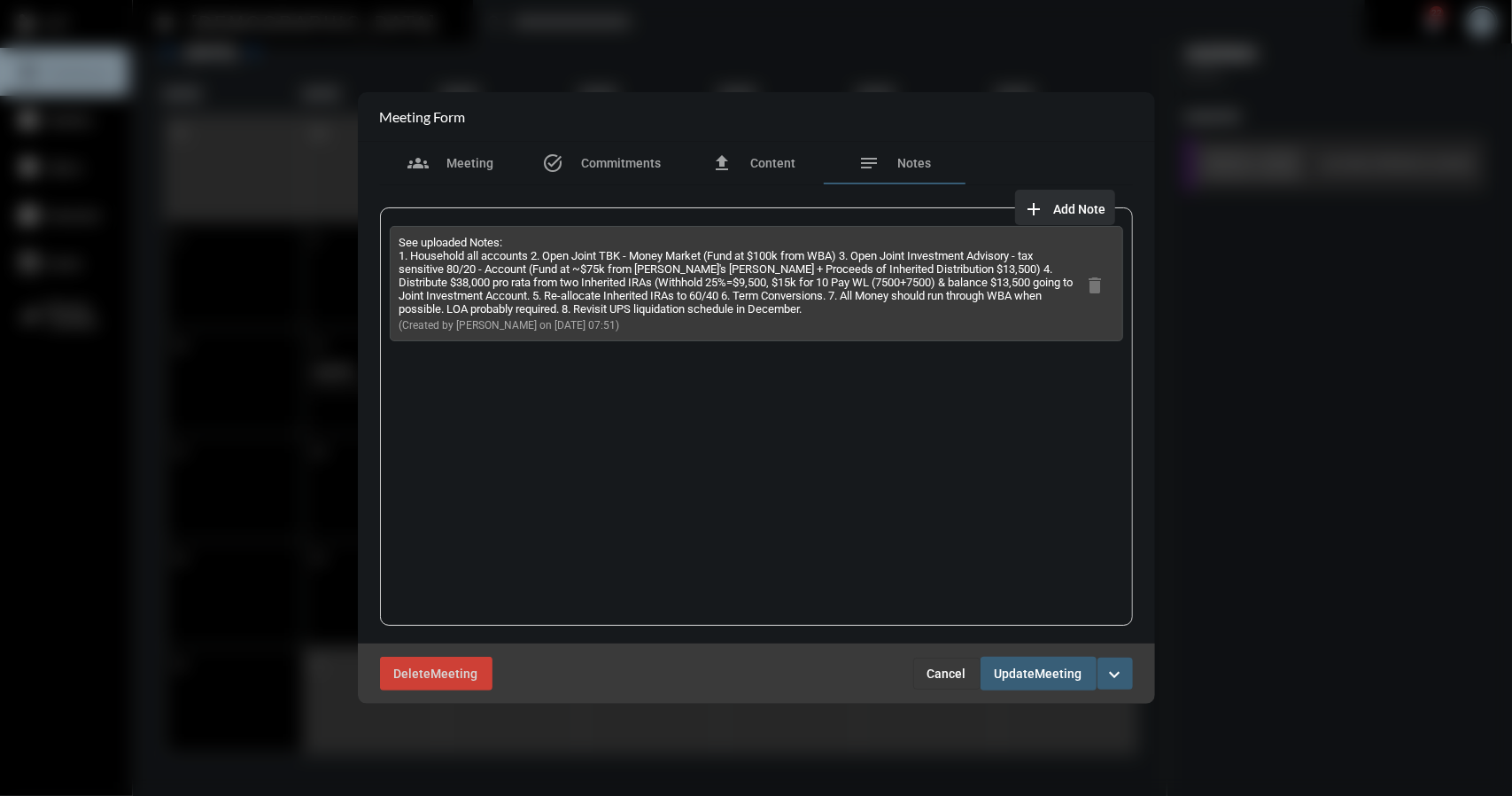
click at [1077, 208] on span "Add Note" at bounding box center [1080, 208] width 53 height 15
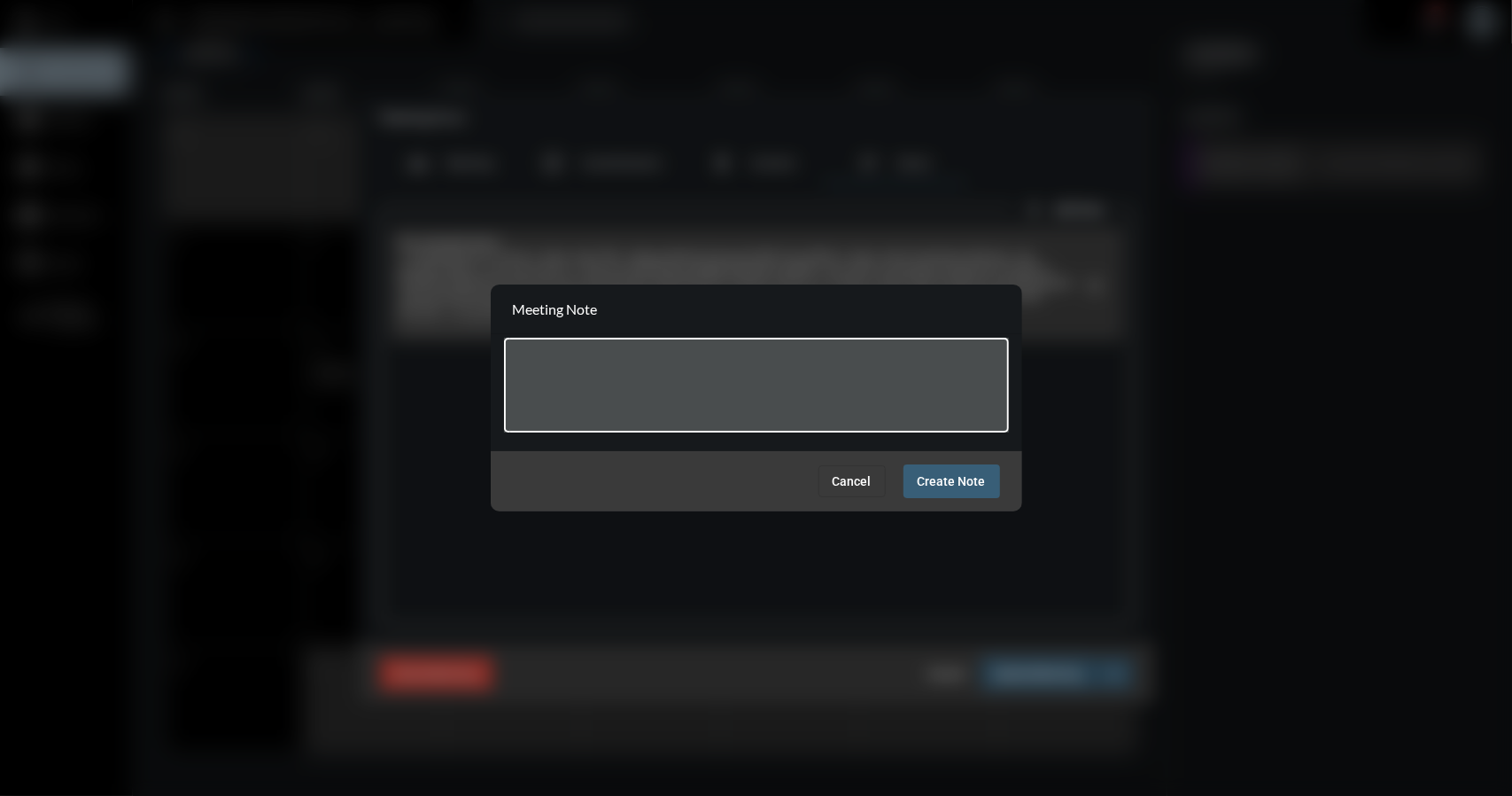
click at [586, 368] on textarea at bounding box center [756, 388] width 488 height 70
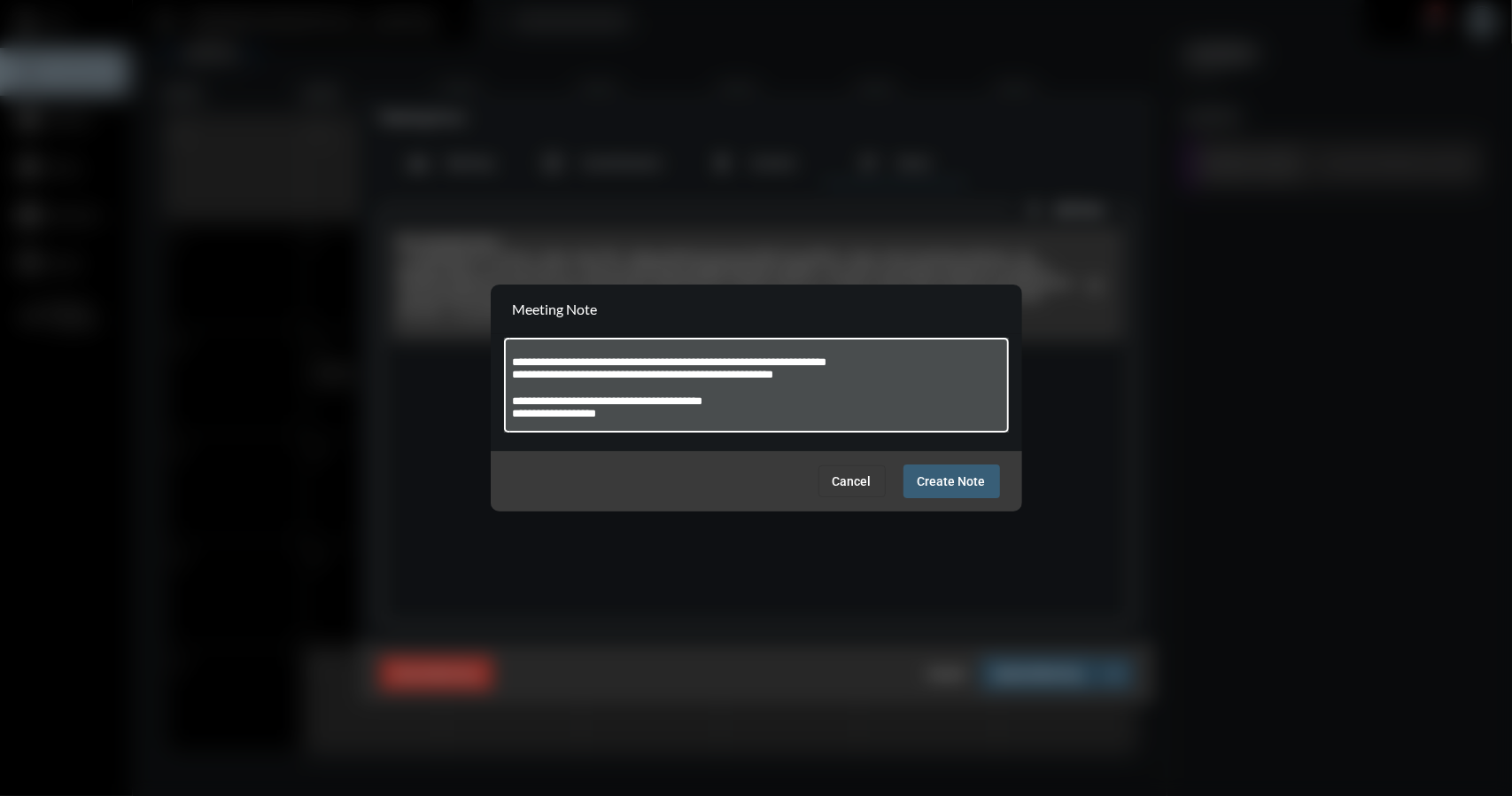
type textarea "**********"
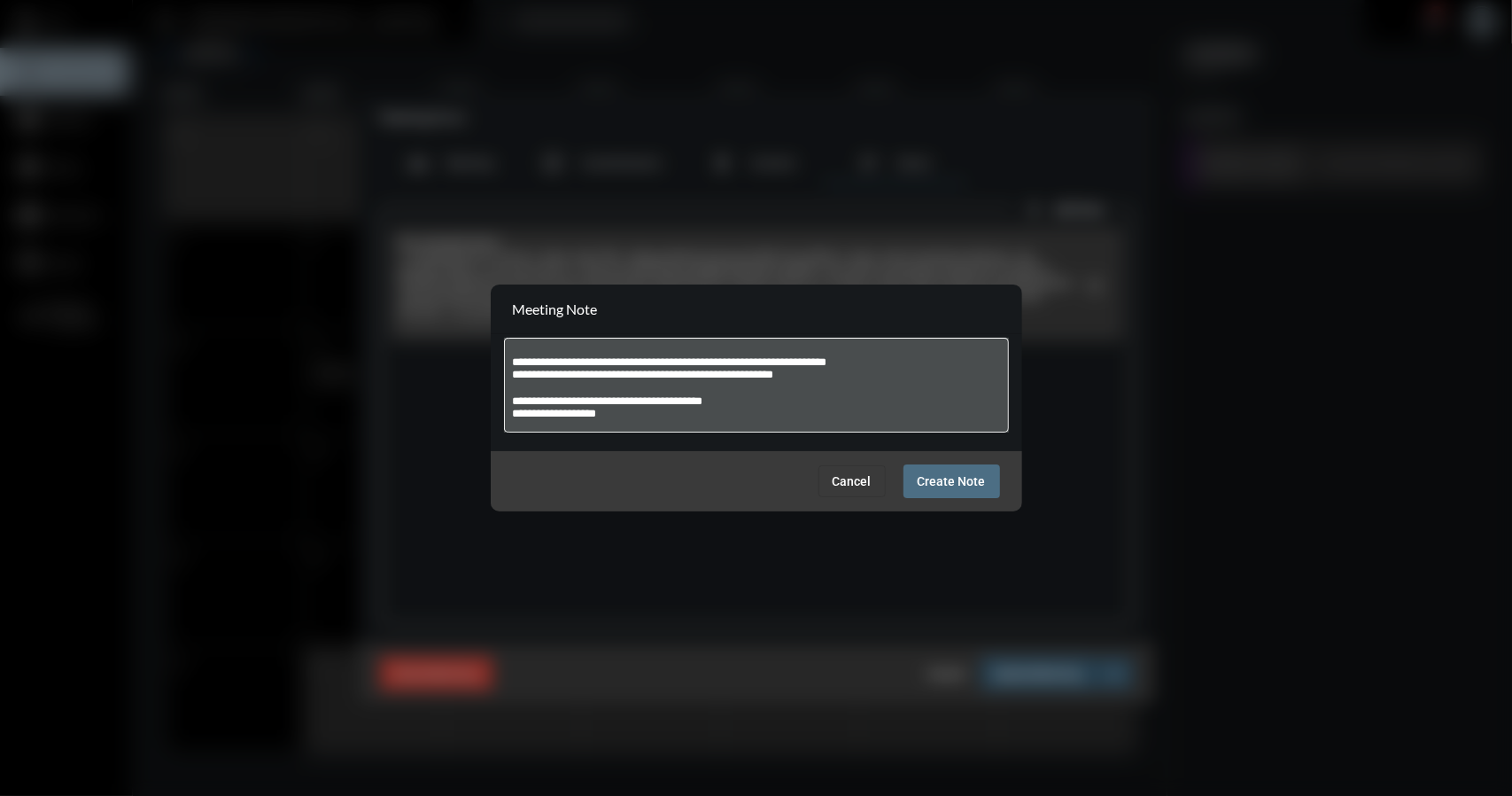
click at [955, 484] on span "Create Note" at bounding box center [952, 481] width 68 height 15
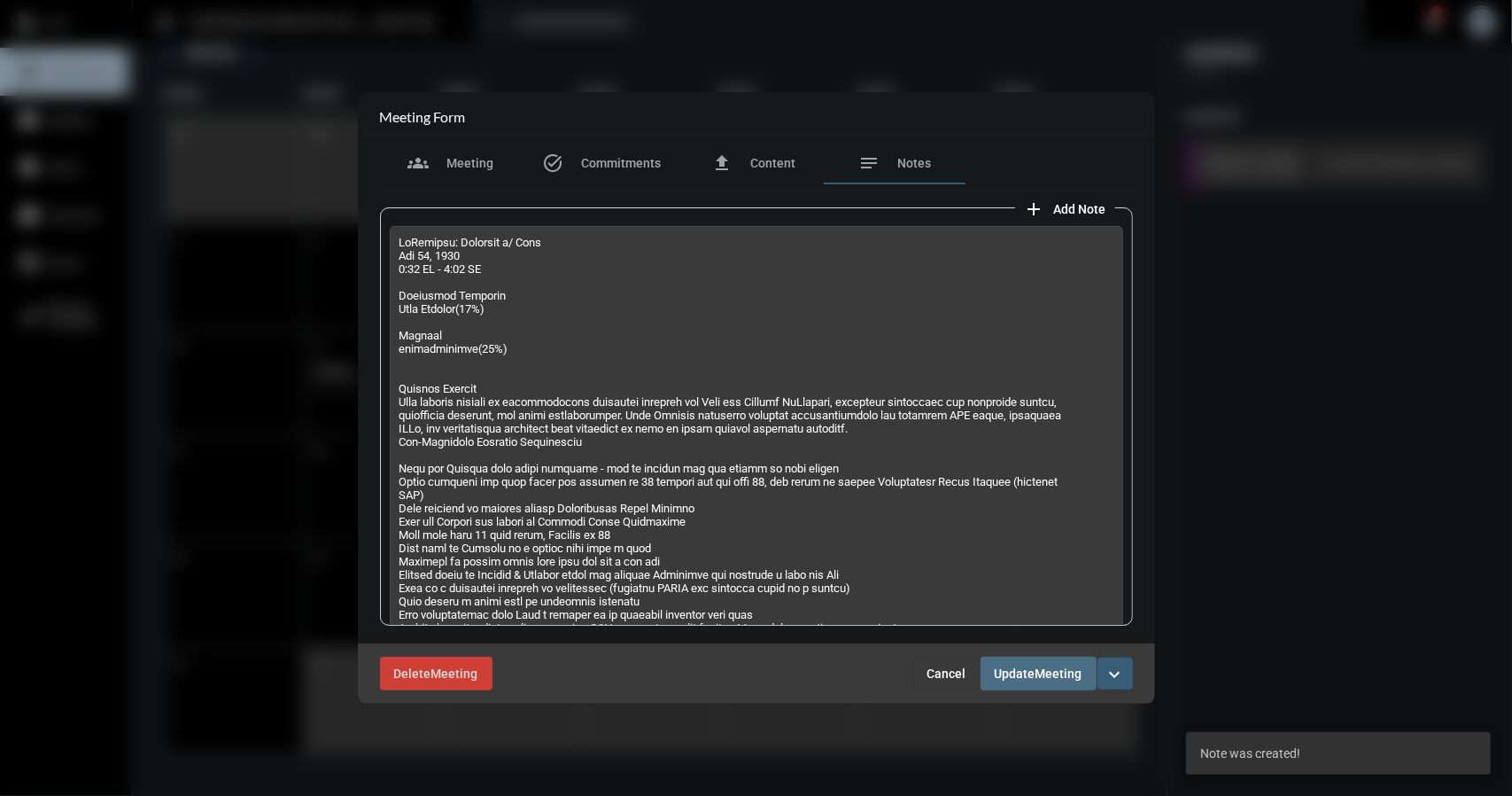
click at [1030, 672] on span "Update" at bounding box center [1015, 674] width 41 height 15
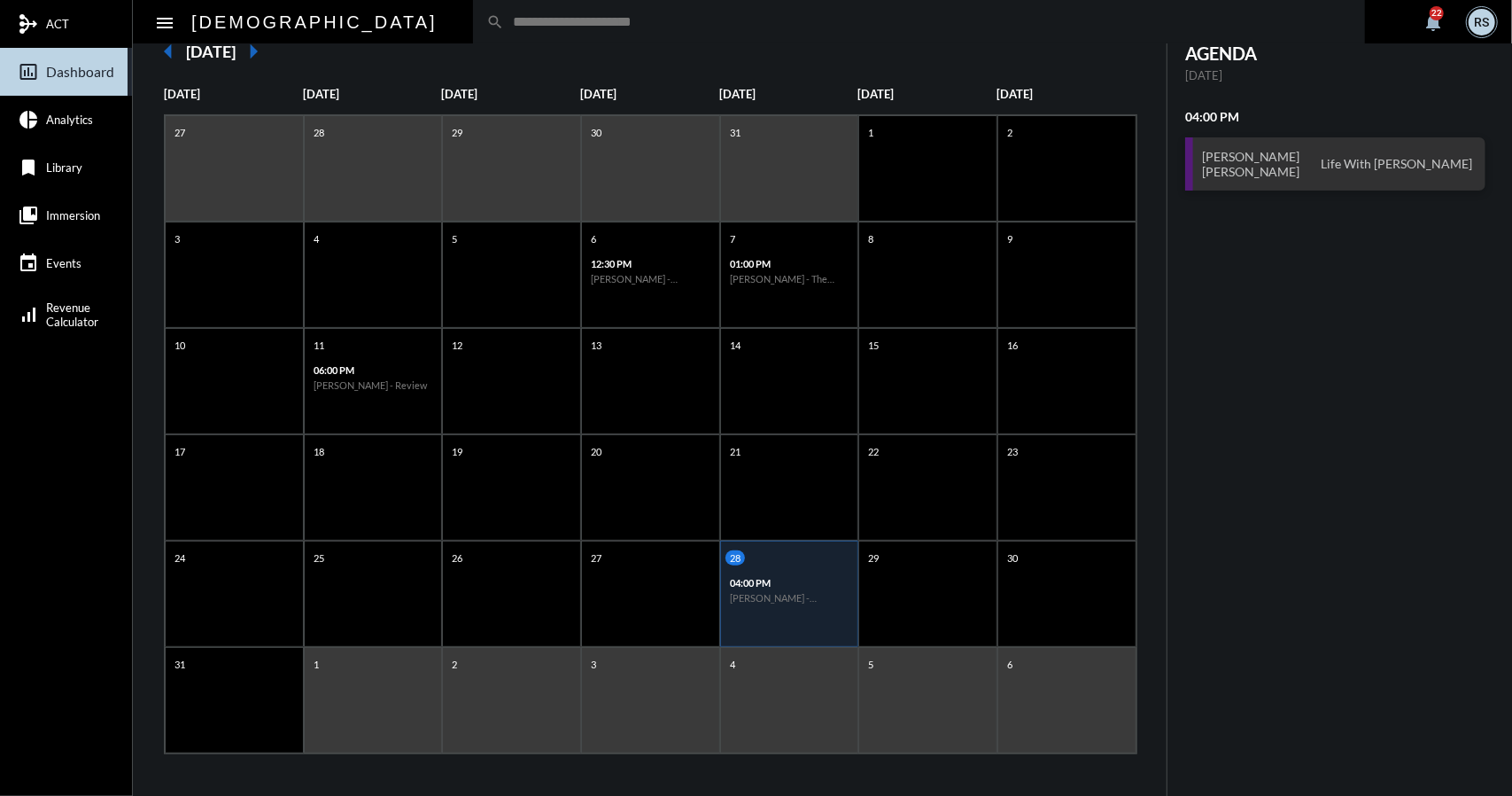
click at [271, 52] on mat-icon "arrow_right" at bounding box center [253, 52] width 35 height 35
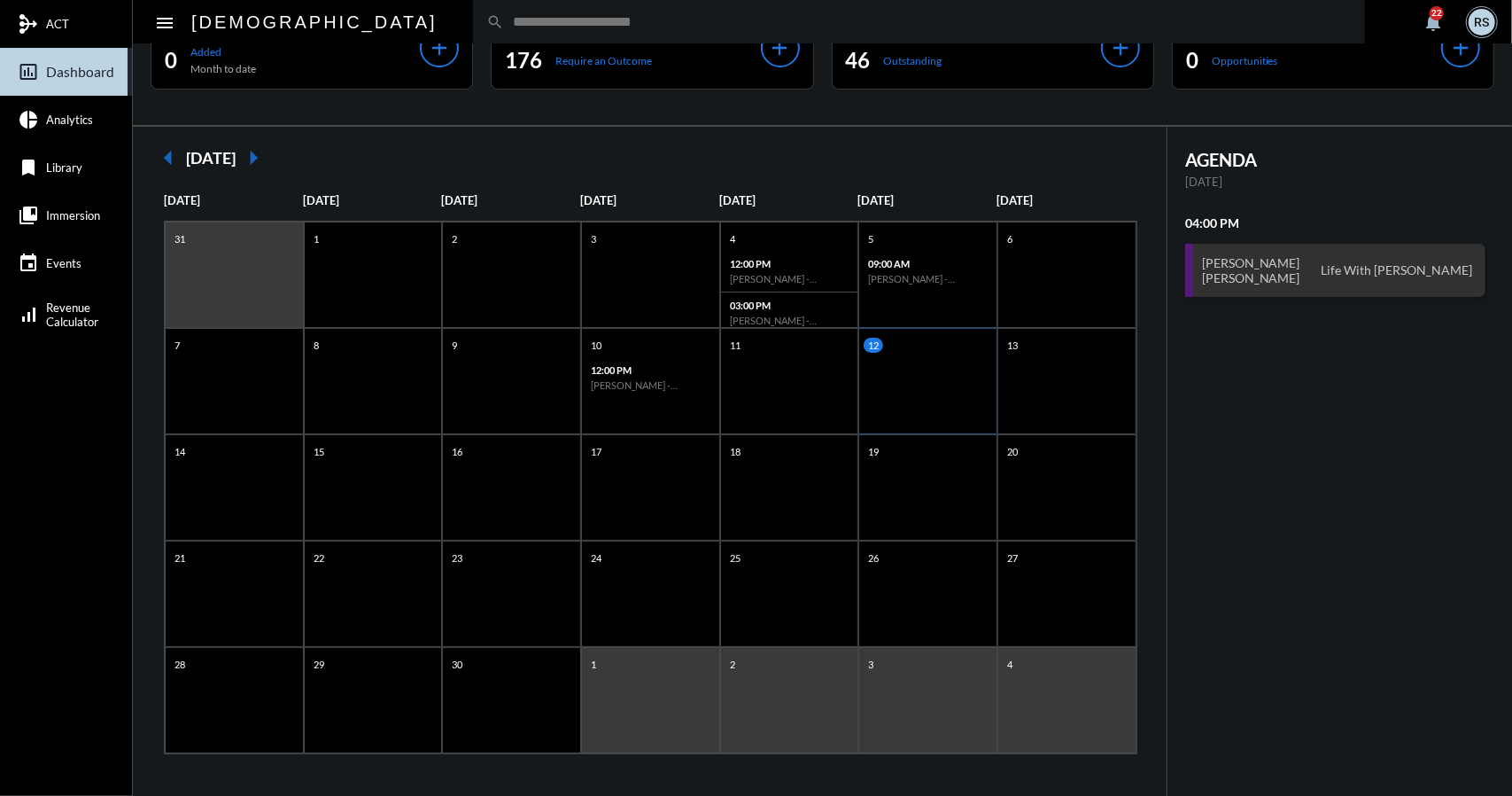
click at [902, 360] on div "12" at bounding box center [927, 380] width 139 height 106
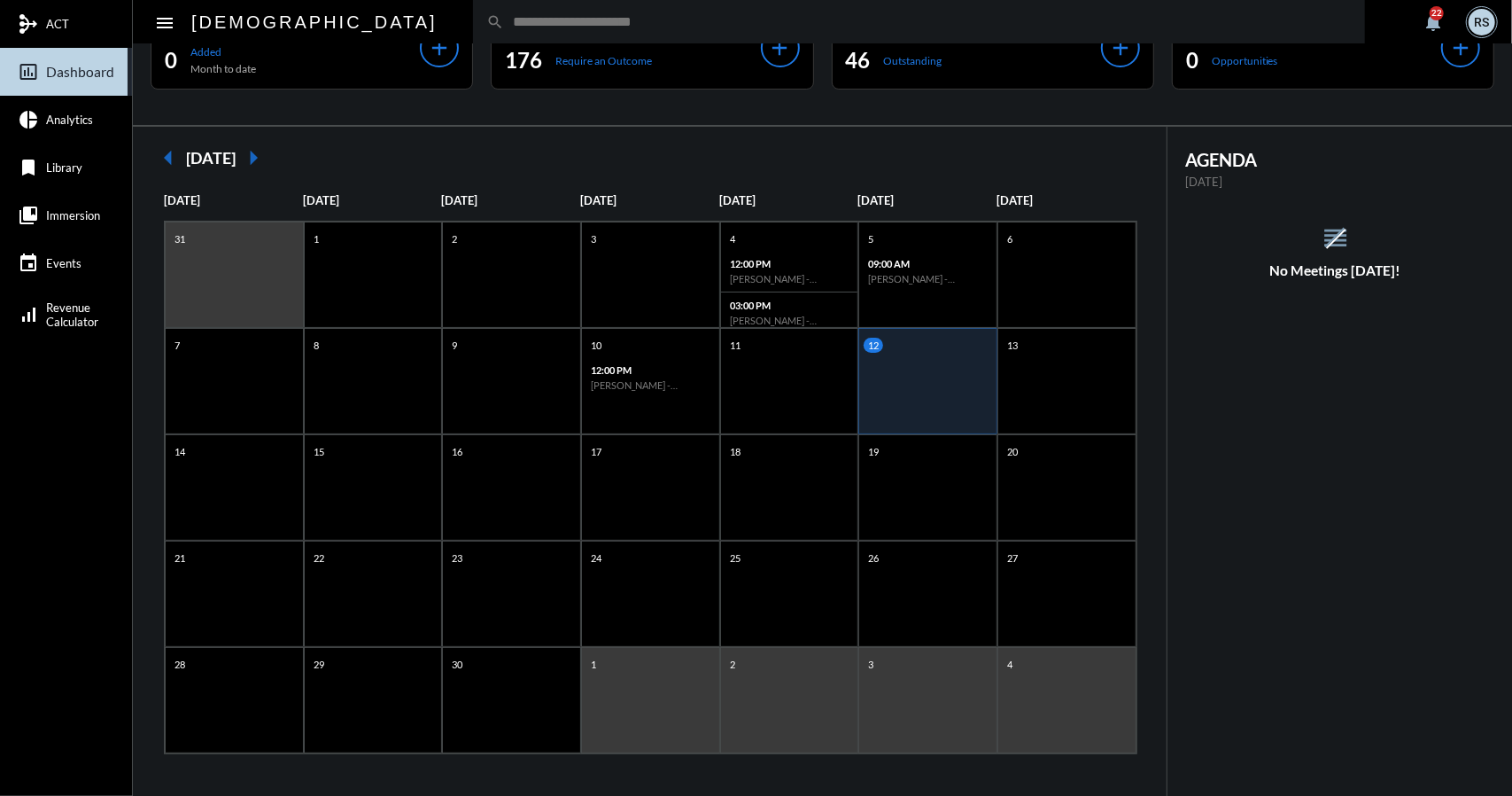
scroll to position [0, 0]
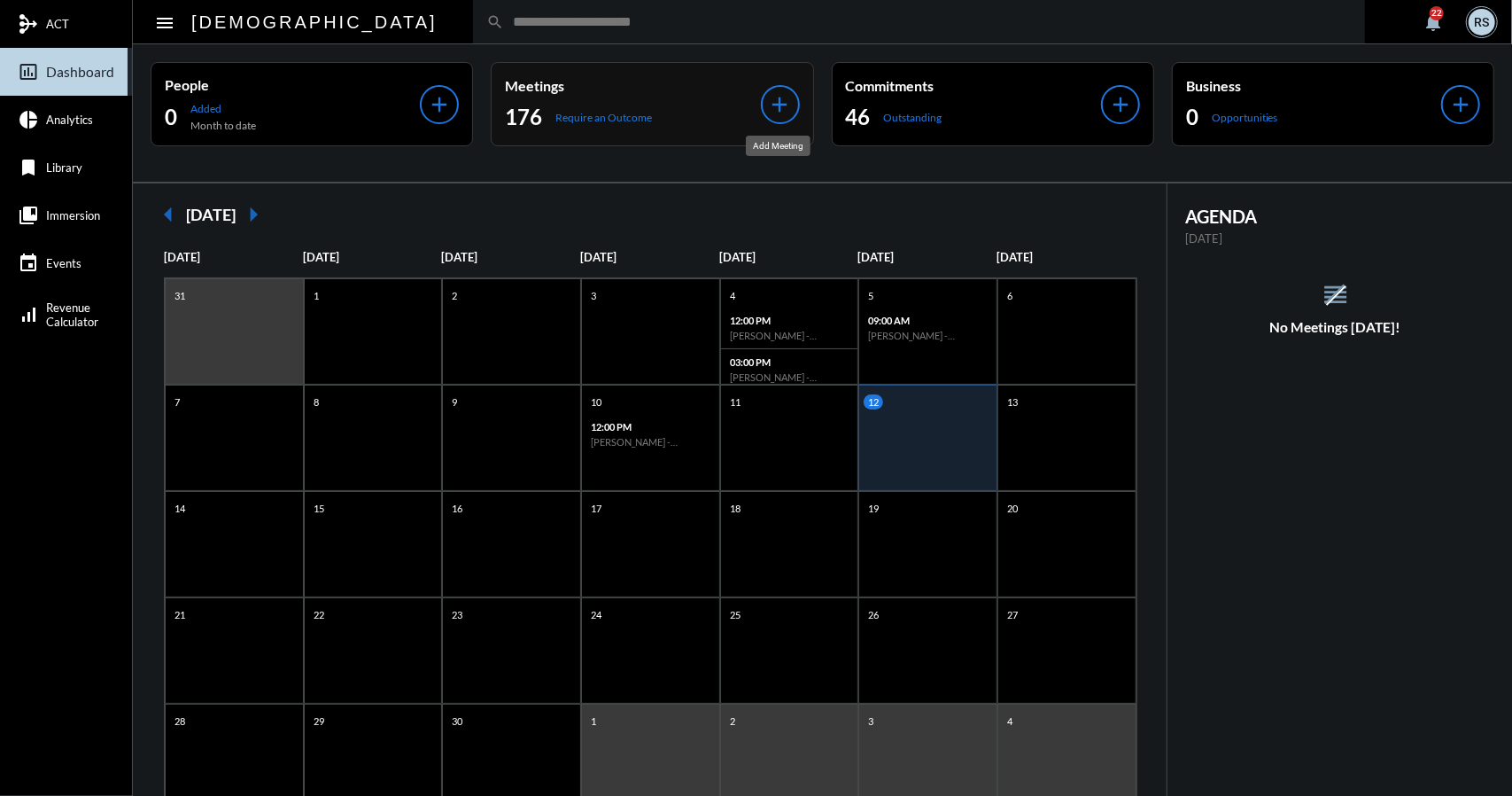
click at [777, 105] on mat-icon "add" at bounding box center [779, 104] width 24 height 24
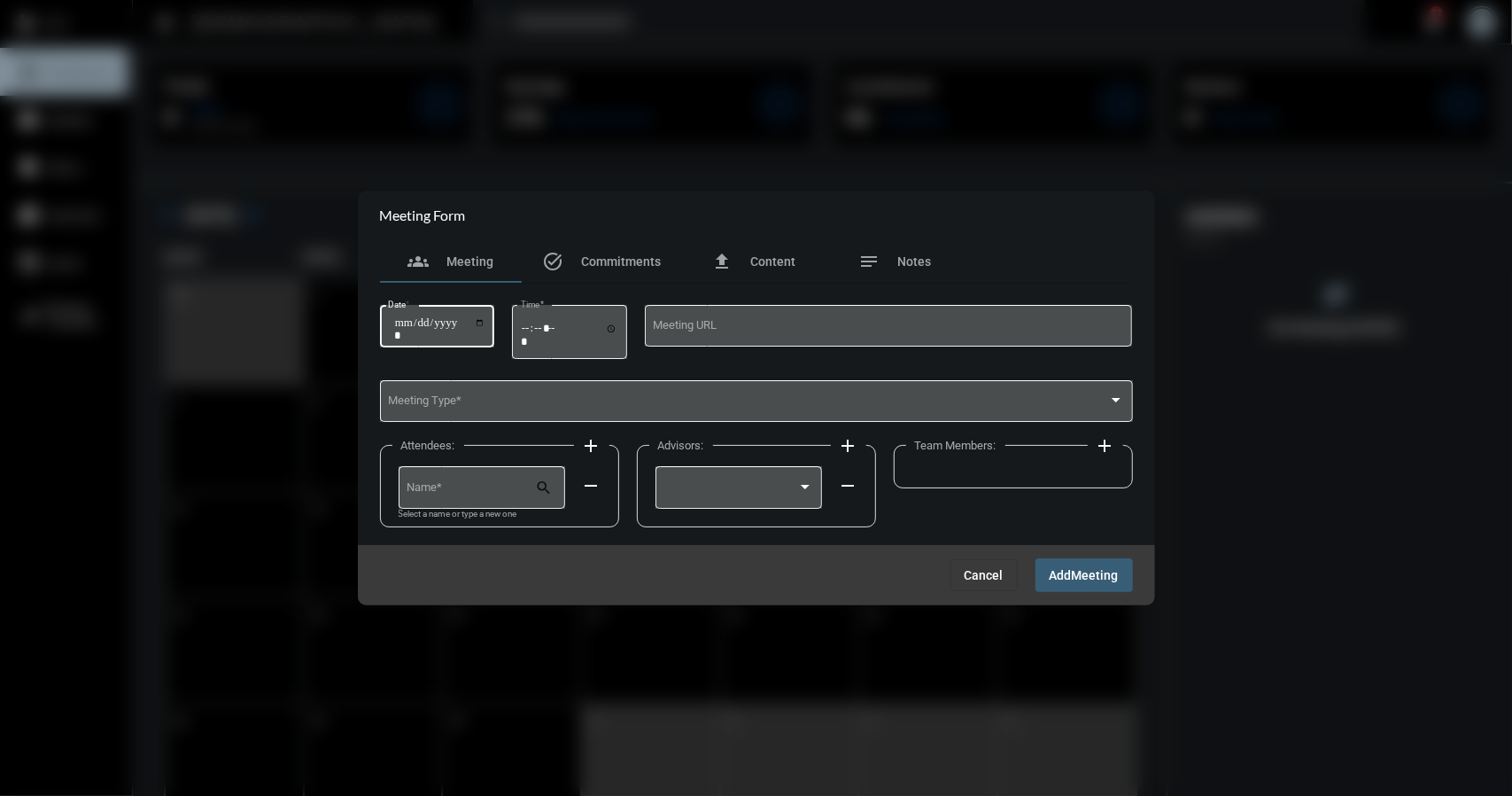
click at [486, 322] on input "Date *" at bounding box center [440, 328] width 93 height 24
type input "**********"
click at [619, 325] on input "Time *" at bounding box center [570, 334] width 97 height 25
type input "*****"
click at [461, 401] on span at bounding box center [747, 404] width 720 height 14
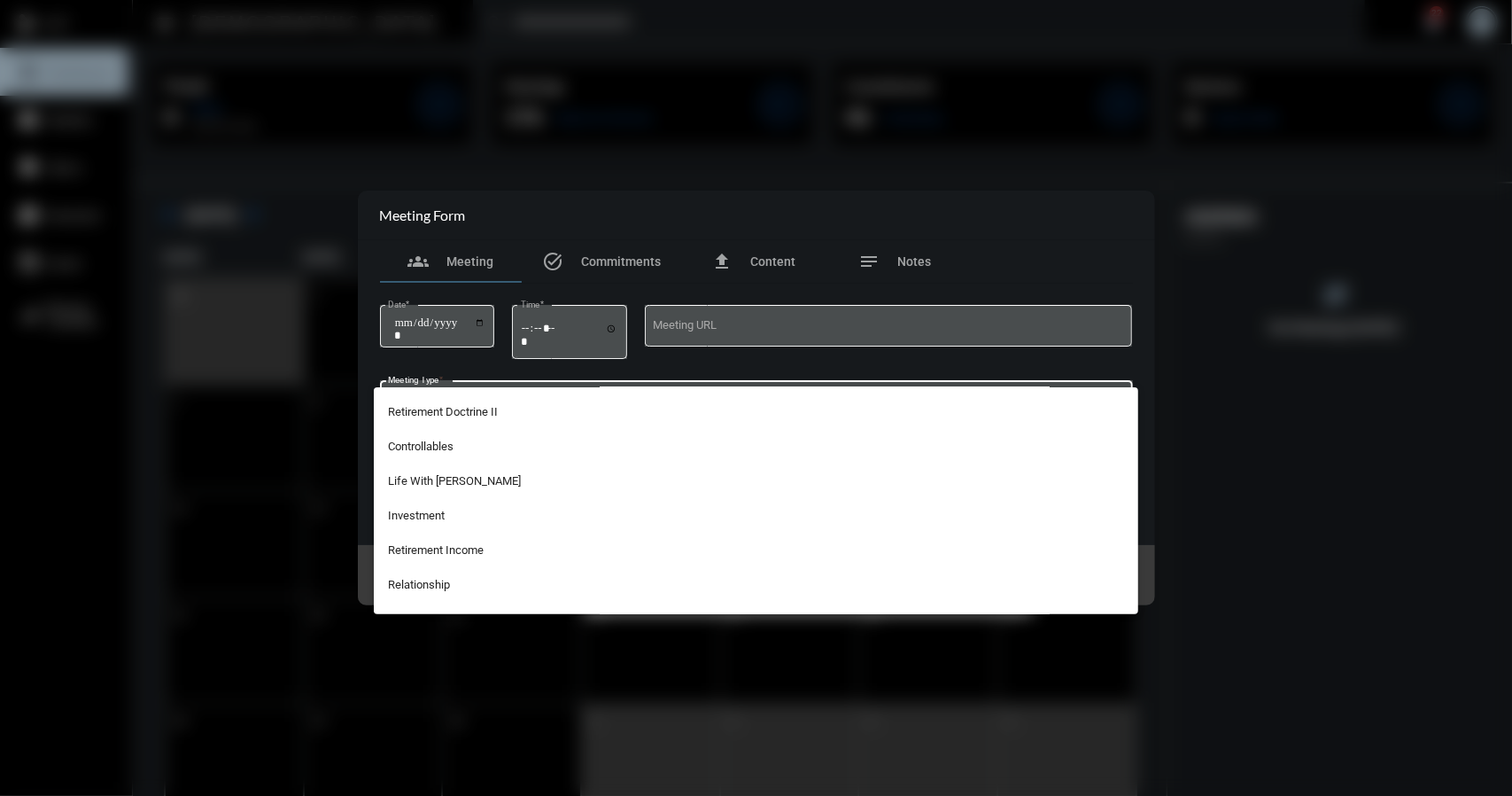
scroll to position [356, 0]
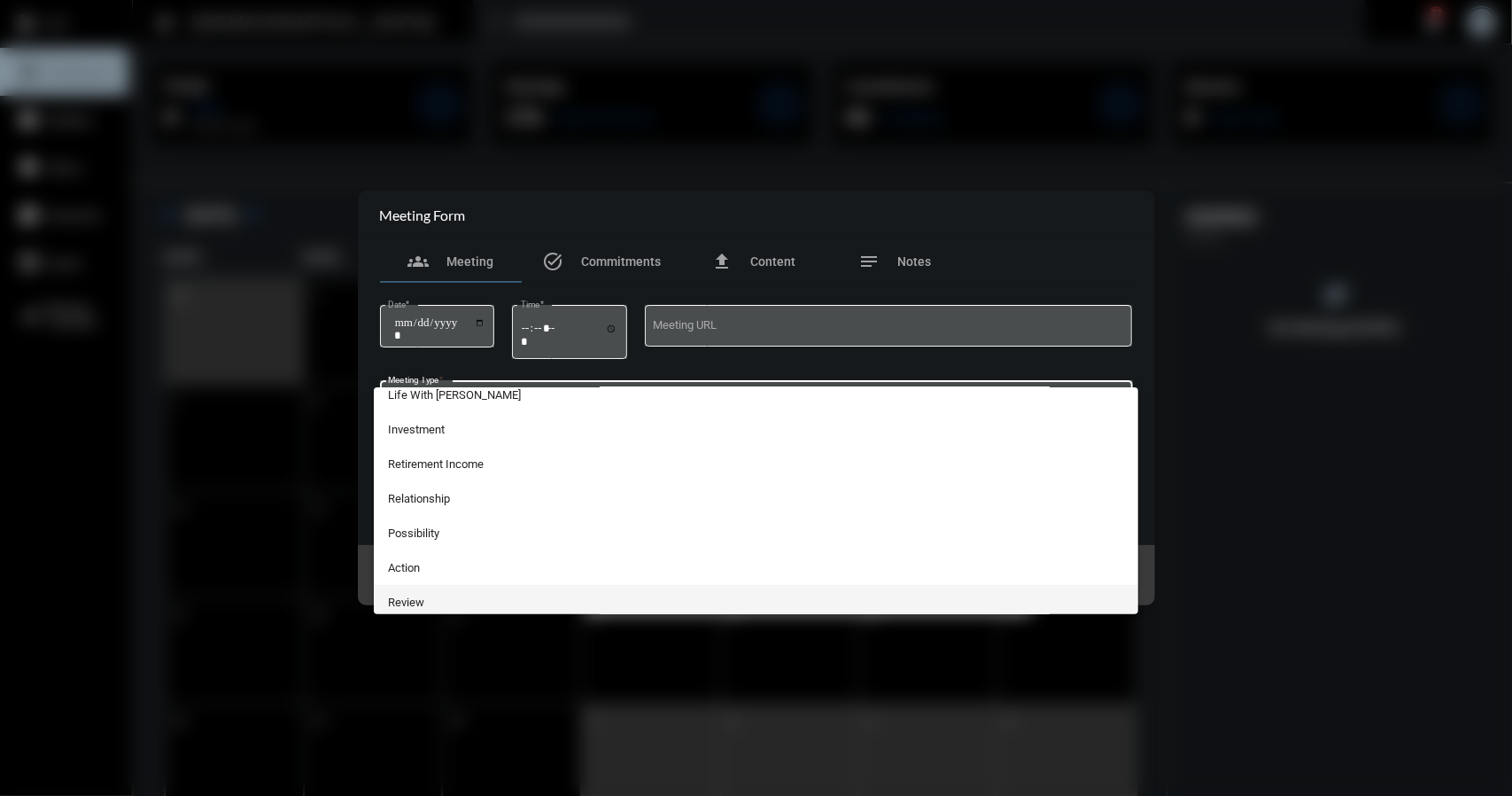
click at [415, 597] on span "Review" at bounding box center [756, 601] width 737 height 34
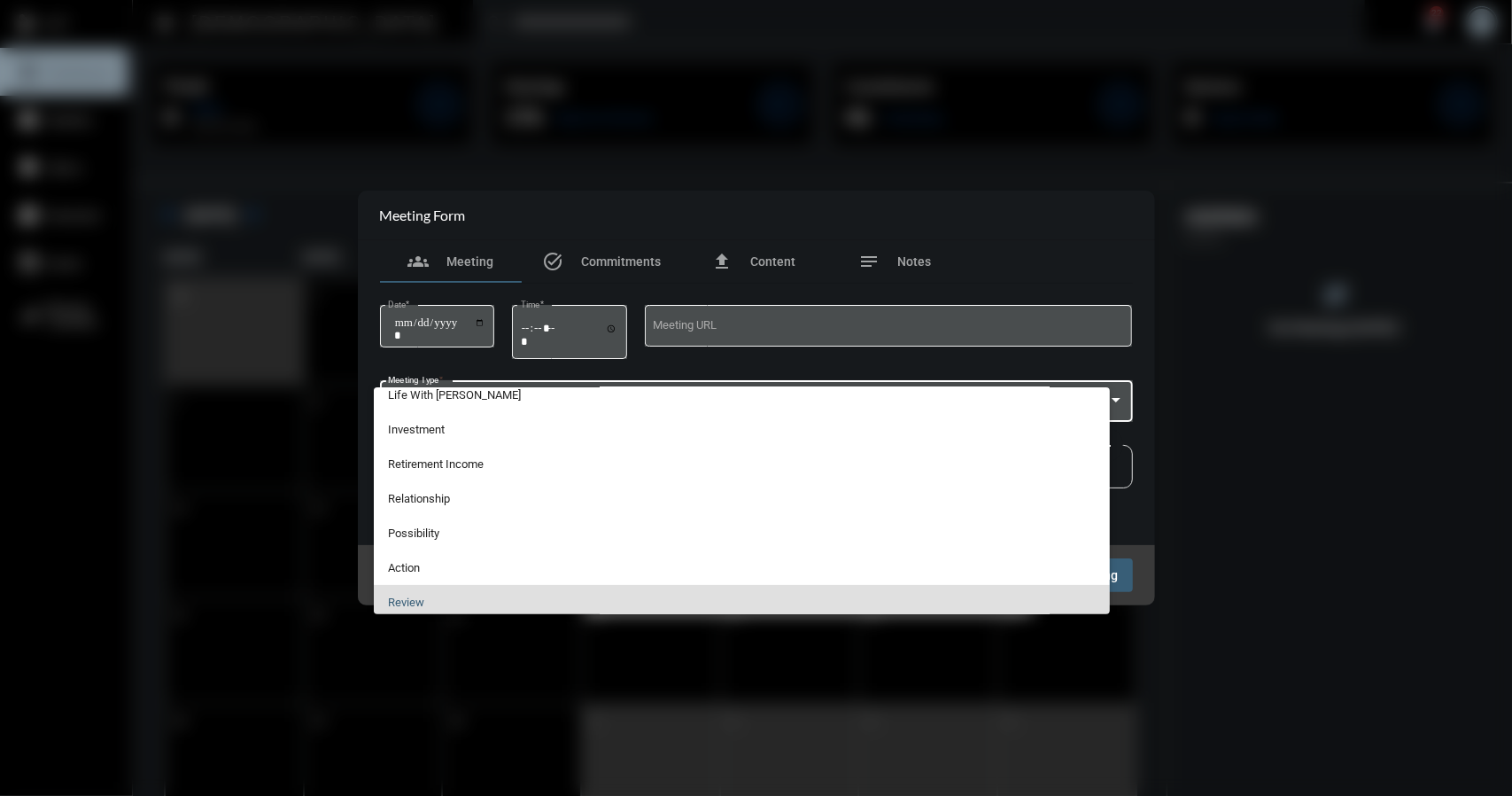
scroll to position [360, 0]
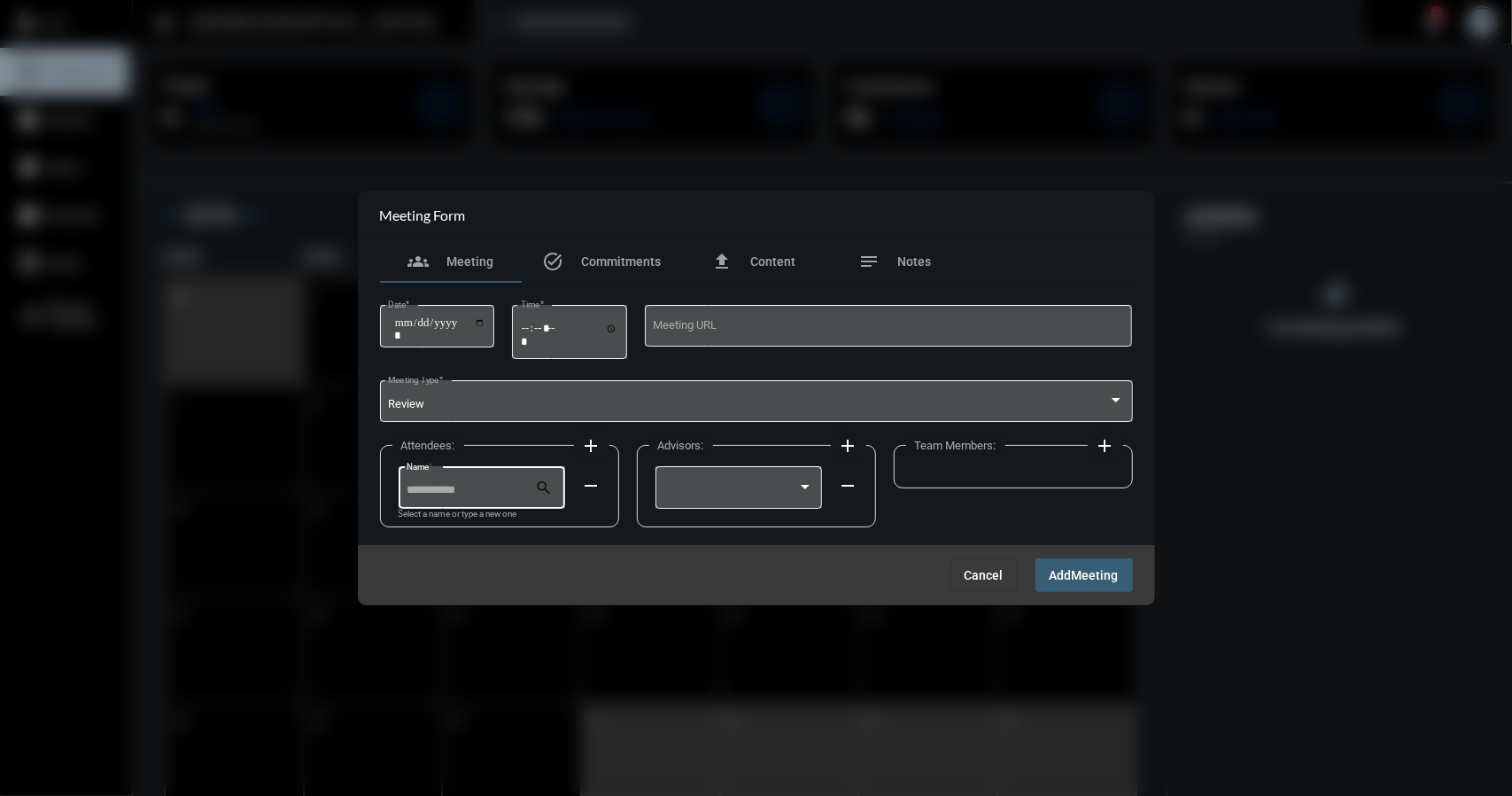
click at [439, 490] on input "Name *" at bounding box center [471, 491] width 129 height 14
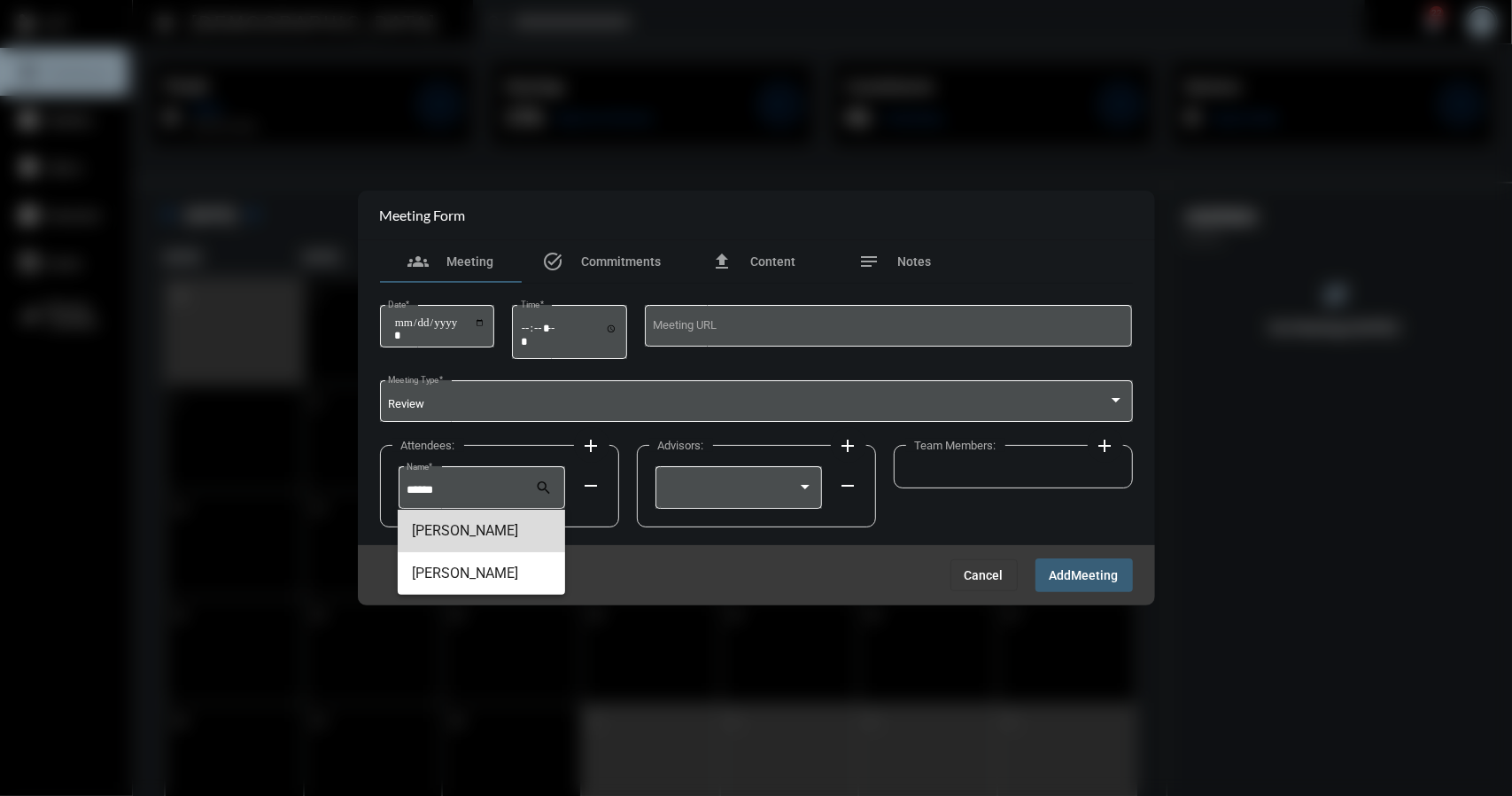
click at [485, 529] on span "Rochelle Dymond" at bounding box center [481, 531] width 139 height 43
type input "**********"
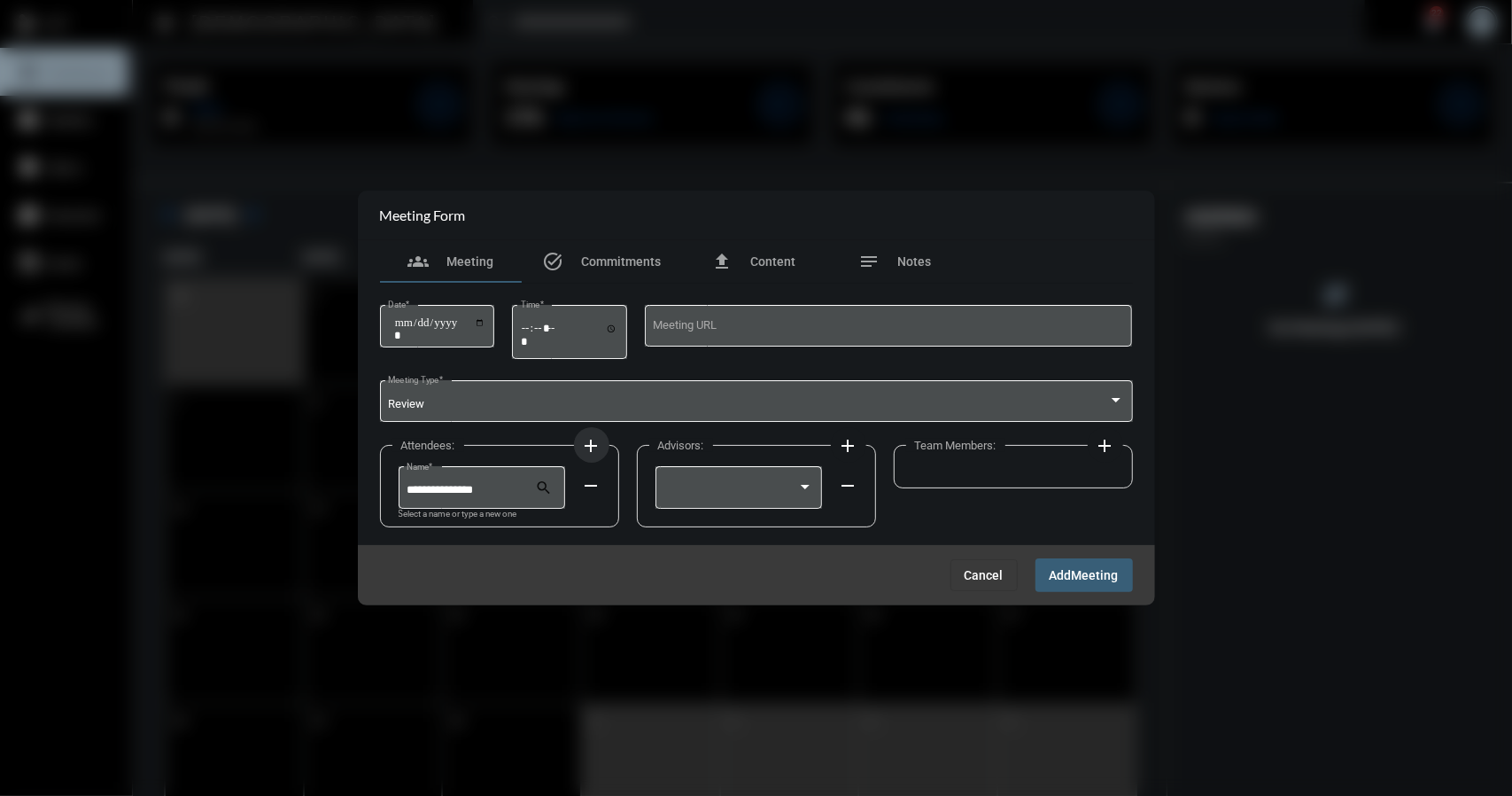
click at [591, 444] on mat-icon "add" at bounding box center [592, 446] width 21 height 21
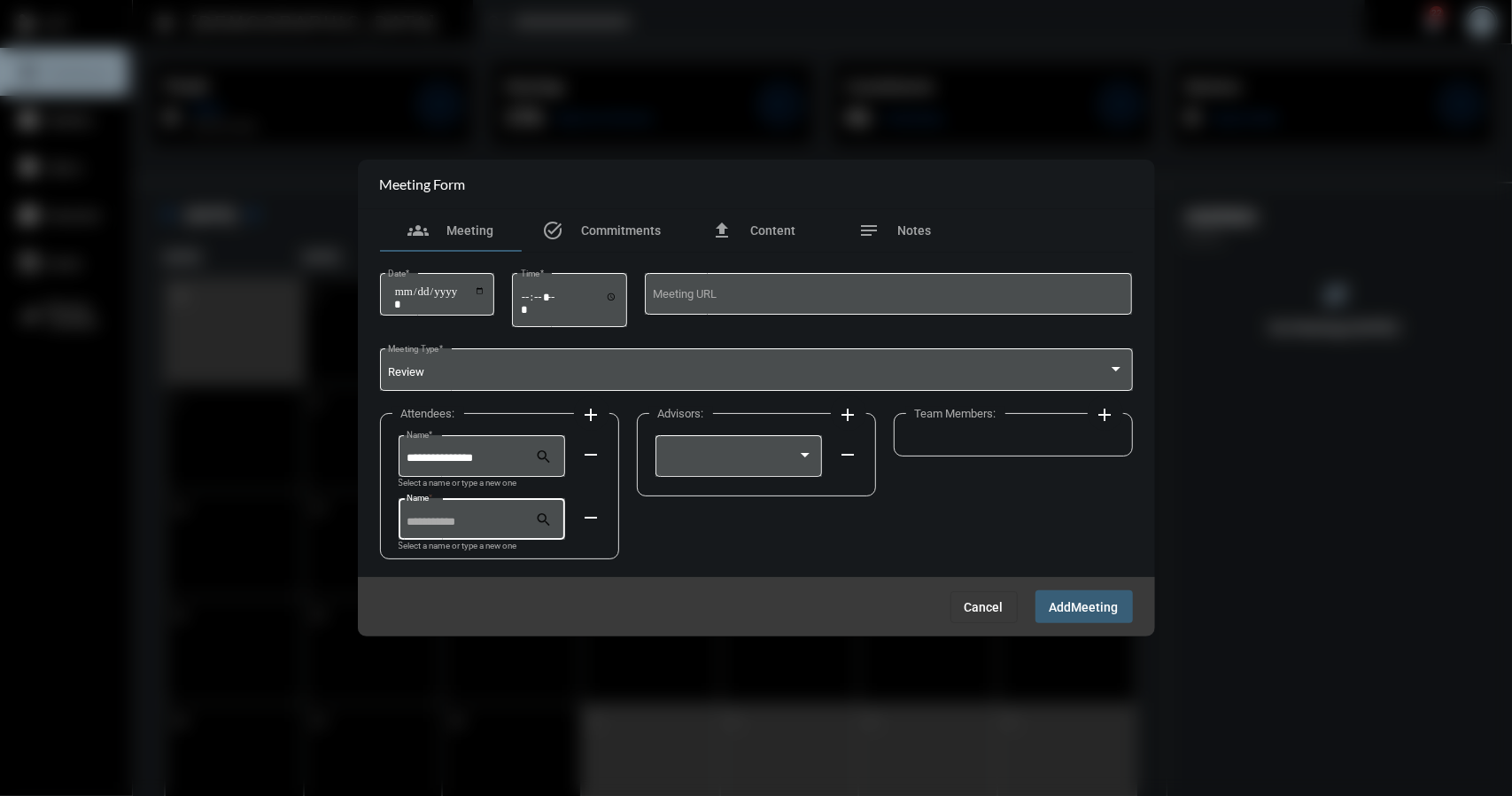
click at [474, 520] on input "Name *" at bounding box center [471, 522] width 129 height 14
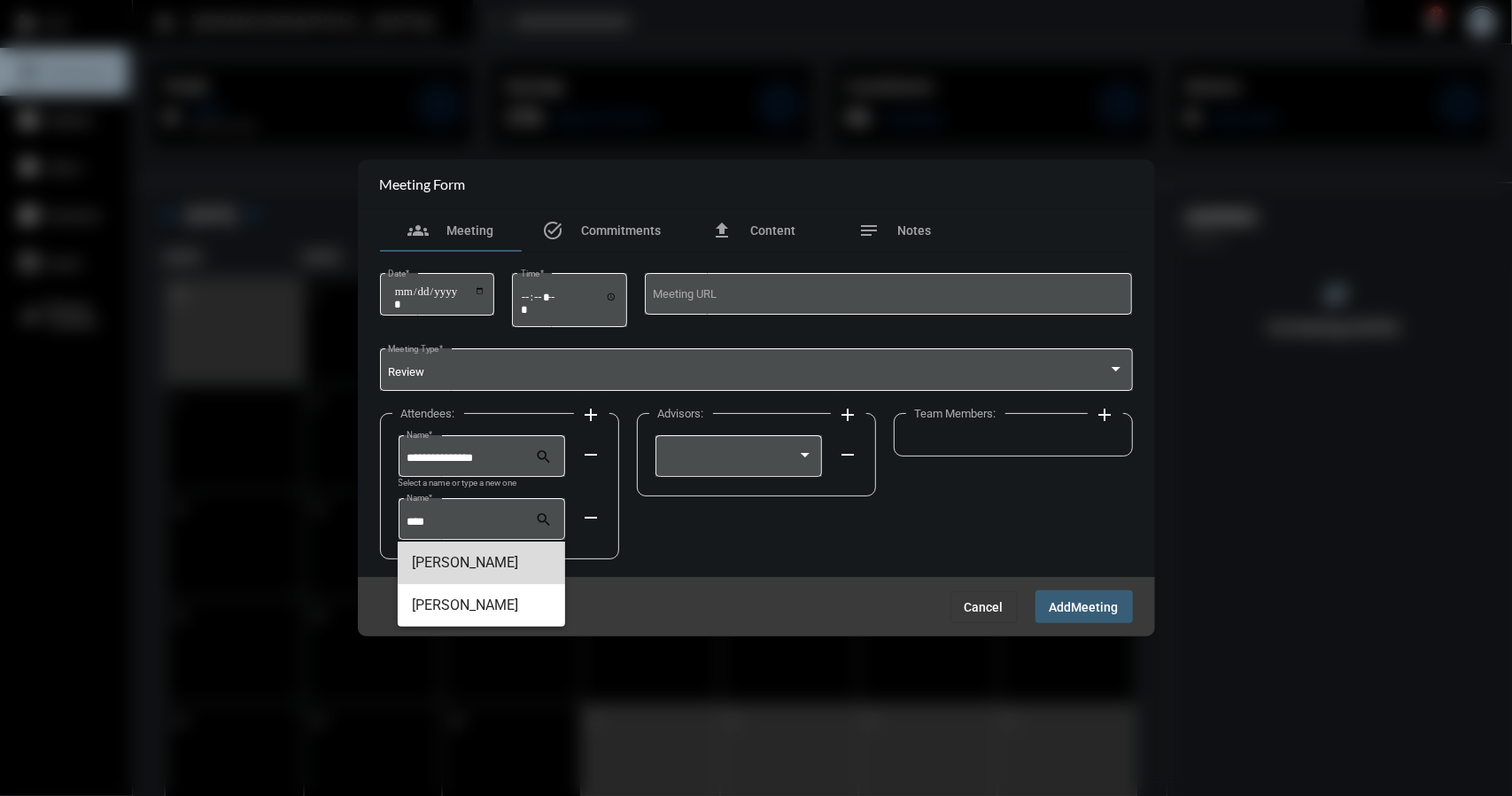
click at [445, 564] on span "Zack D" at bounding box center [481, 563] width 139 height 43
type input "******"
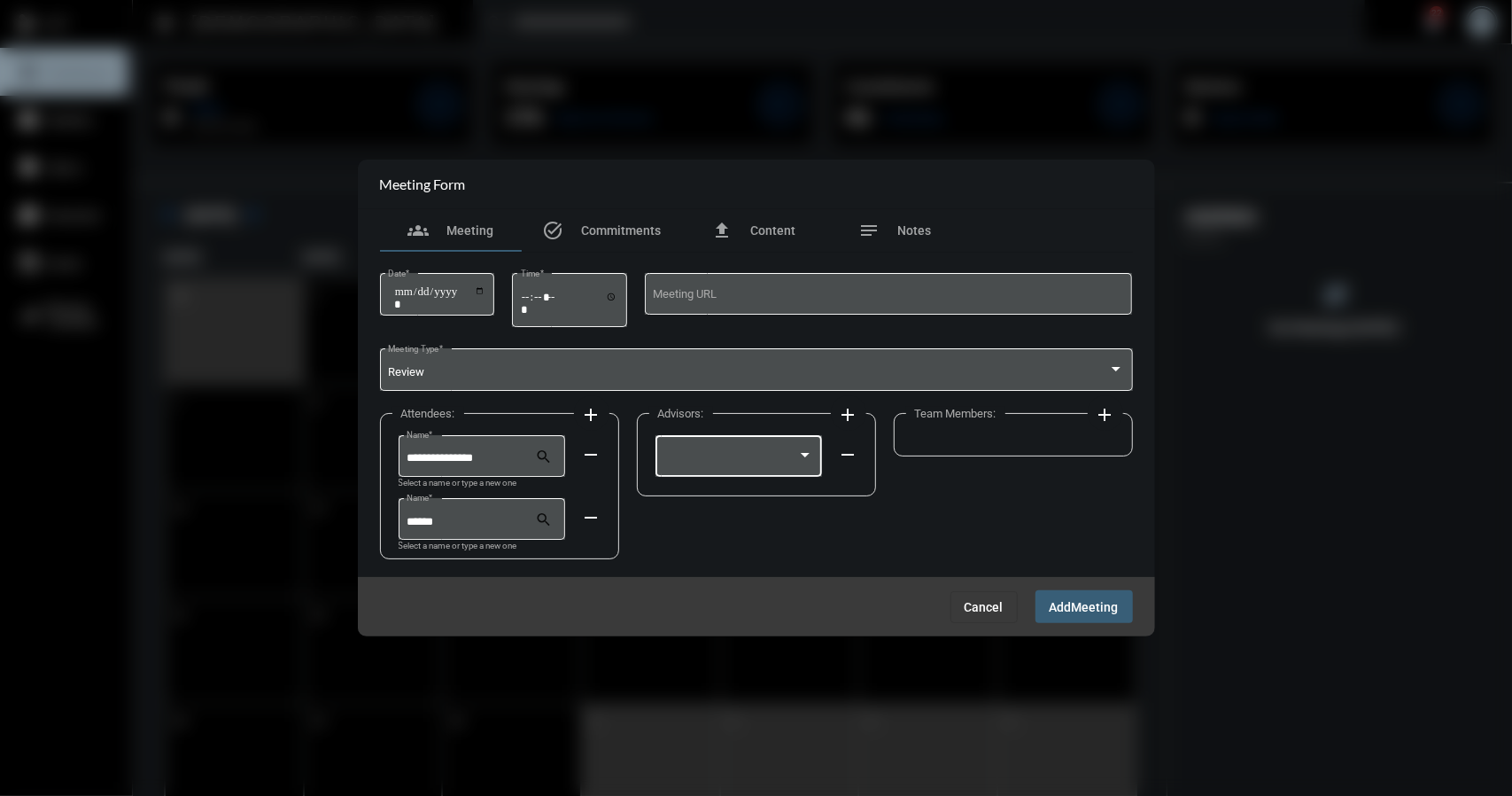
click at [801, 461] on div at bounding box center [805, 455] width 16 height 15
click at [708, 464] on span "Rick Sherwin" at bounding box center [738, 459] width 150 height 34
click at [1086, 609] on span "Meeting" at bounding box center [1095, 607] width 47 height 15
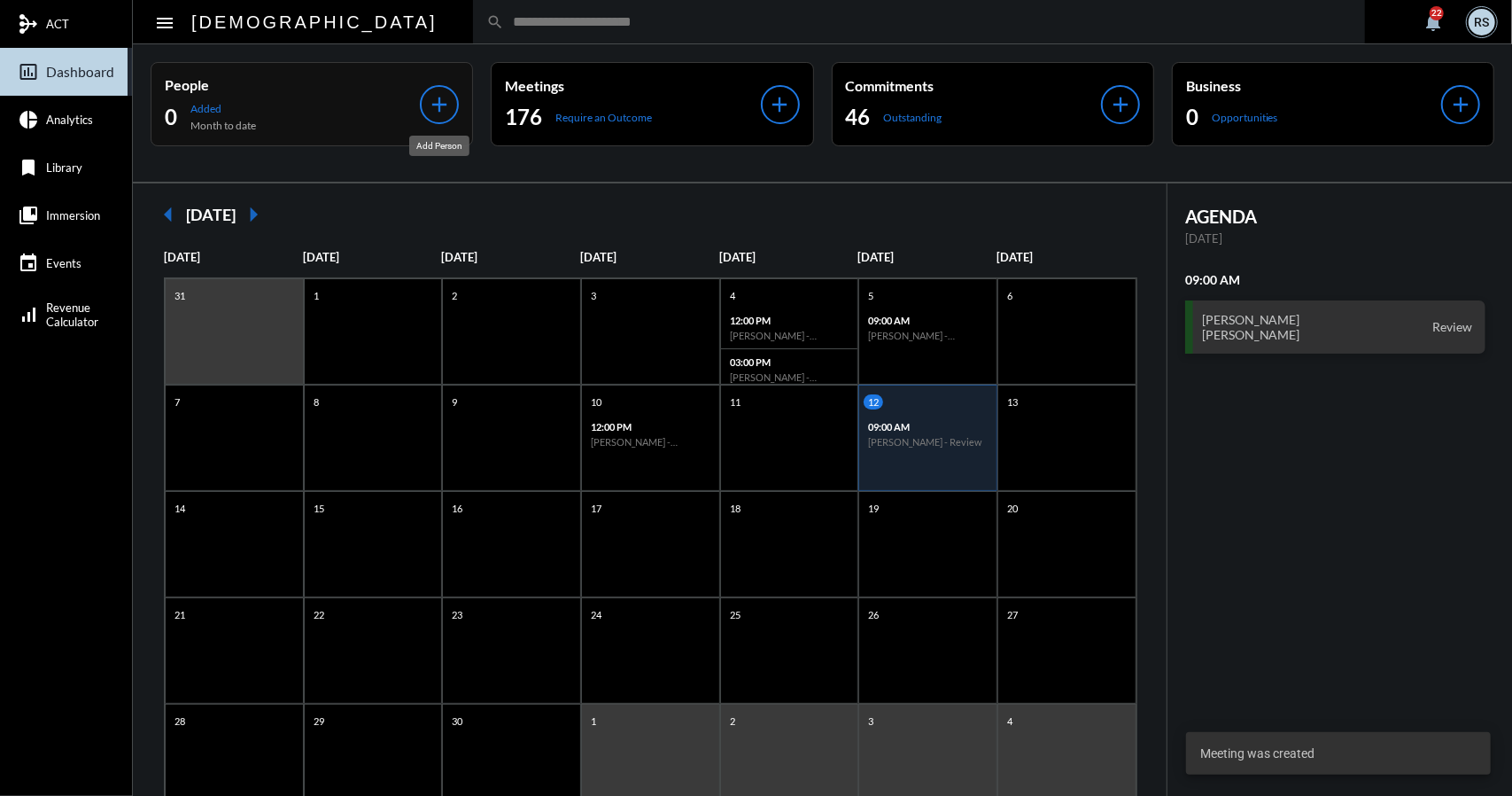
click at [435, 102] on mat-icon "add" at bounding box center [438, 104] width 24 height 24
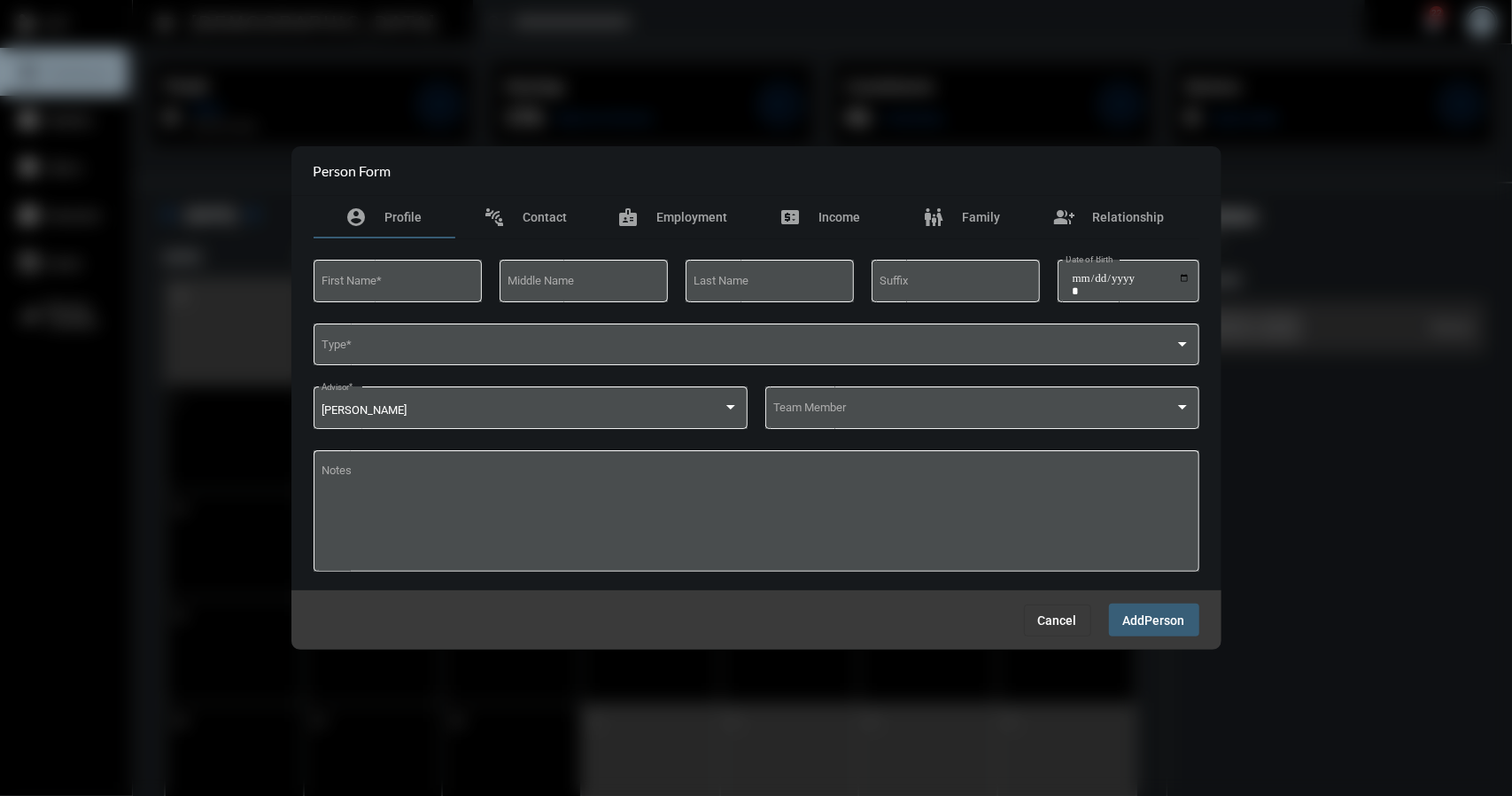
click at [500, 63] on div at bounding box center [756, 398] width 1512 height 796
click at [1058, 623] on span "Cancel" at bounding box center [1058, 620] width 39 height 15
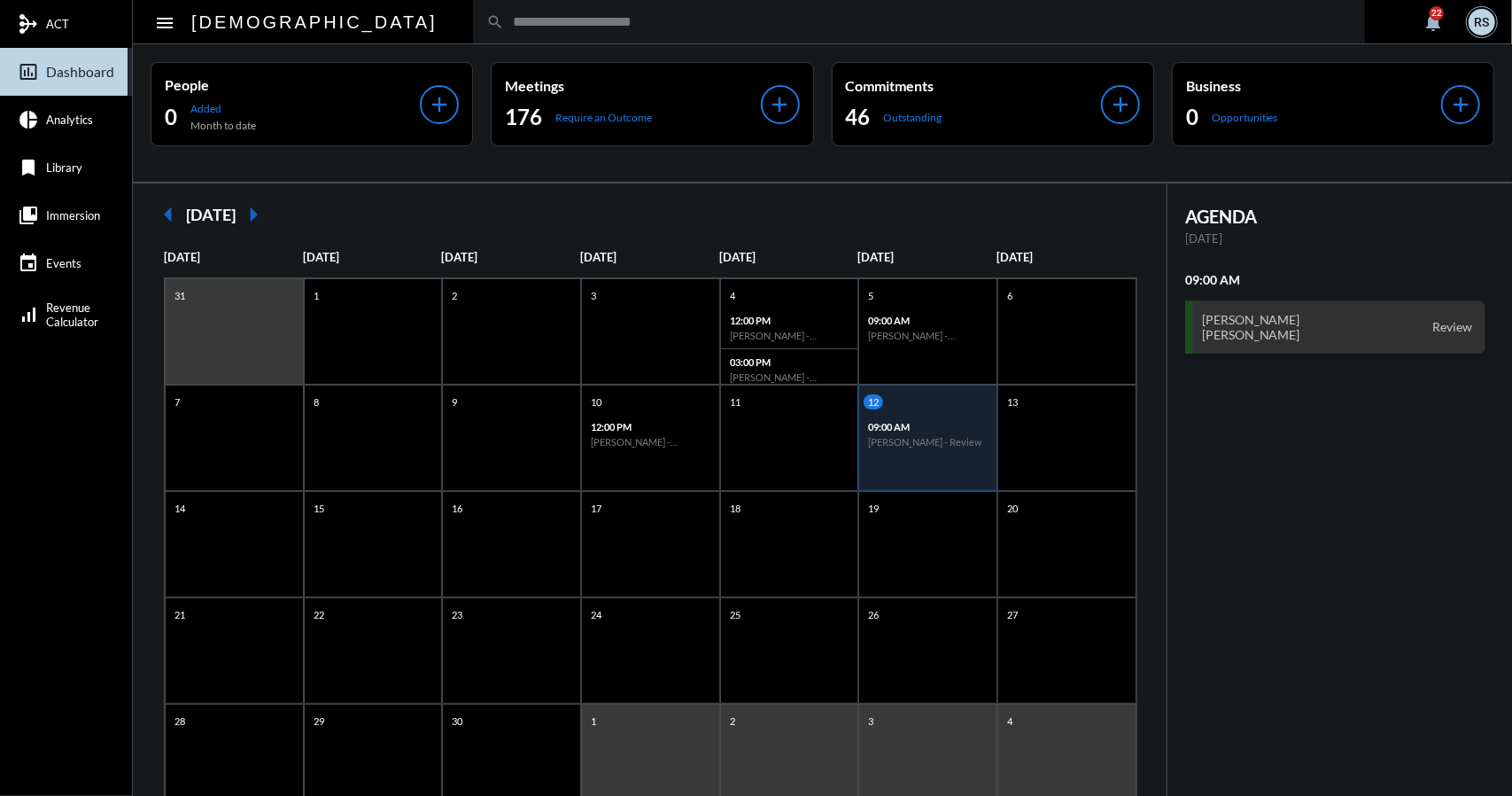
click at [533, 28] on input "text" at bounding box center [927, 21] width 848 height 15
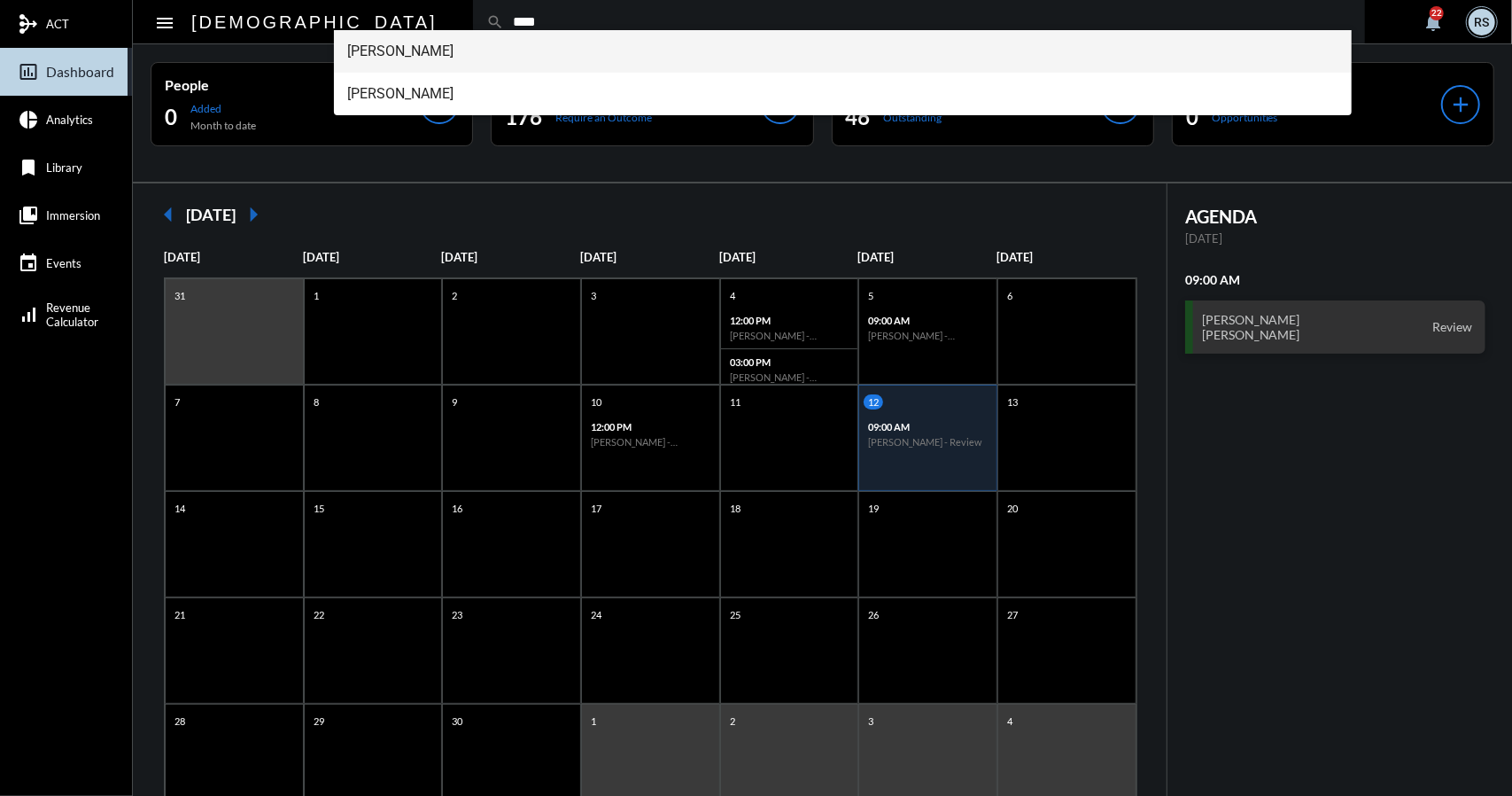
type input "****"
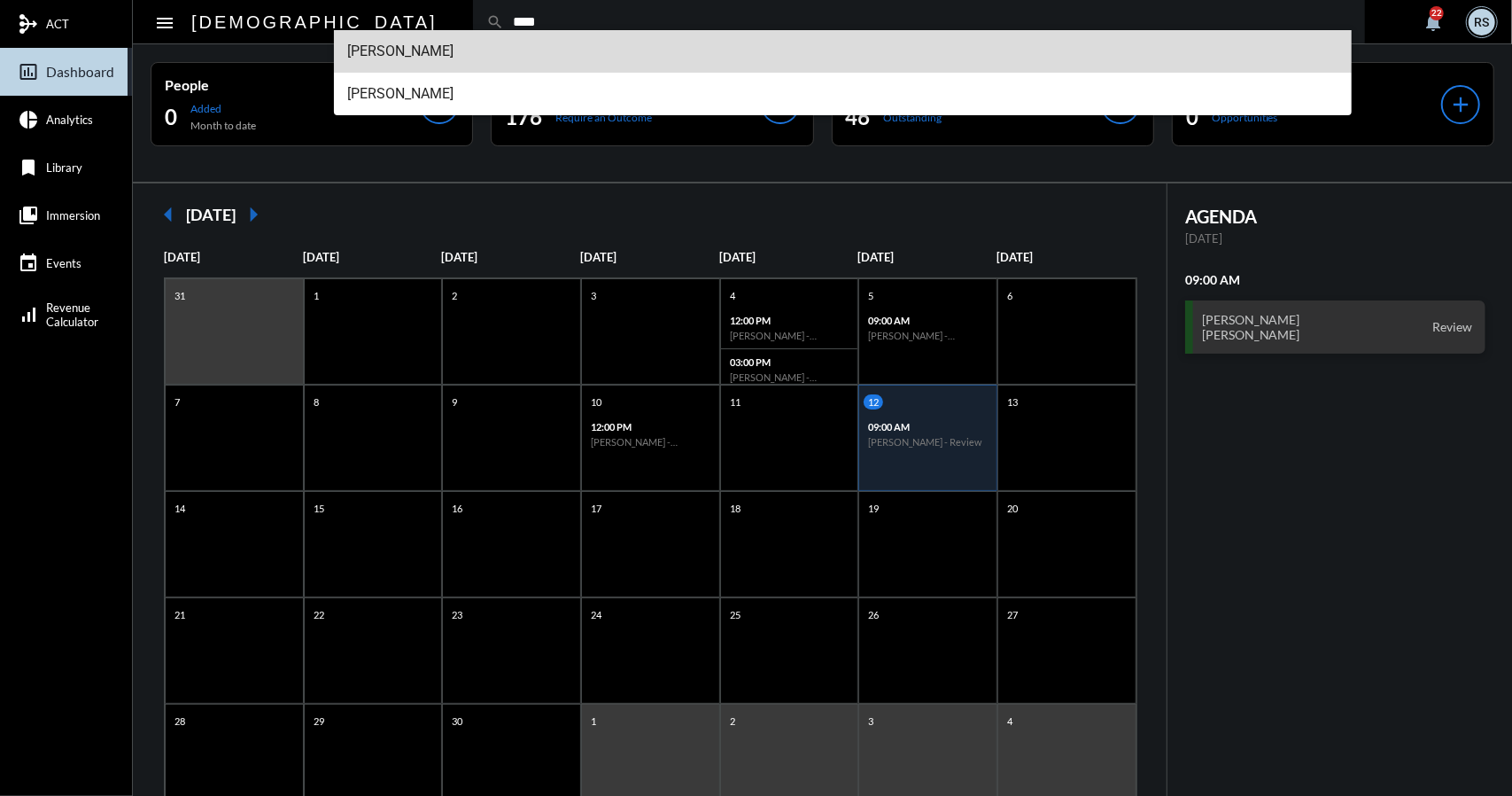
click at [358, 53] on span "Zack D" at bounding box center [843, 52] width 991 height 43
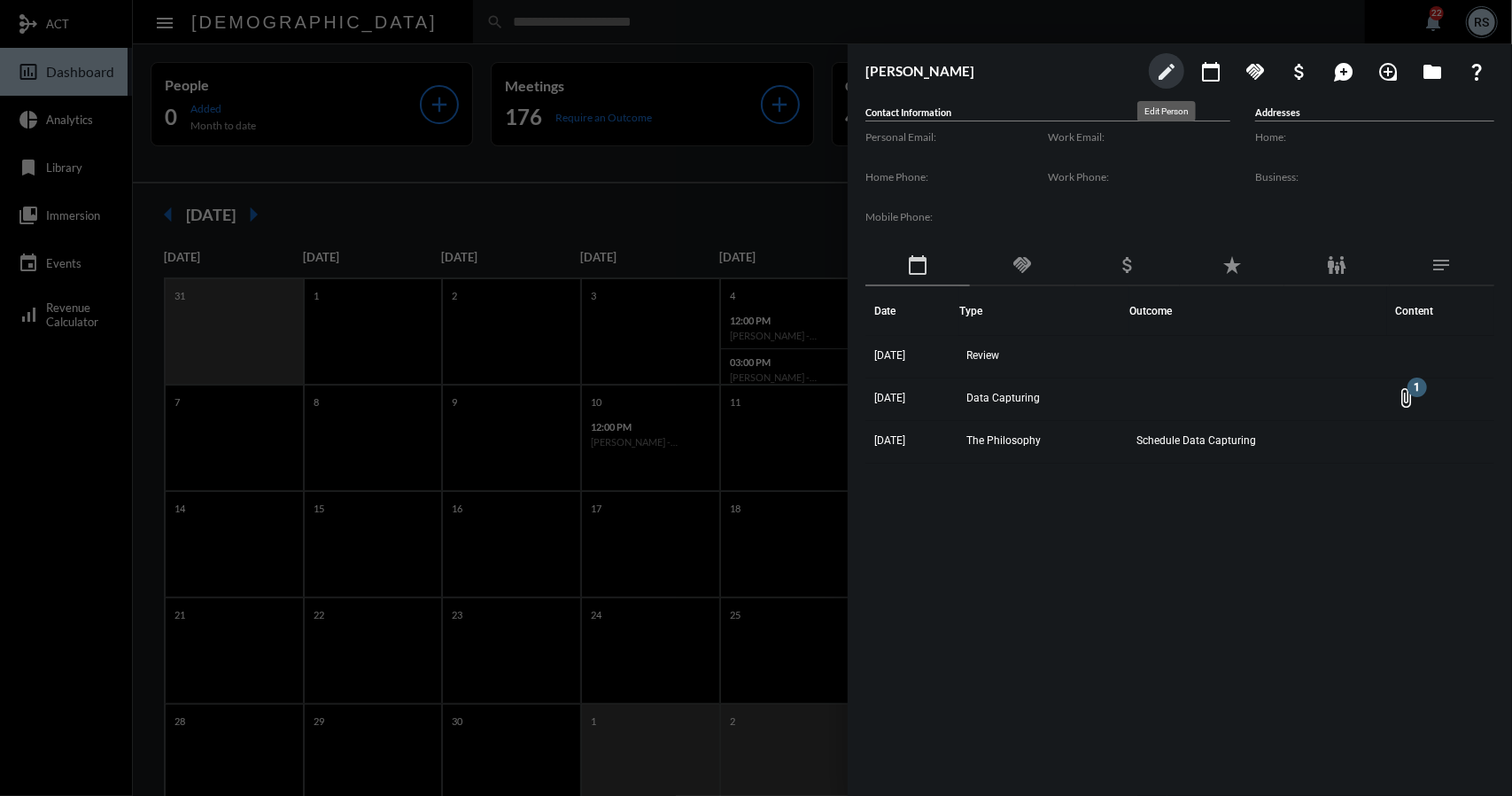
click at [1159, 57] on button "edit" at bounding box center [1166, 71] width 35 height 35
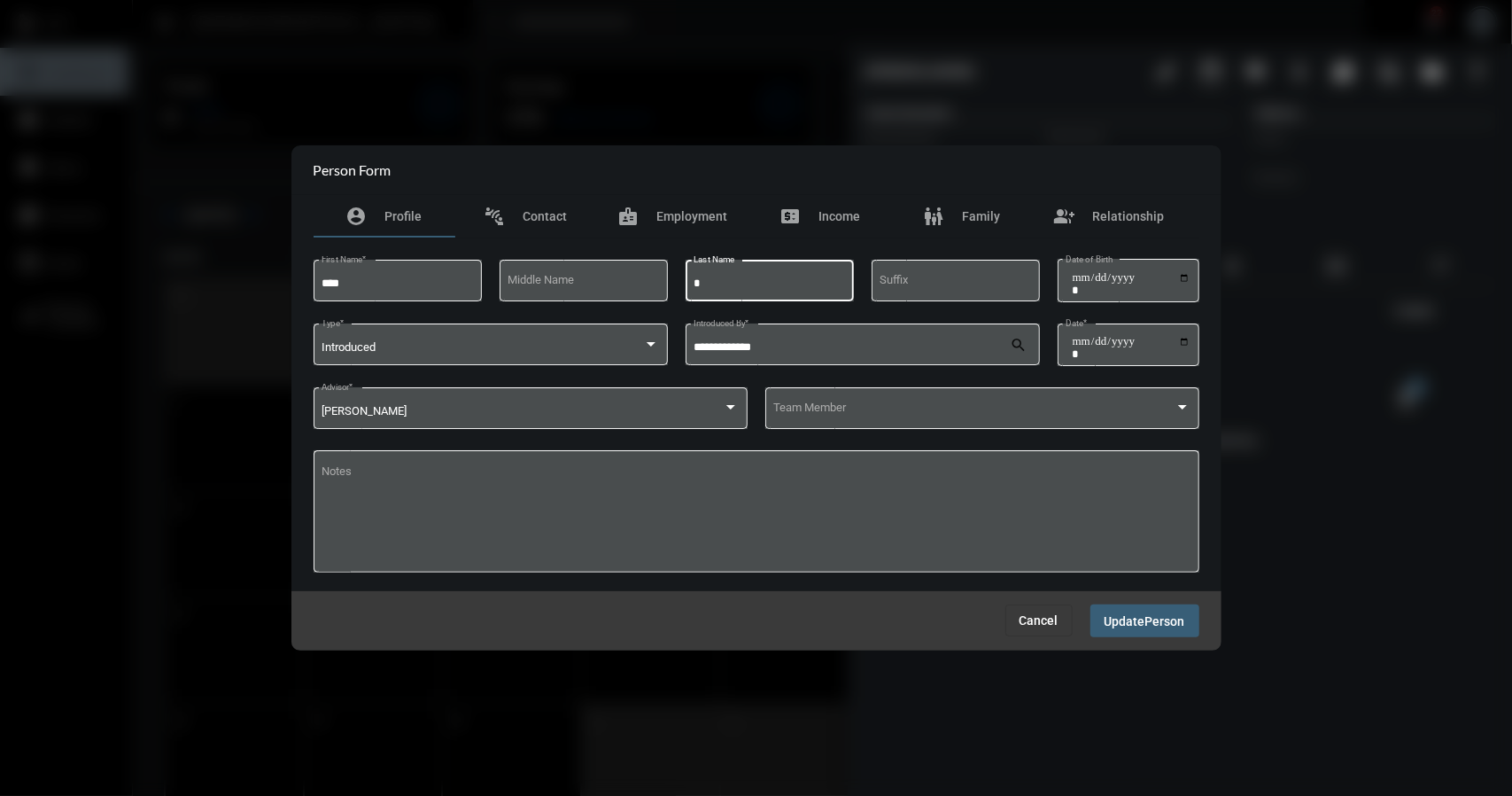
click at [721, 278] on input "*" at bounding box center [770, 284] width 152 height 14
type input "*******"
click at [1136, 621] on span "Update" at bounding box center [1125, 621] width 41 height 15
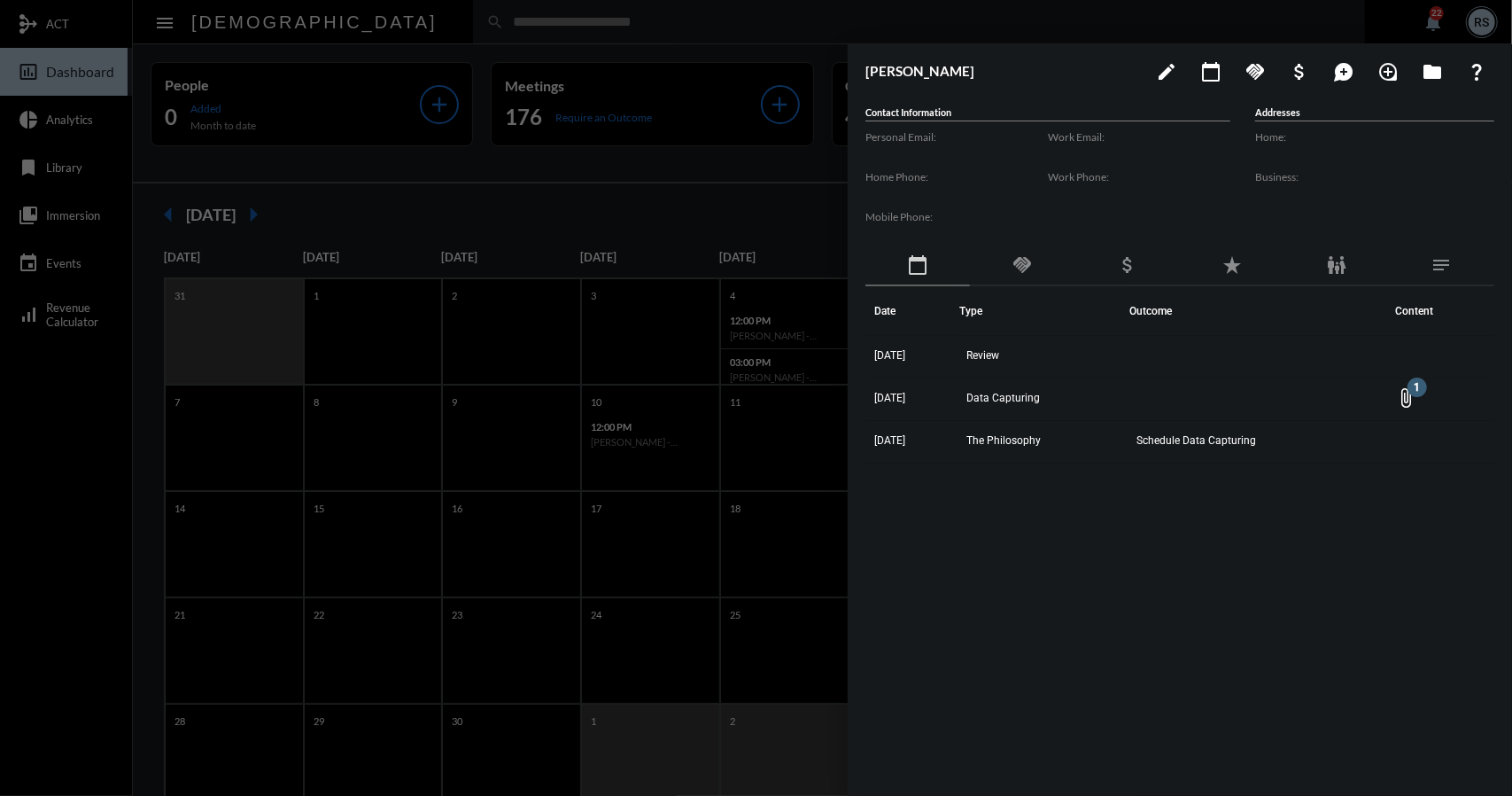
click at [1056, 18] on div at bounding box center [756, 398] width 1512 height 796
